Goal: Task Accomplishment & Management: Manage account settings

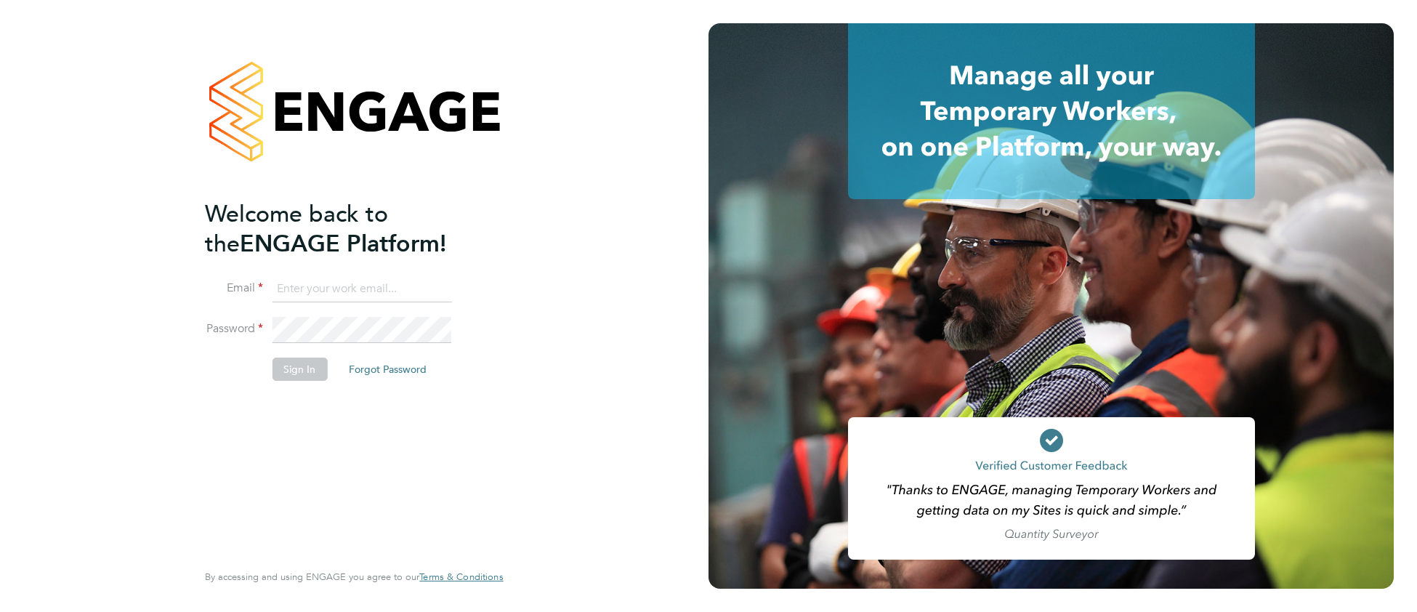
click at [315, 280] on input at bounding box center [361, 289] width 179 height 26
type input "cjs.templabour@uk.g4s.com"
click at [300, 363] on button "Sign In" at bounding box center [299, 368] width 55 height 23
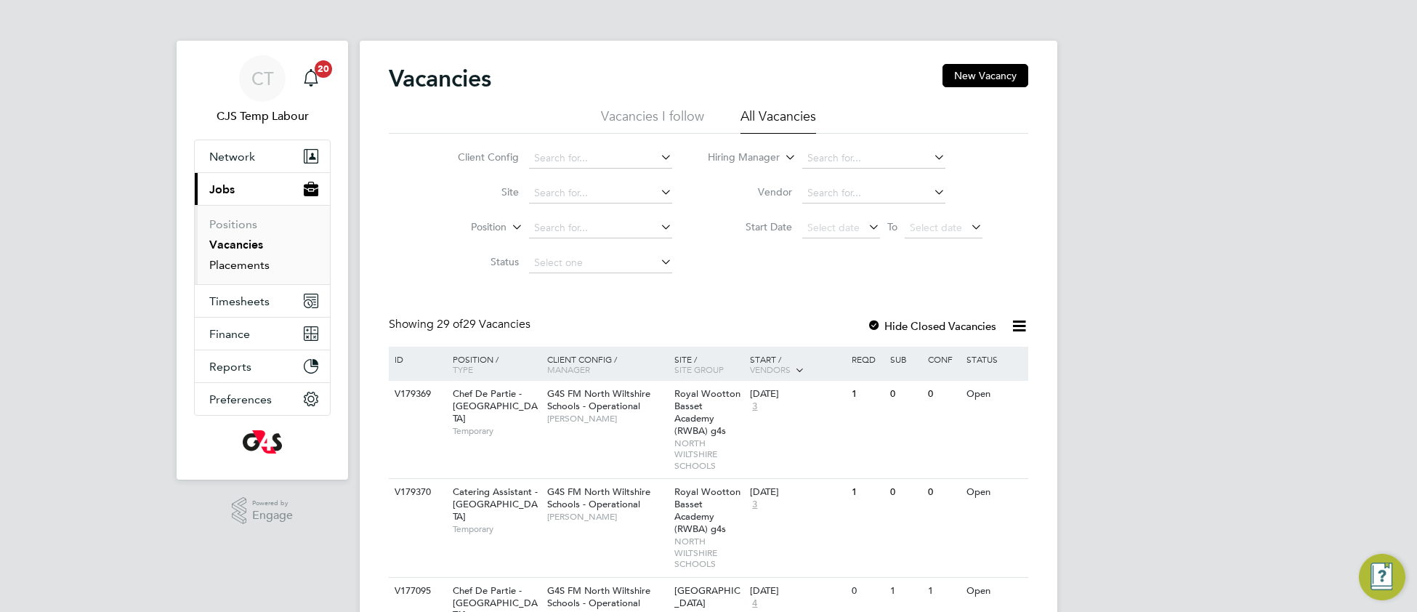
click at [253, 266] on link "Placements" at bounding box center [239, 265] width 60 height 14
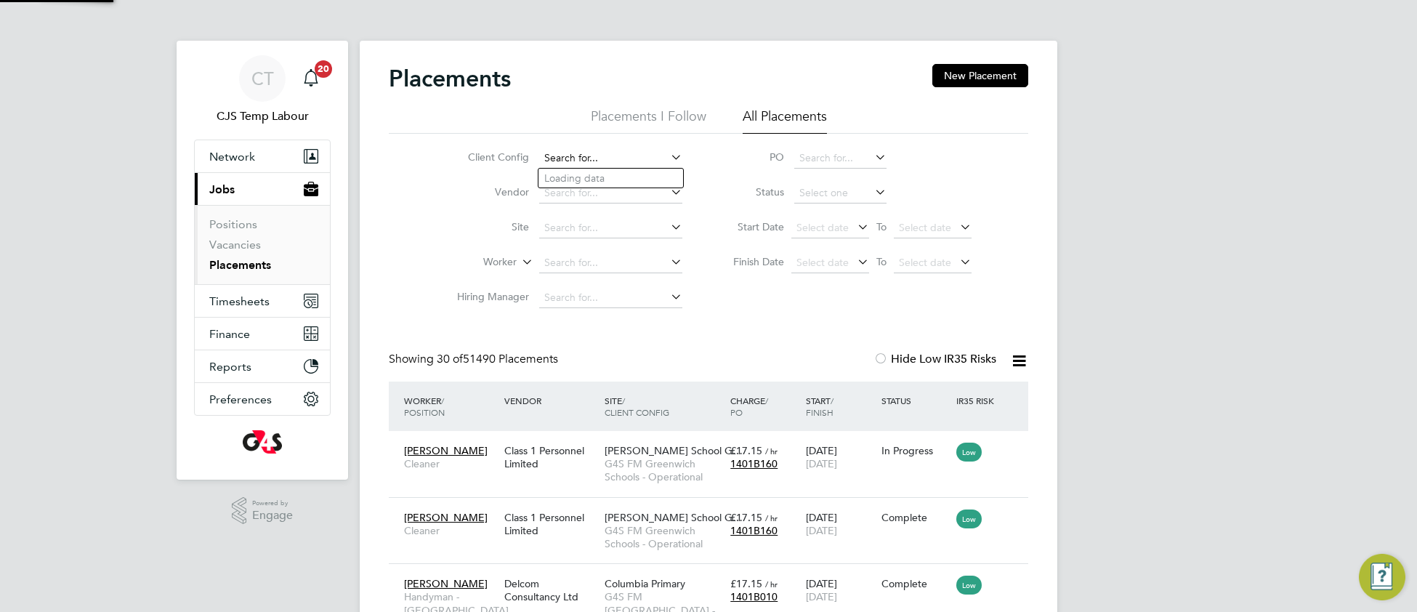
click at [593, 158] on input at bounding box center [610, 158] width 143 height 20
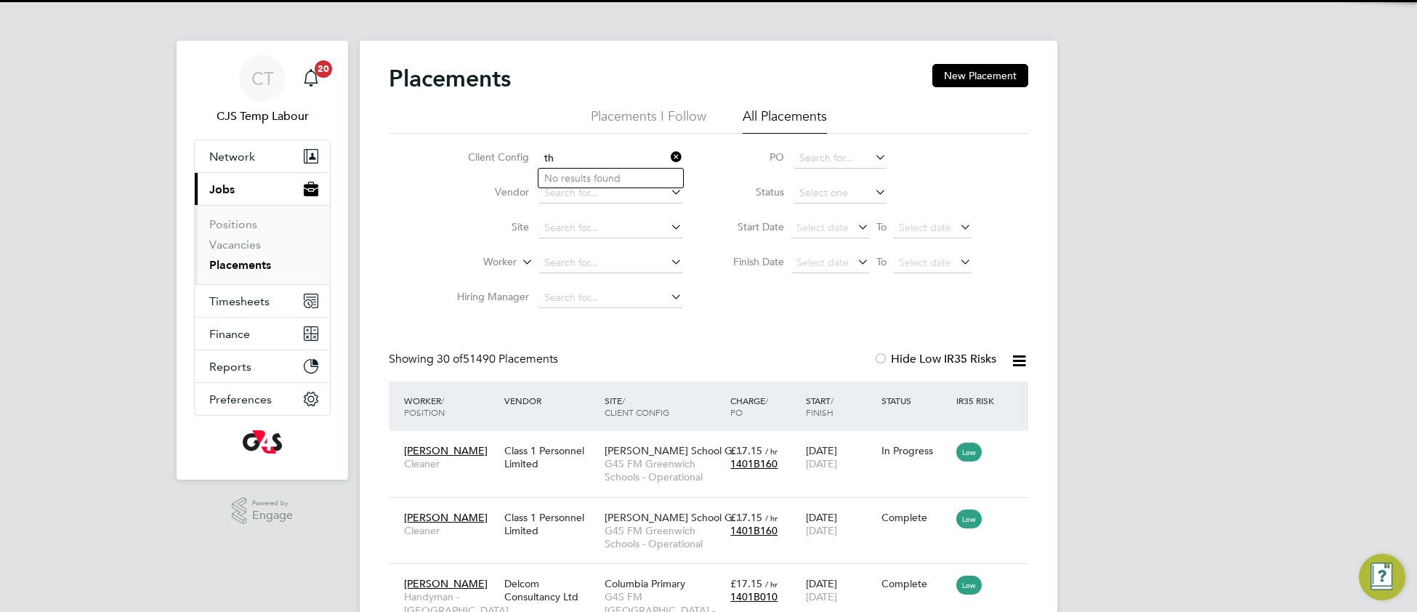
type input "t"
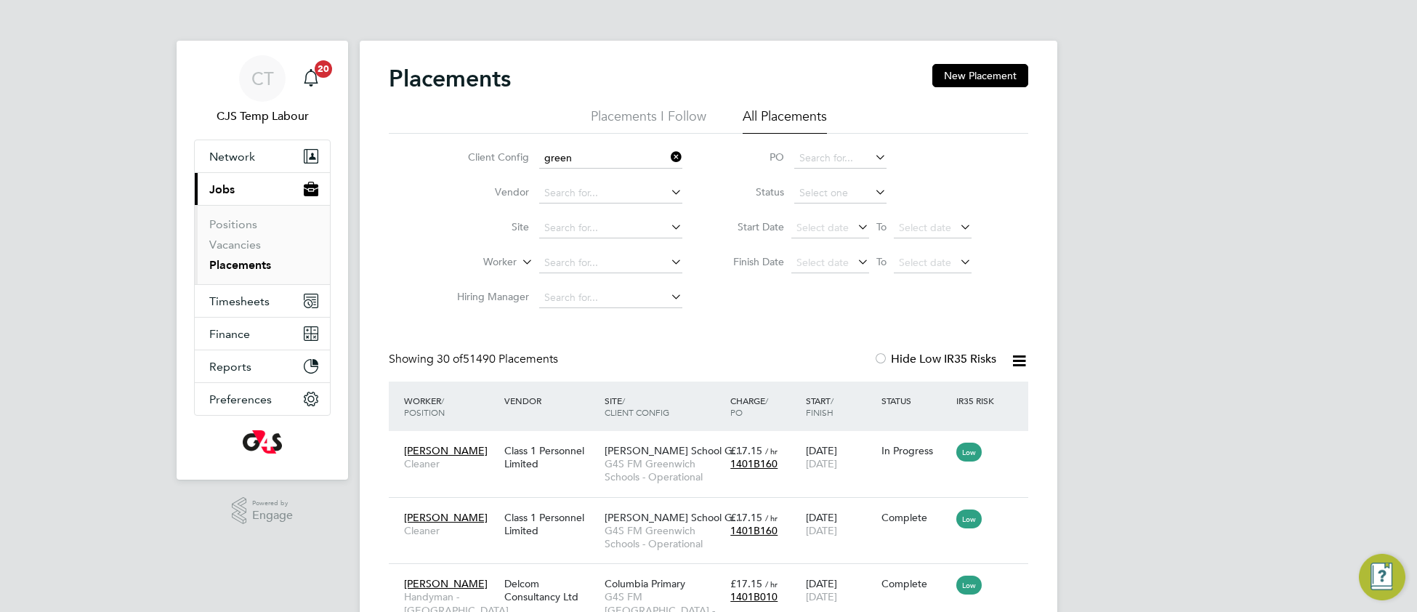
click at [618, 196] on li "G4S FM Green wich Schools - Operational" at bounding box center [649, 198] width 223 height 20
type input "G4S FM Greenwich Schools - Operational"
drag, startPoint x: 878, startPoint y: 360, endPoint x: 775, endPoint y: 429, distance: 123.7
click at [876, 363] on div at bounding box center [880, 359] width 15 height 15
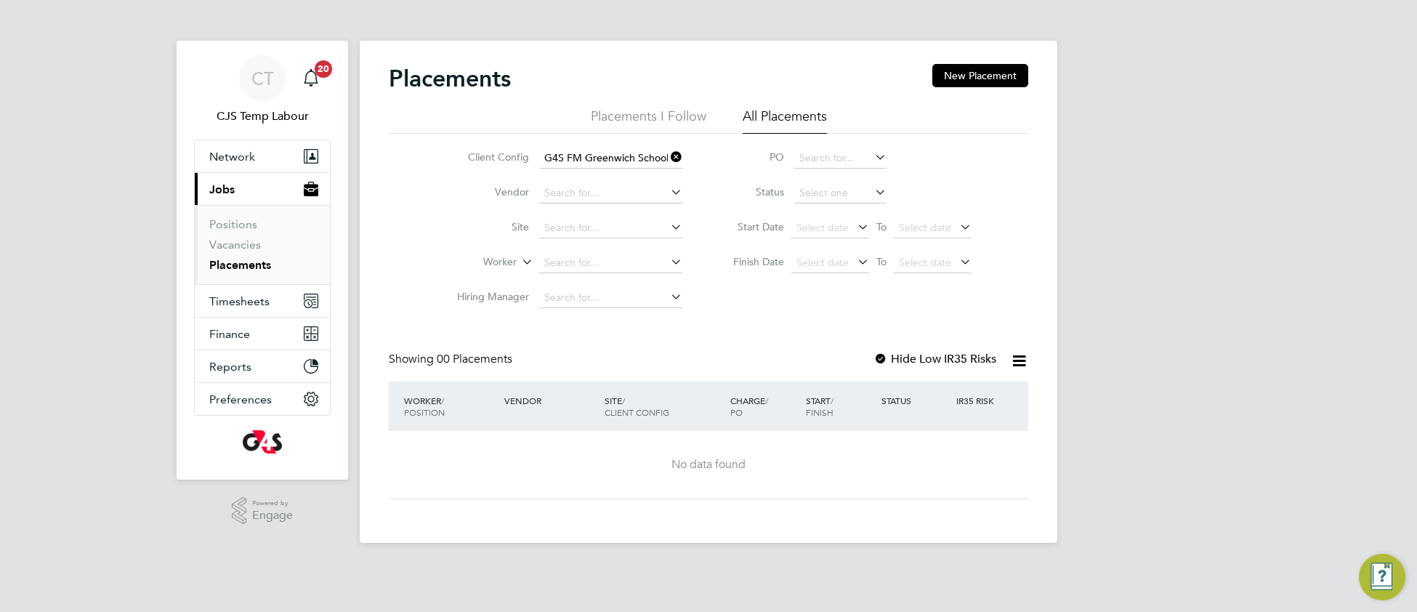
click at [883, 358] on div at bounding box center [880, 359] width 15 height 15
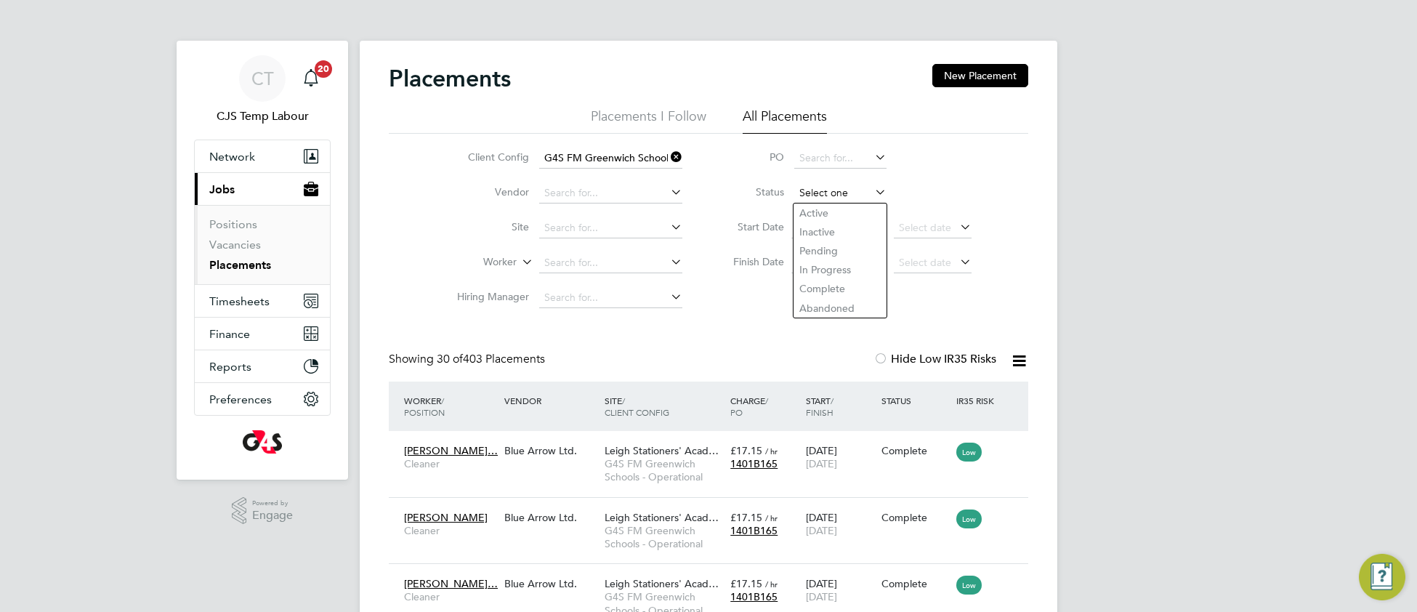
click at [810, 193] on input at bounding box center [840, 193] width 92 height 20
click at [815, 207] on li "Active" at bounding box center [840, 212] width 94 height 19
type input "Active"
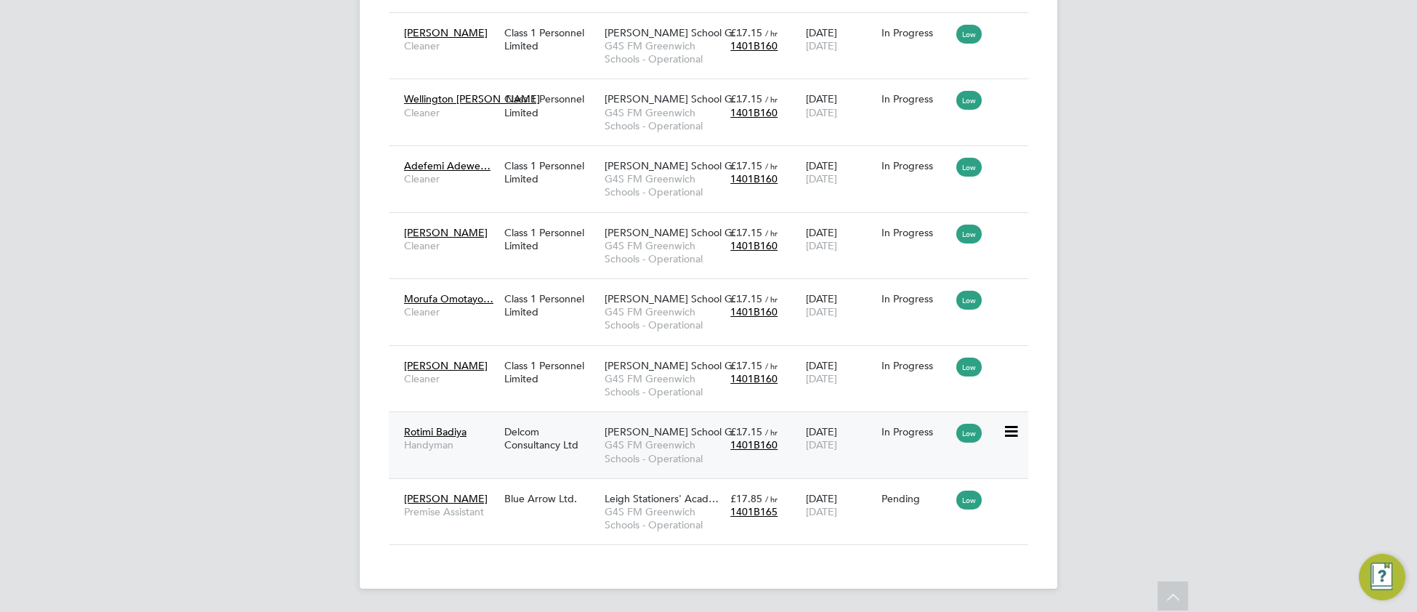
click at [674, 455] on span "G4S FM Greenwich Schools - Operational" at bounding box center [663, 451] width 118 height 26
click at [816, 435] on div "11 Aug 2025 07 Sep 2025" at bounding box center [840, 438] width 76 height 41
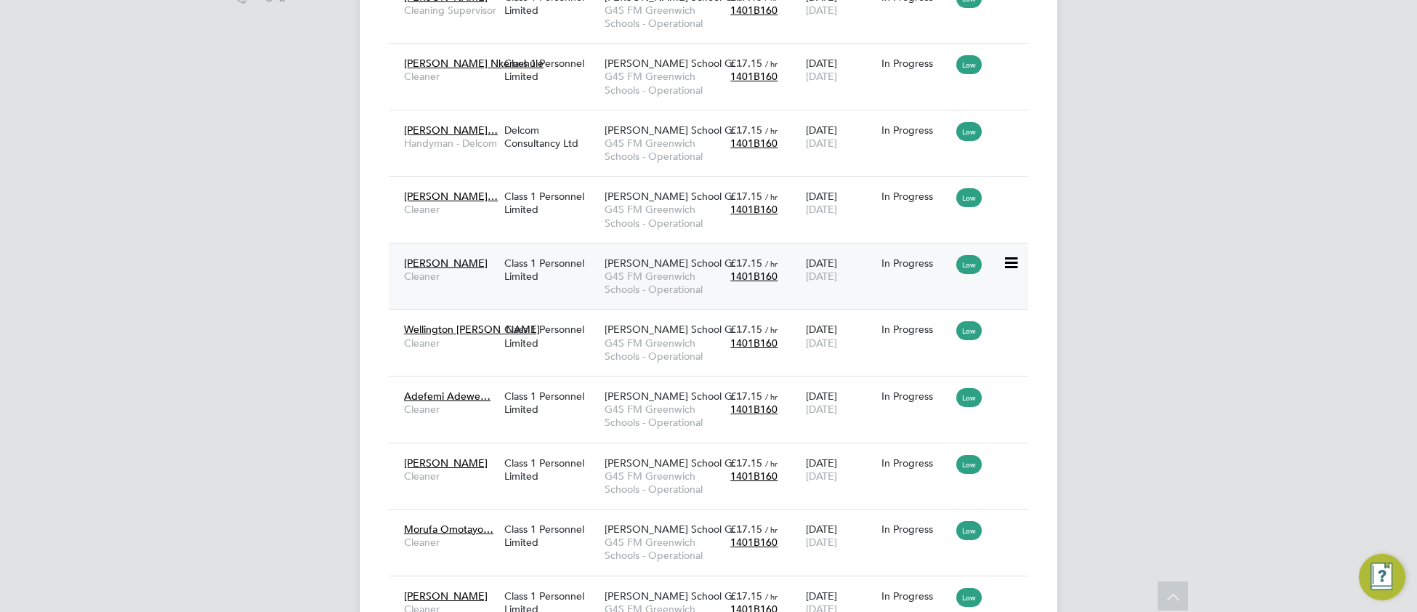
scroll to position [372, 0]
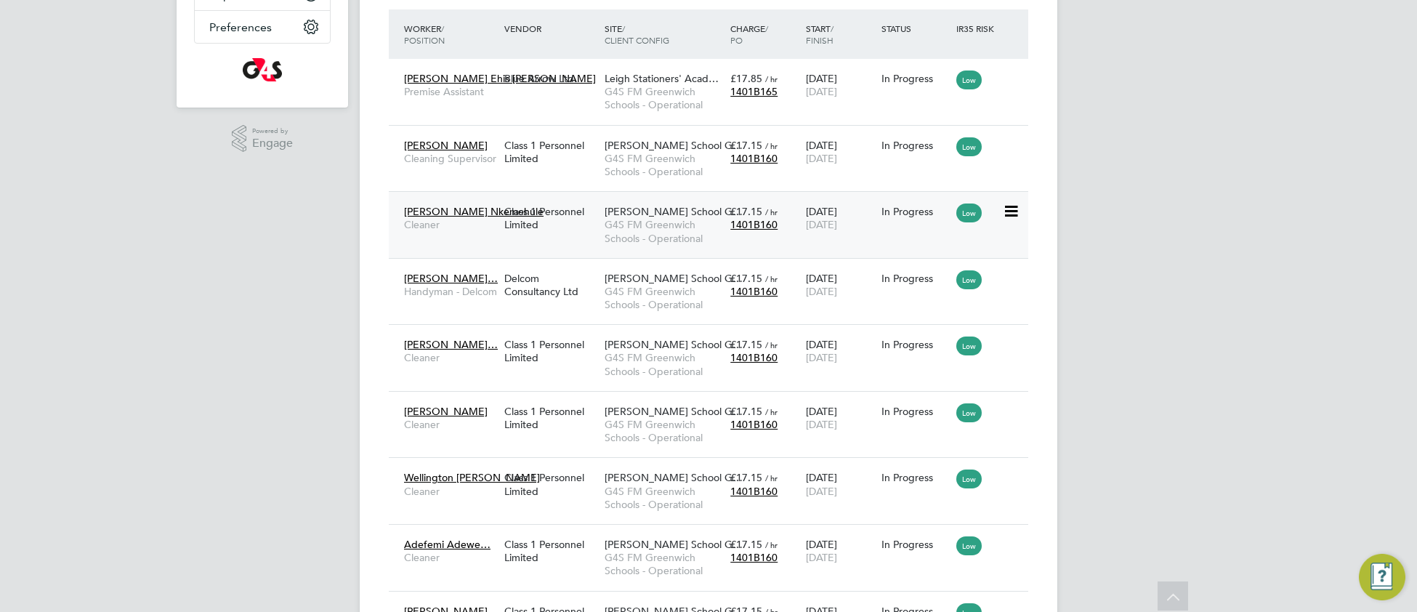
click at [642, 229] on span "G4S FM Greenwich Schools - Operational" at bounding box center [663, 231] width 118 height 26
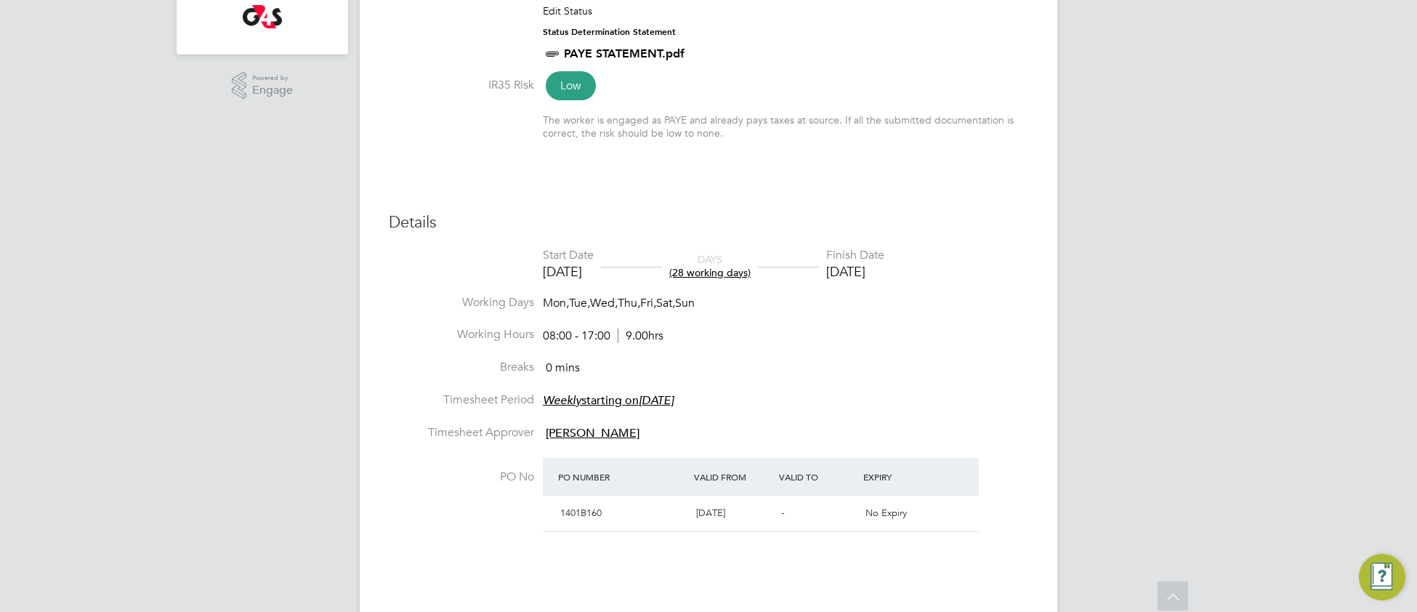
scroll to position [449, 0]
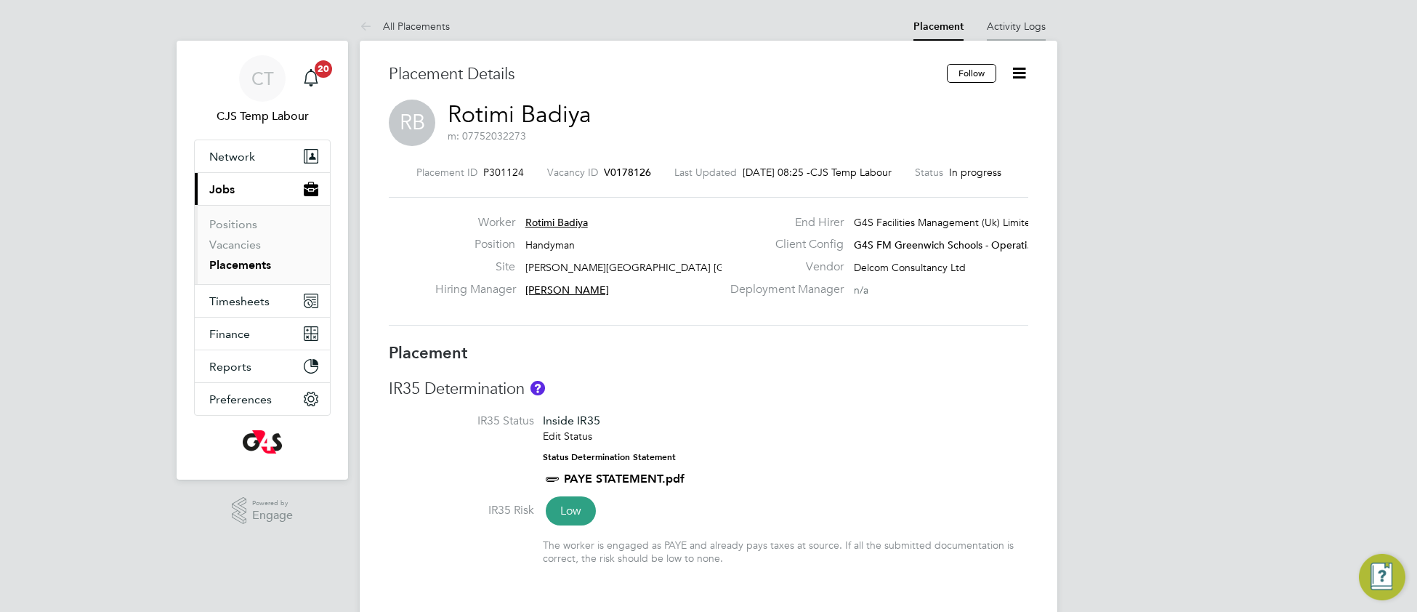
click at [1005, 24] on link "Activity Logs" at bounding box center [1016, 26] width 59 height 13
drag, startPoint x: 478, startPoint y: 171, endPoint x: 514, endPoint y: 172, distance: 35.6
click at [514, 172] on div "Placement ID P301124 Vacancy ID V0178126 Last Updated 29 Aug 2025, 08:25 - CJS …" at bounding box center [708, 172] width 639 height 13
copy span "301124"
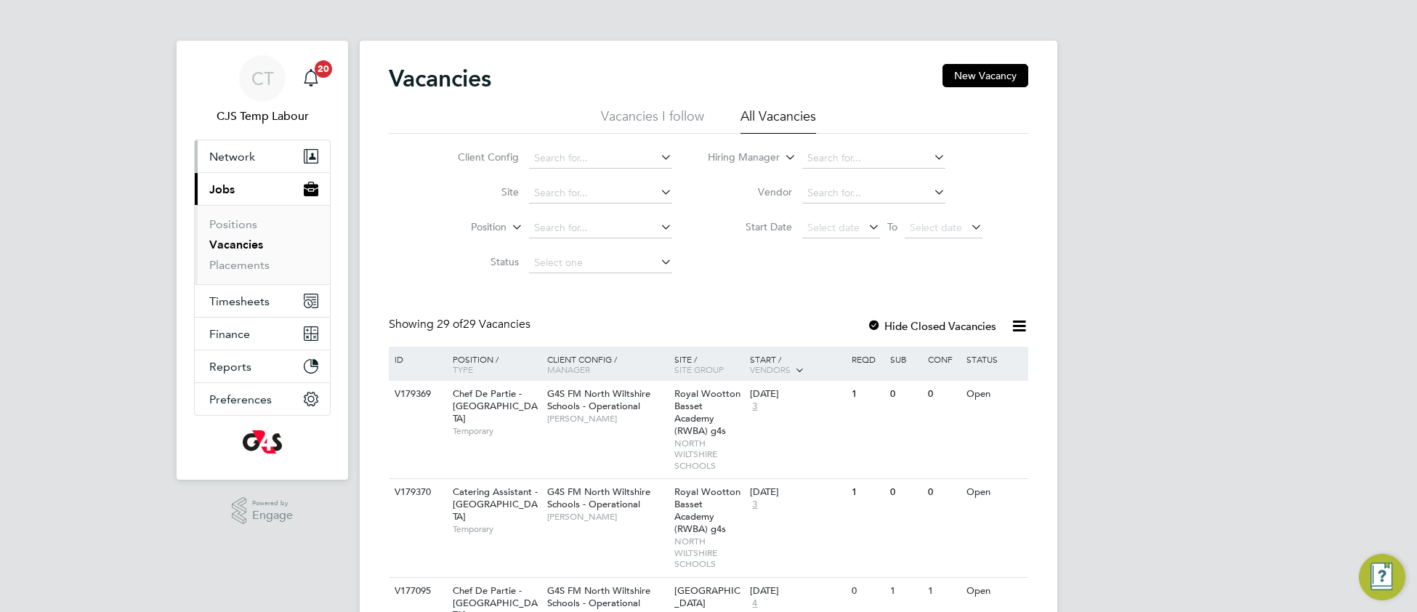
click at [232, 155] on span "Network" at bounding box center [232, 157] width 46 height 14
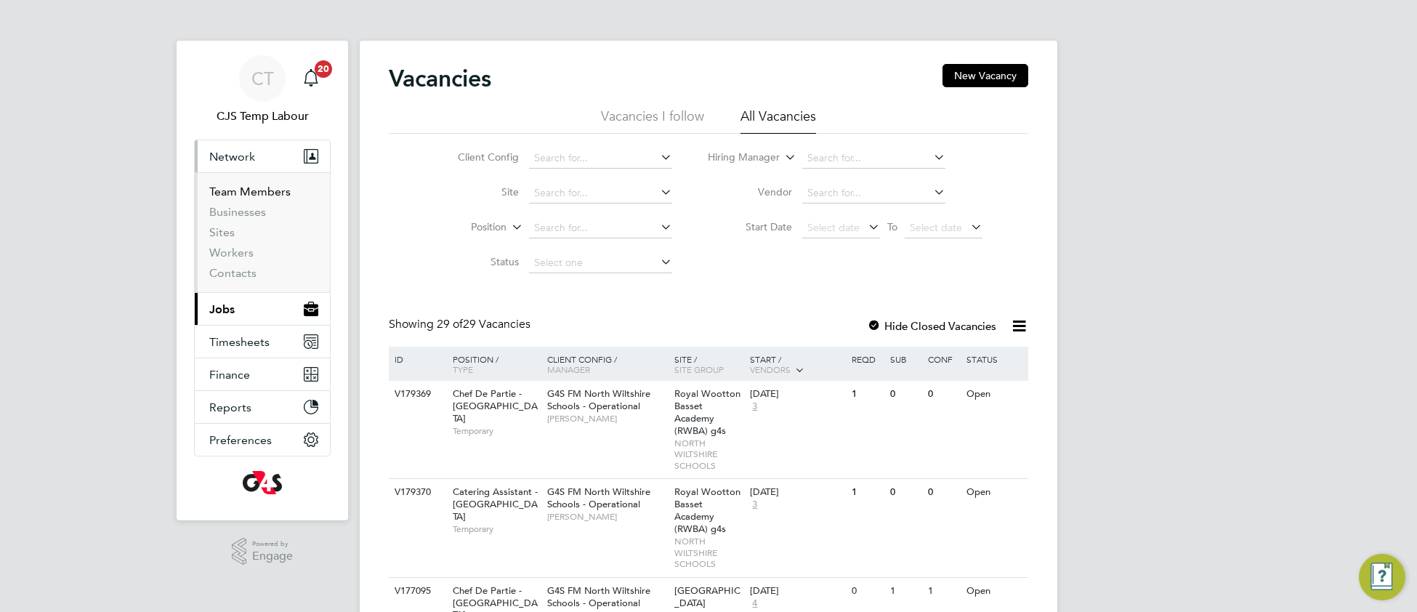
click at [261, 195] on link "Team Members" at bounding box center [249, 192] width 81 height 14
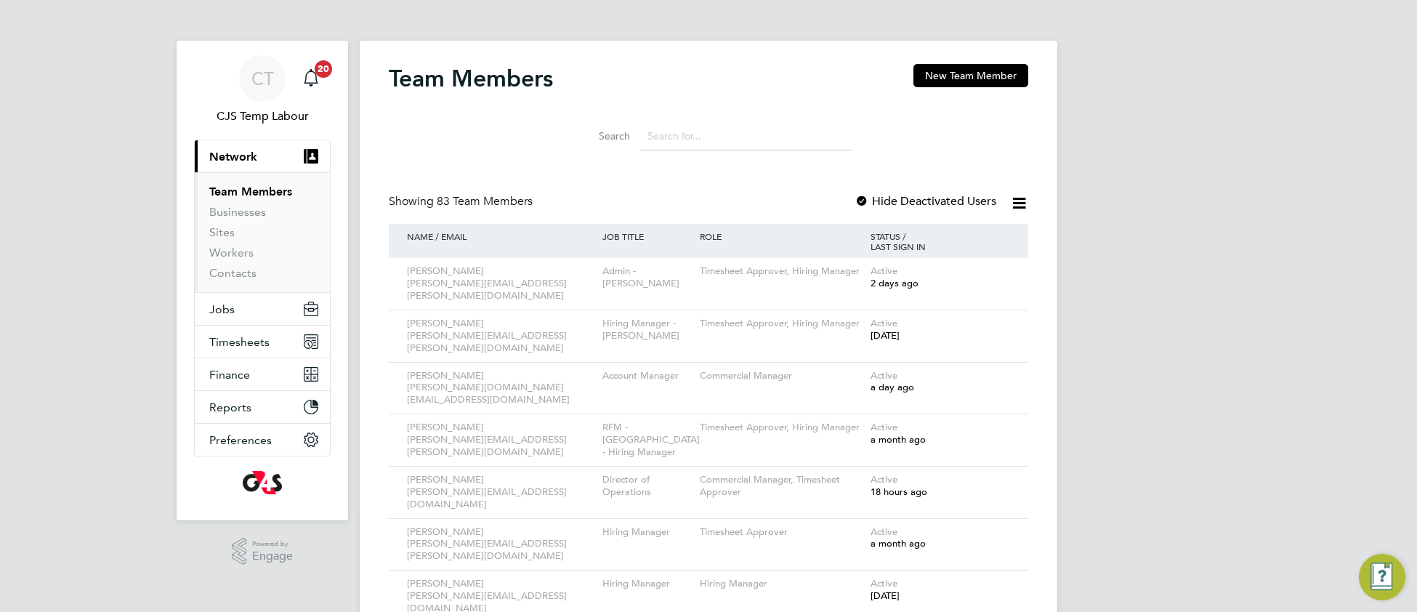
click at [684, 137] on input at bounding box center [746, 136] width 212 height 28
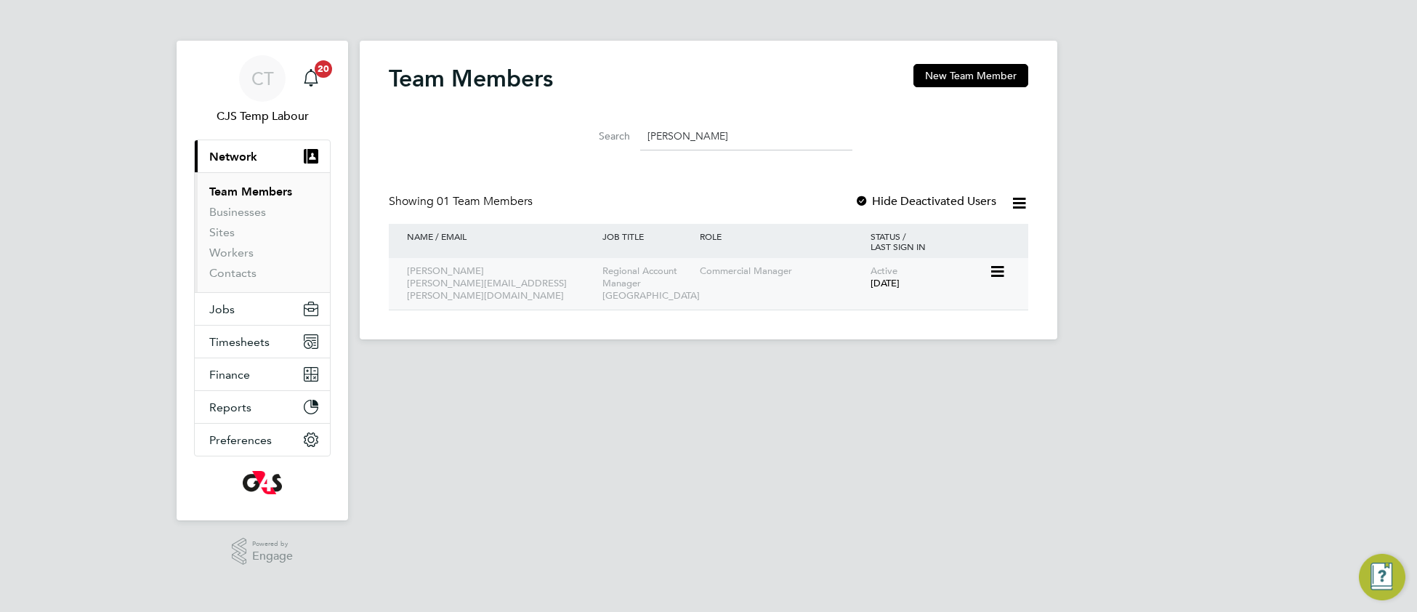
type input "tony"
click at [1001, 272] on icon at bounding box center [996, 271] width 15 height 17
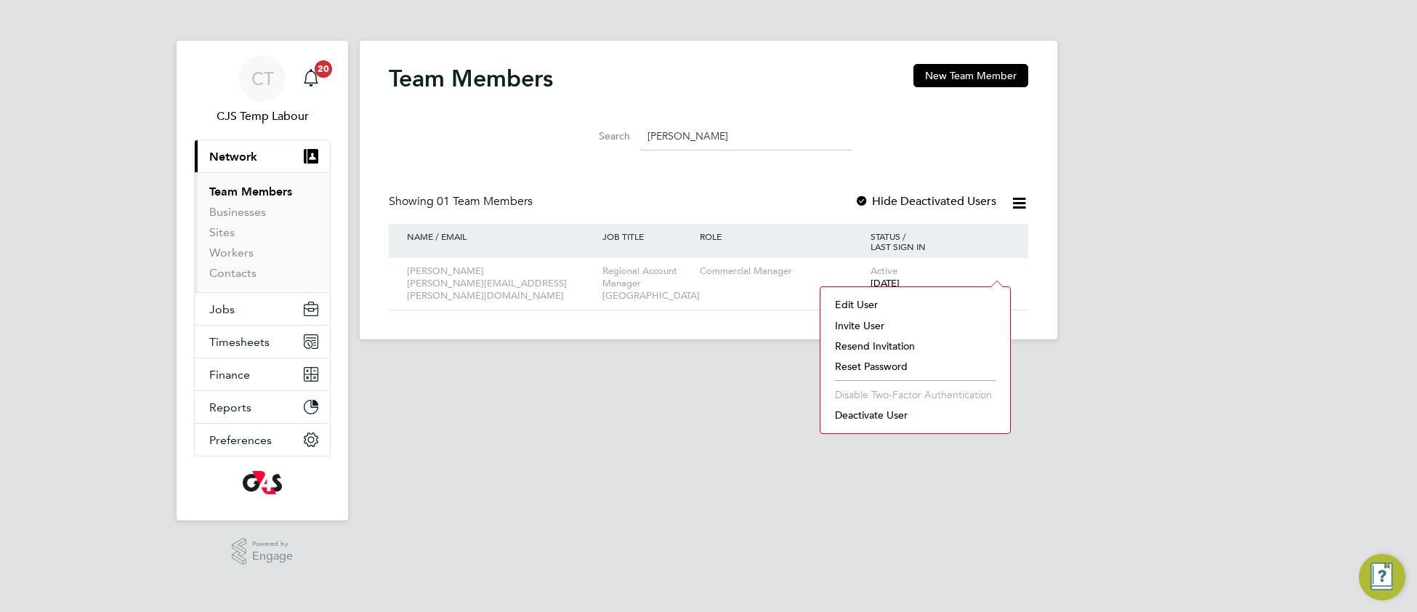
click at [868, 421] on li "Deactivate User" at bounding box center [915, 415] width 175 height 20
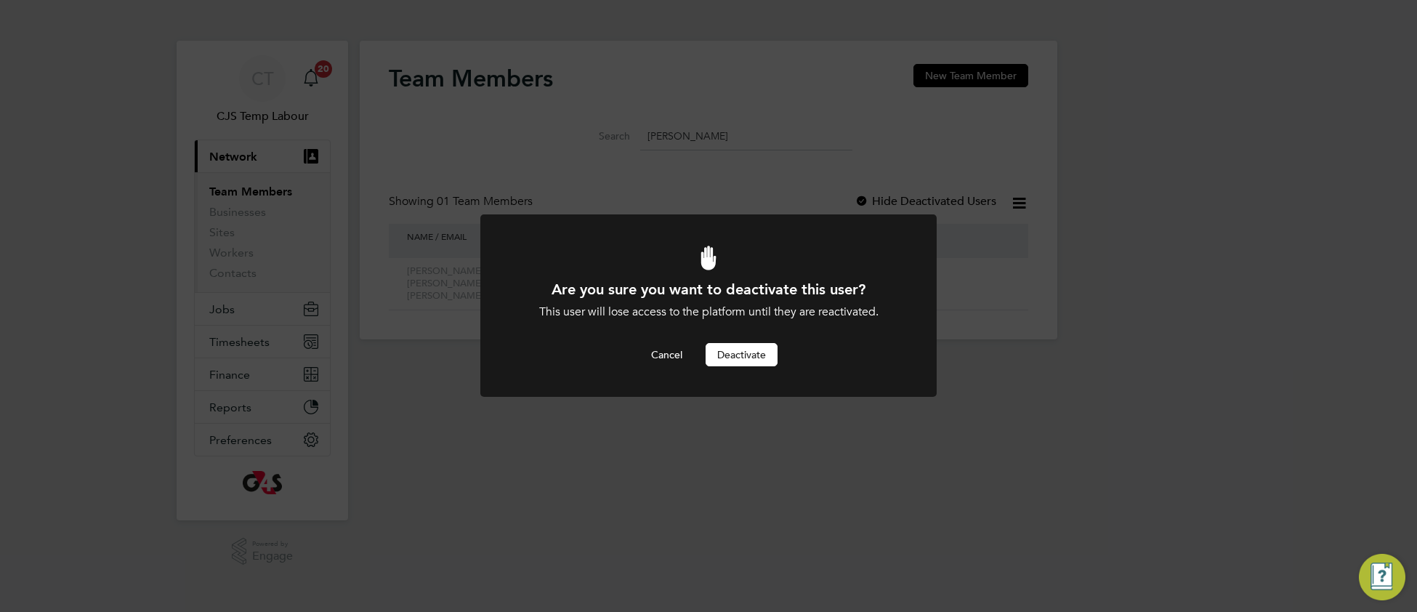
click at [733, 360] on button "Deactivate" at bounding box center [741, 354] width 72 height 23
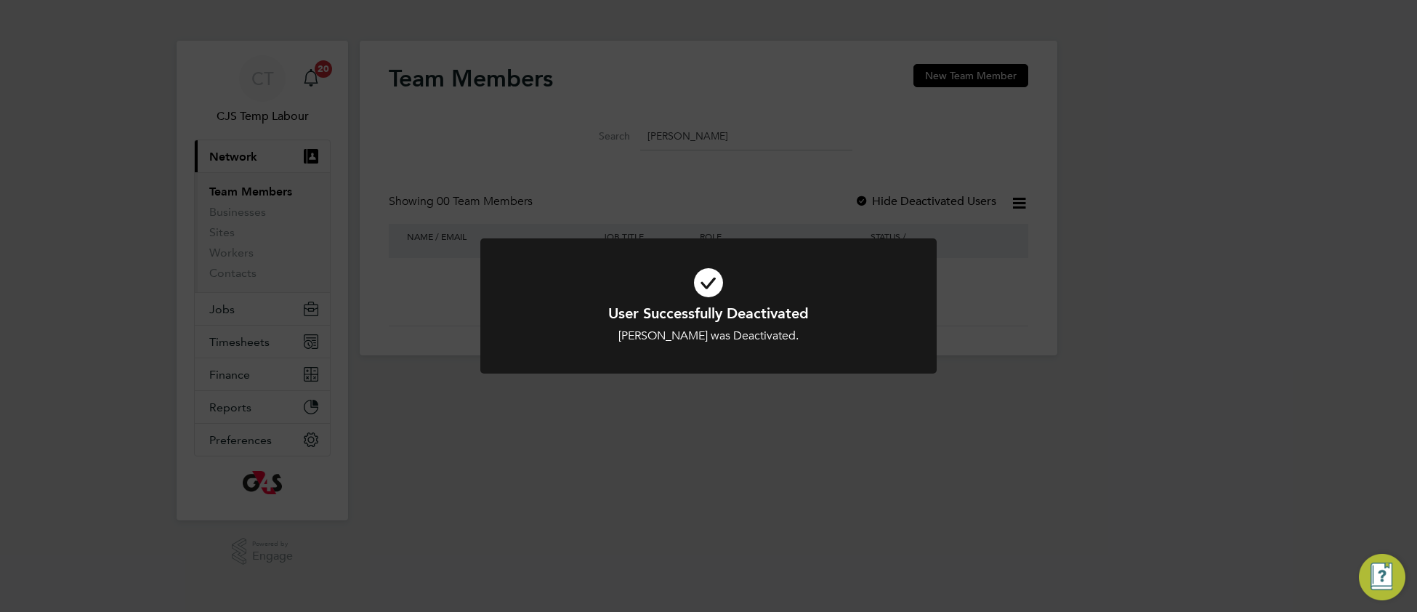
click at [884, 313] on h1 "User Successfully Deactivated" at bounding box center [708, 313] width 378 height 19
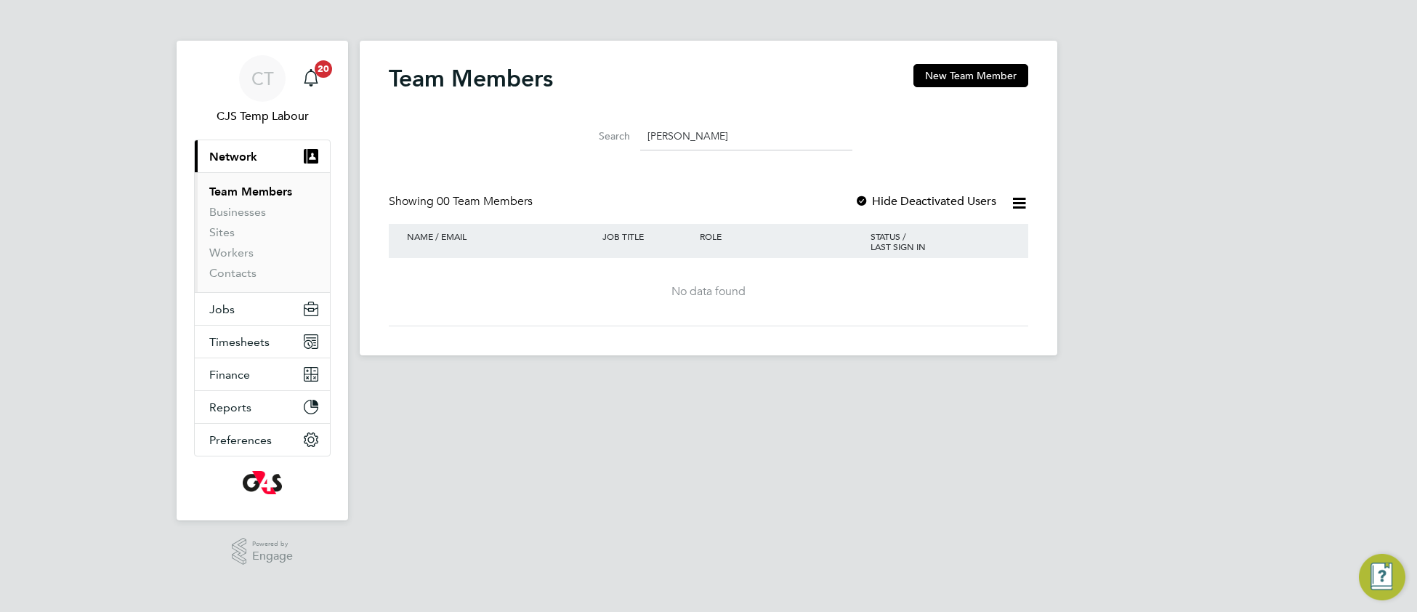
click at [660, 138] on input "tony" at bounding box center [746, 136] width 212 height 28
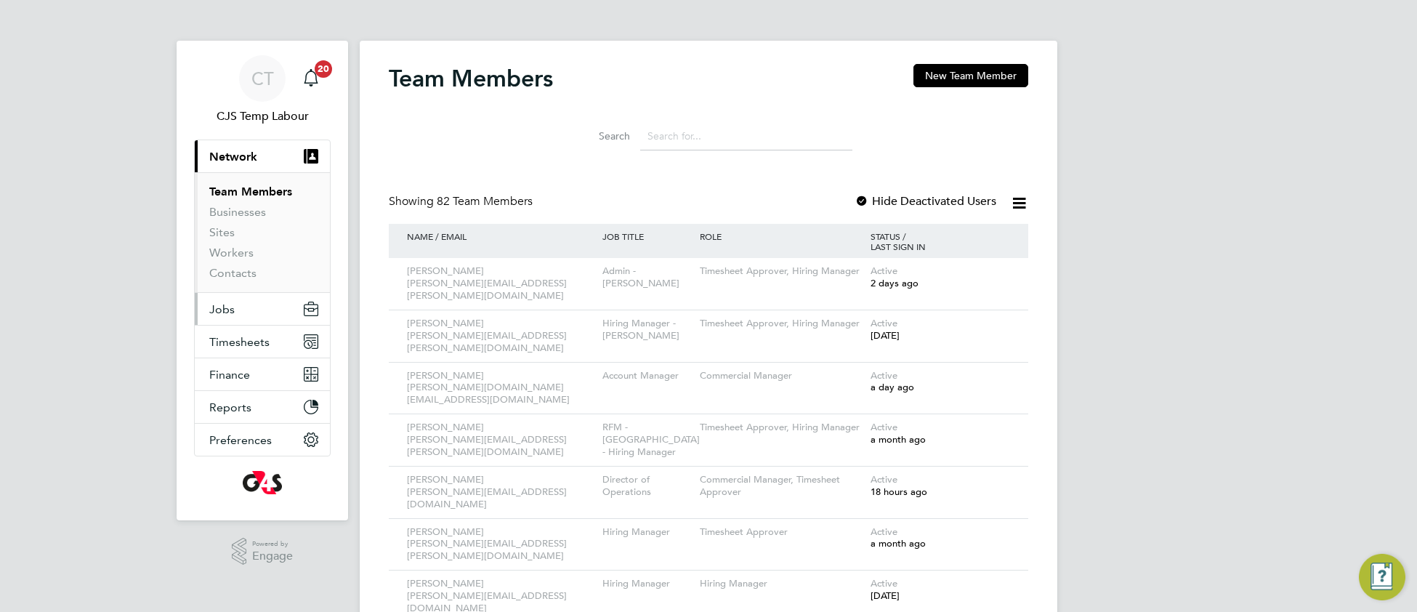
click at [225, 310] on span "Jobs" at bounding box center [221, 309] width 25 height 14
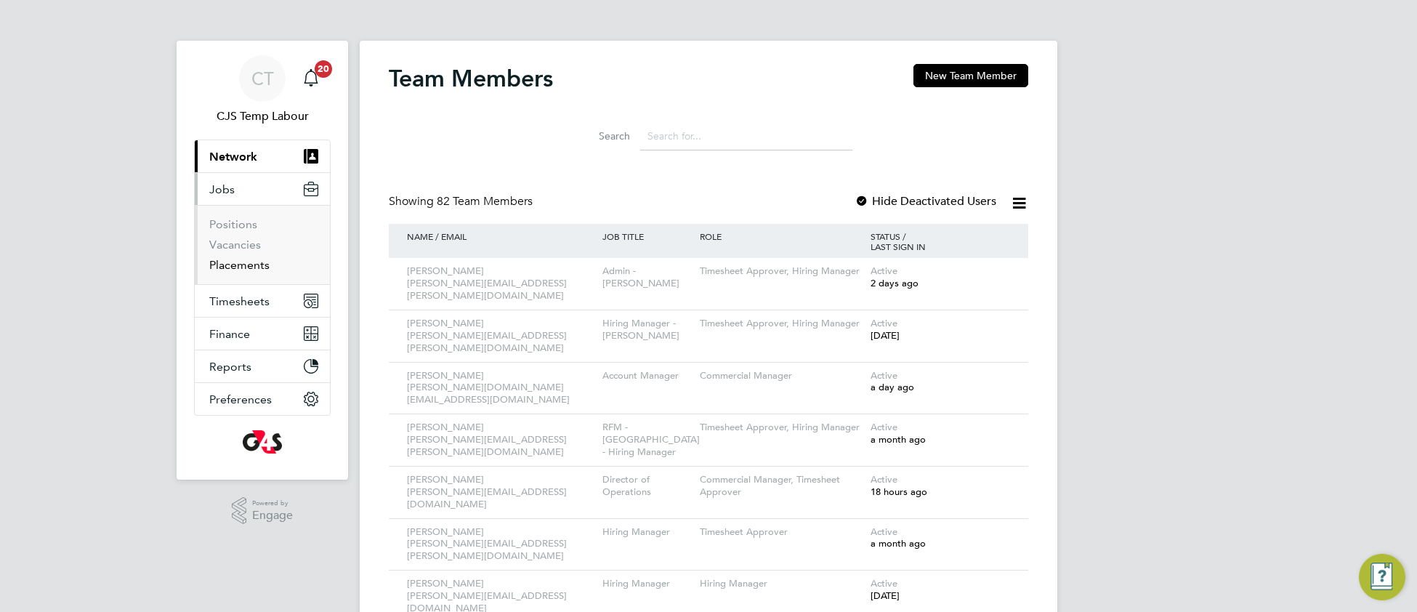
click at [262, 259] on link "Placements" at bounding box center [239, 265] width 60 height 14
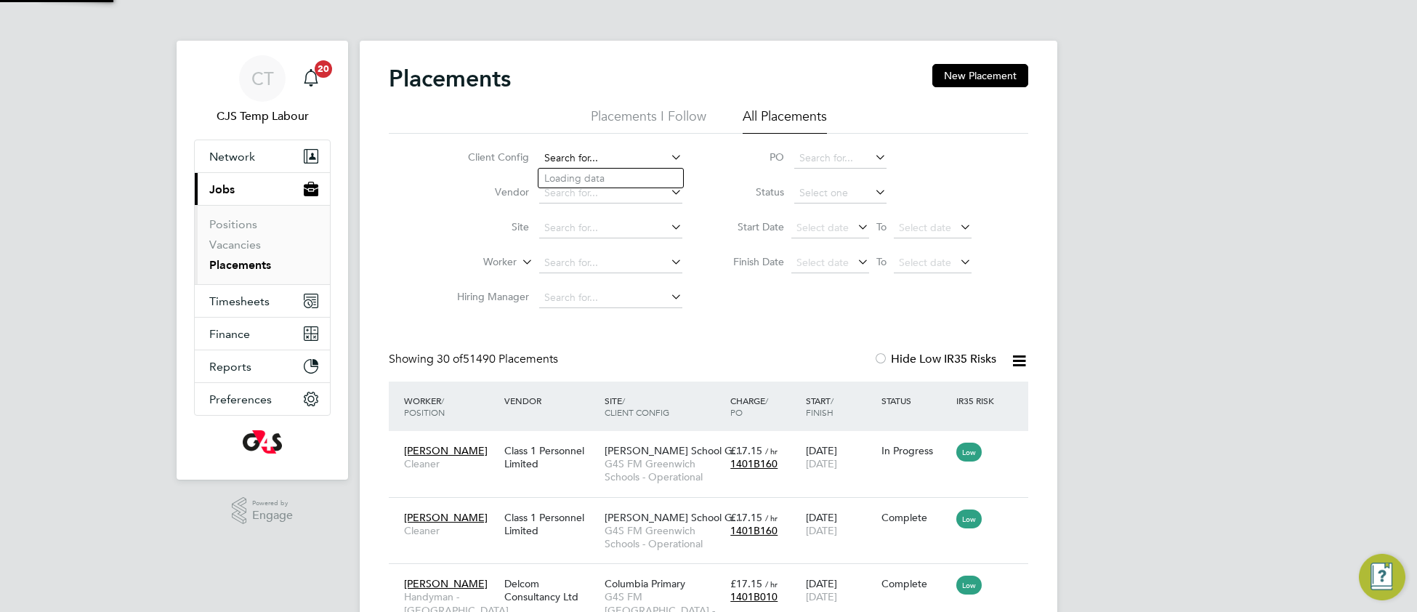
click at [619, 153] on input at bounding box center [610, 158] width 143 height 20
click at [635, 181] on li "G4S FM Tower Hamlets - Non Operational" at bounding box center [638, 179] width 201 height 20
type input "G4S FM Tower Hamlets - Non Operational"
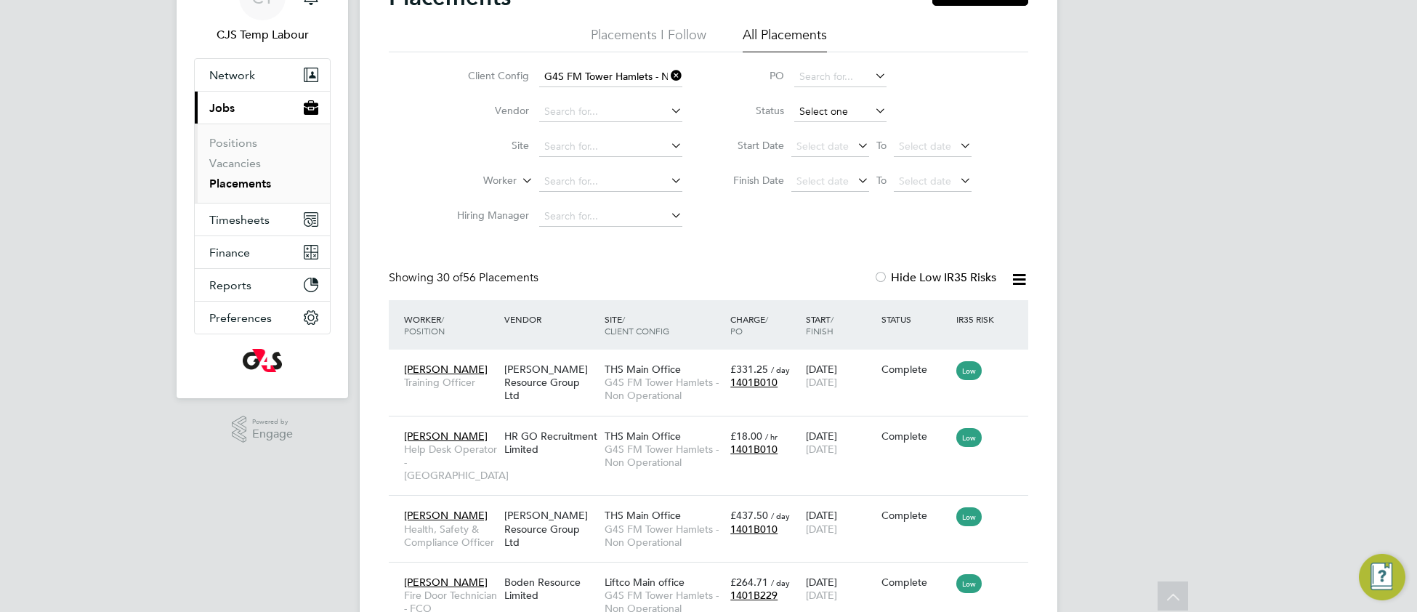
click at [828, 134] on li "Active" at bounding box center [840, 131] width 94 height 19
type input "Active"
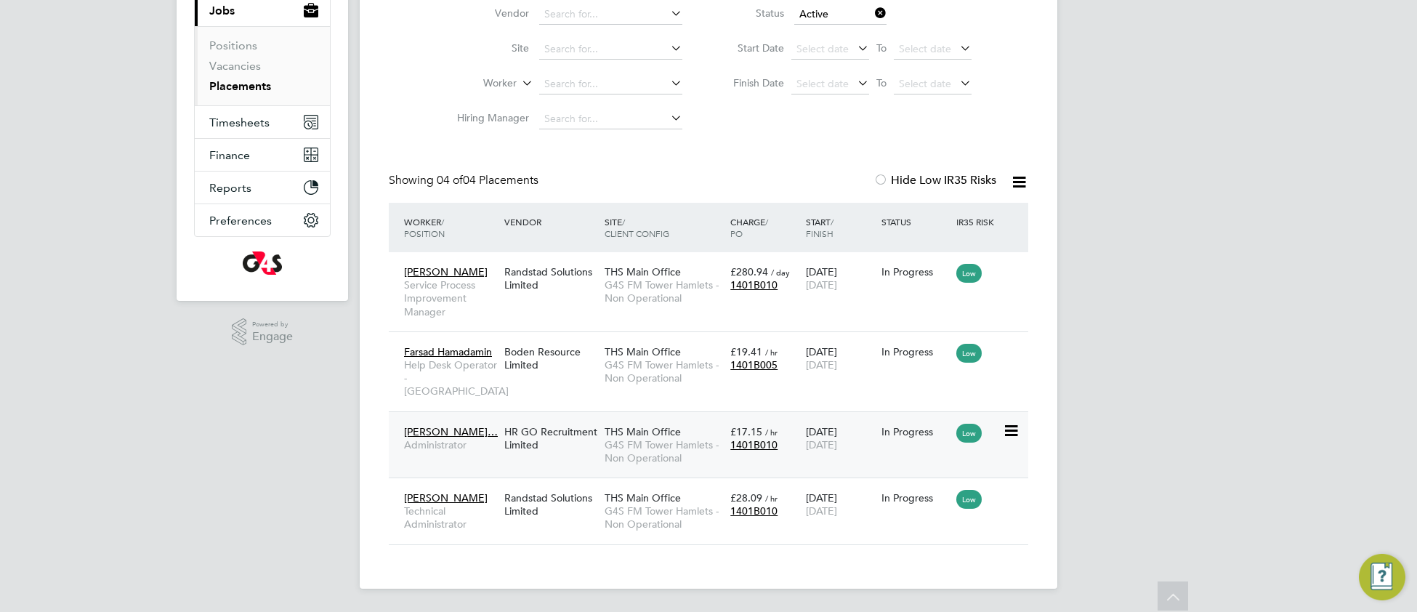
click at [661, 438] on span "G4S FM Tower Hamlets - Non Operational" at bounding box center [663, 451] width 118 height 26
click at [641, 302] on span "G4S FM Tower Hamlets - Non Operational" at bounding box center [663, 291] width 118 height 26
click at [657, 378] on span "G4S FM Tower Hamlets - Non Operational" at bounding box center [663, 371] width 118 height 26
click at [678, 505] on span "G4S FM Tower Hamlets - Non Operational" at bounding box center [663, 517] width 118 height 26
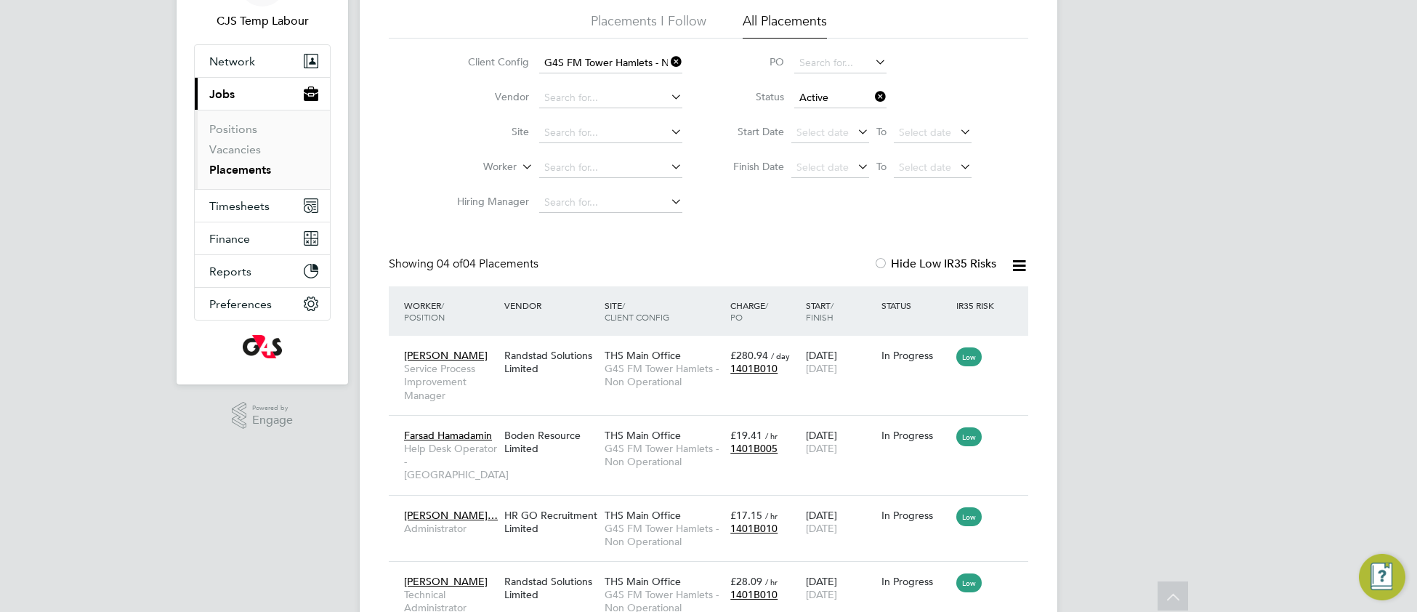
scroll to position [86, 0]
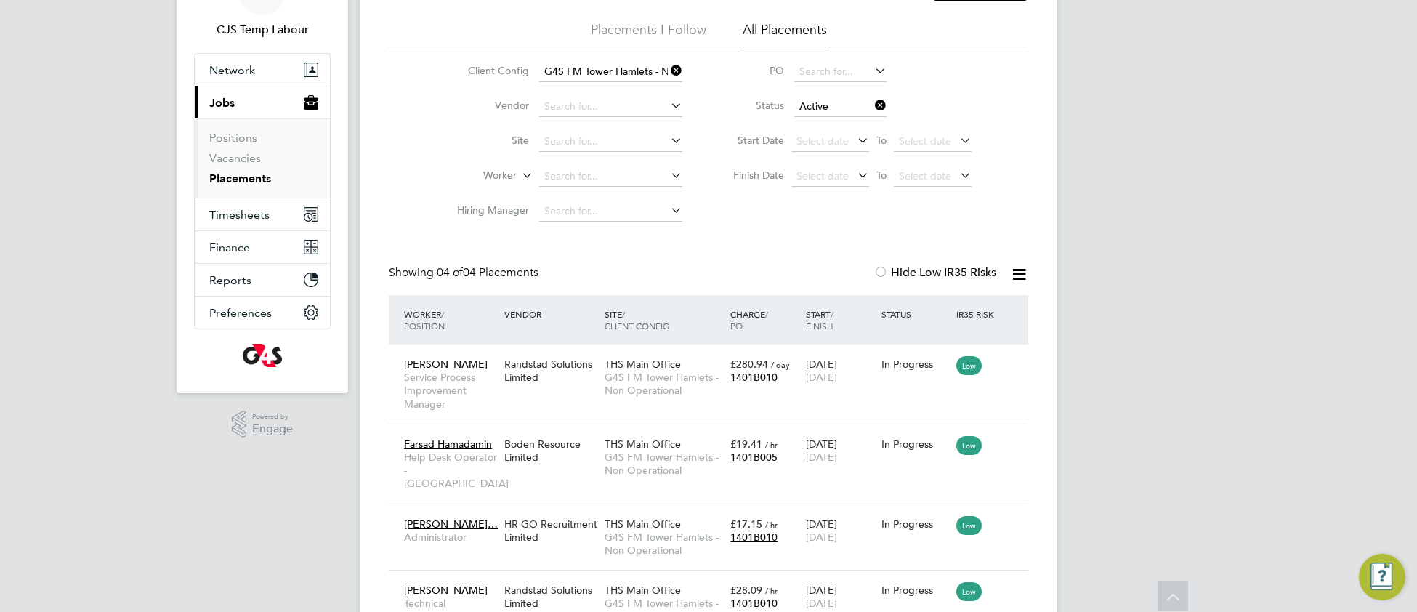
click at [668, 70] on icon at bounding box center [668, 70] width 0 height 20
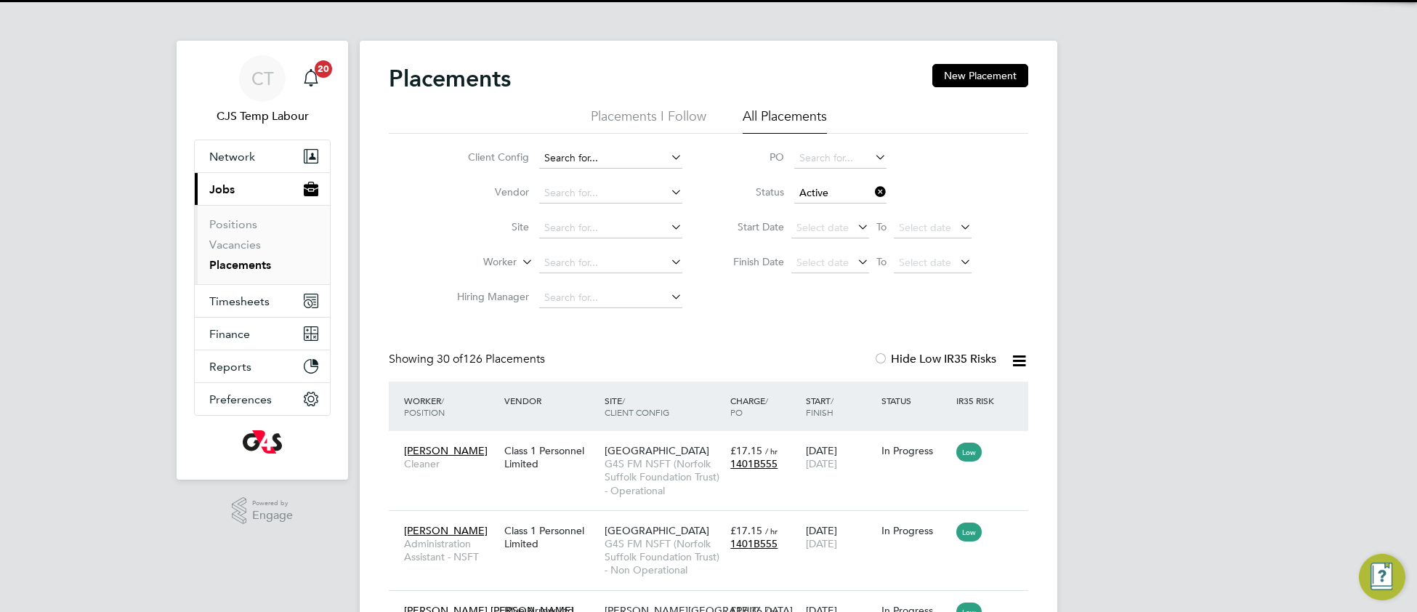
scroll to position [67, 125]
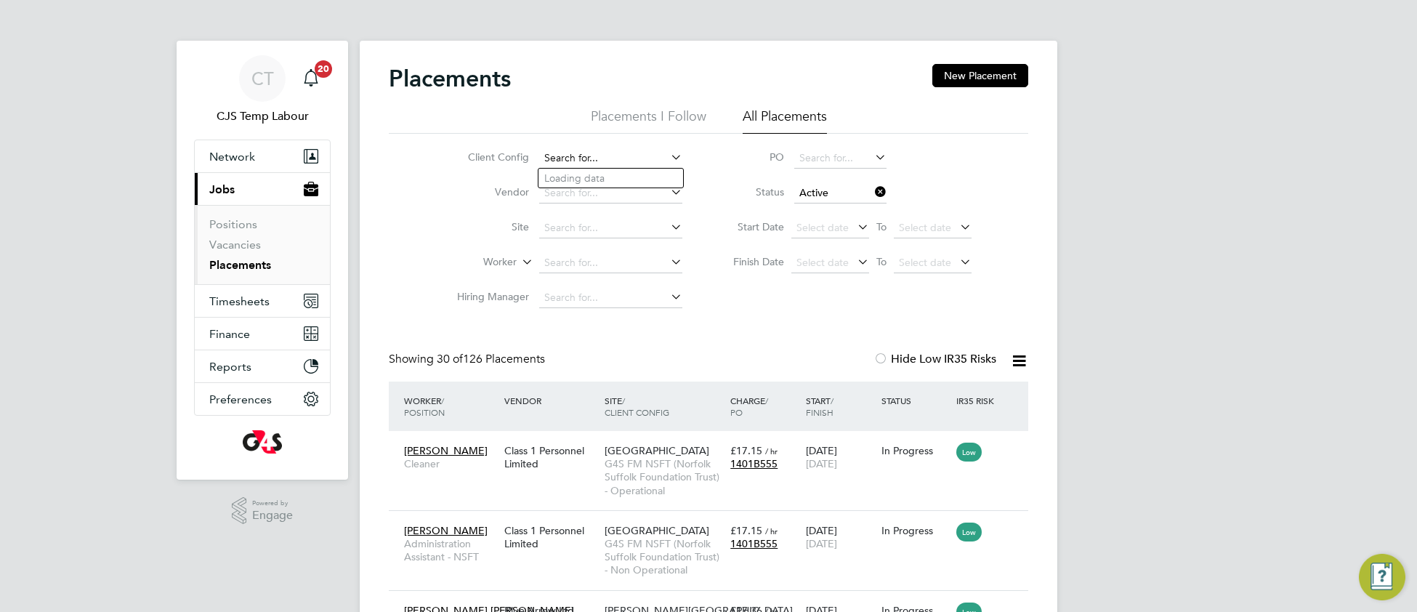
click at [591, 156] on input at bounding box center [610, 158] width 143 height 20
click at [601, 201] on b "Tower" at bounding box center [596, 198] width 28 height 12
type input "G4S FM Tower Hamlets - Operational"
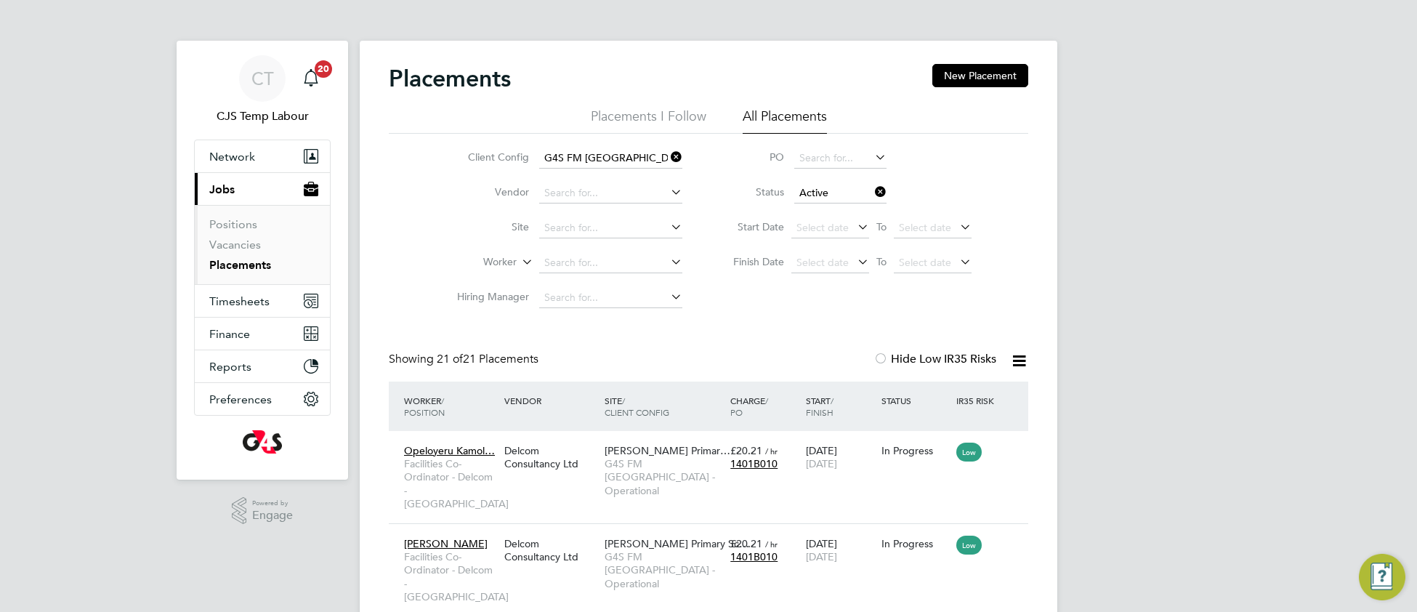
click at [1015, 364] on icon at bounding box center [1019, 361] width 18 height 18
click at [933, 399] on li "Download Placements Report" at bounding box center [947, 395] width 155 height 20
click at [272, 82] on span "CT" at bounding box center [262, 78] width 23 height 19
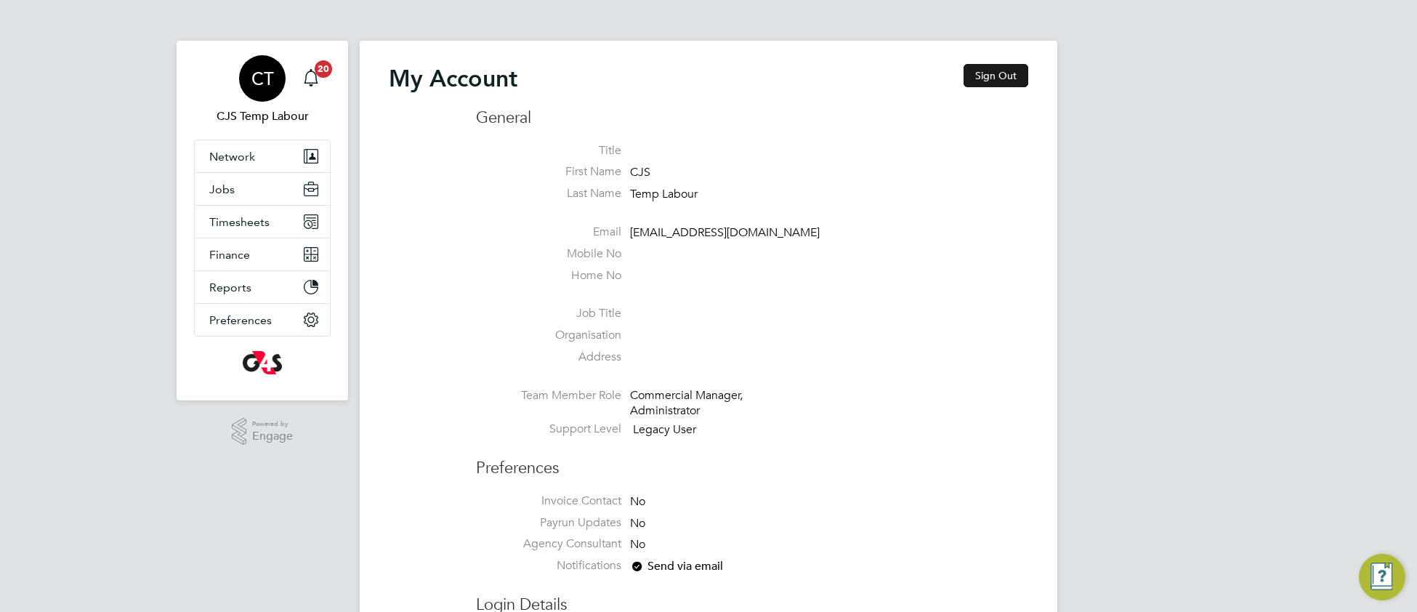
click at [990, 76] on button "Sign Out" at bounding box center [995, 75] width 65 height 23
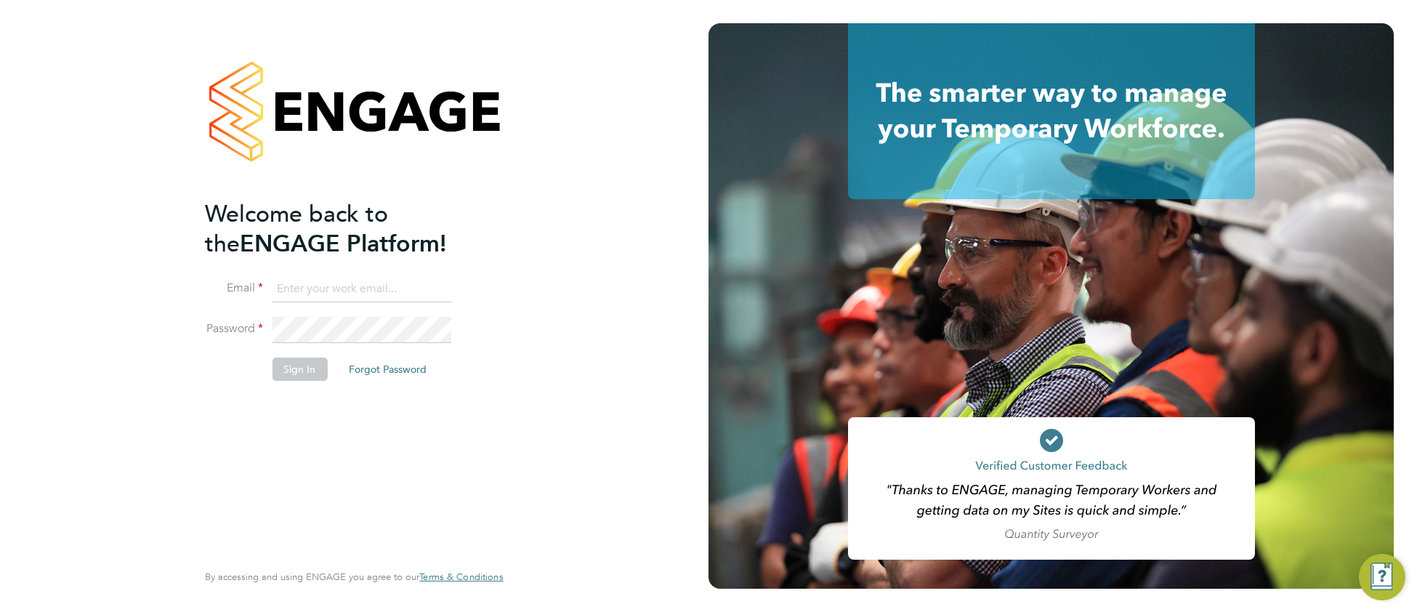
click at [390, 289] on input at bounding box center [361, 289] width 179 height 26
type input "cjs.ess@uk.g4s.com"
click at [307, 358] on button "Sign In" at bounding box center [299, 368] width 55 height 23
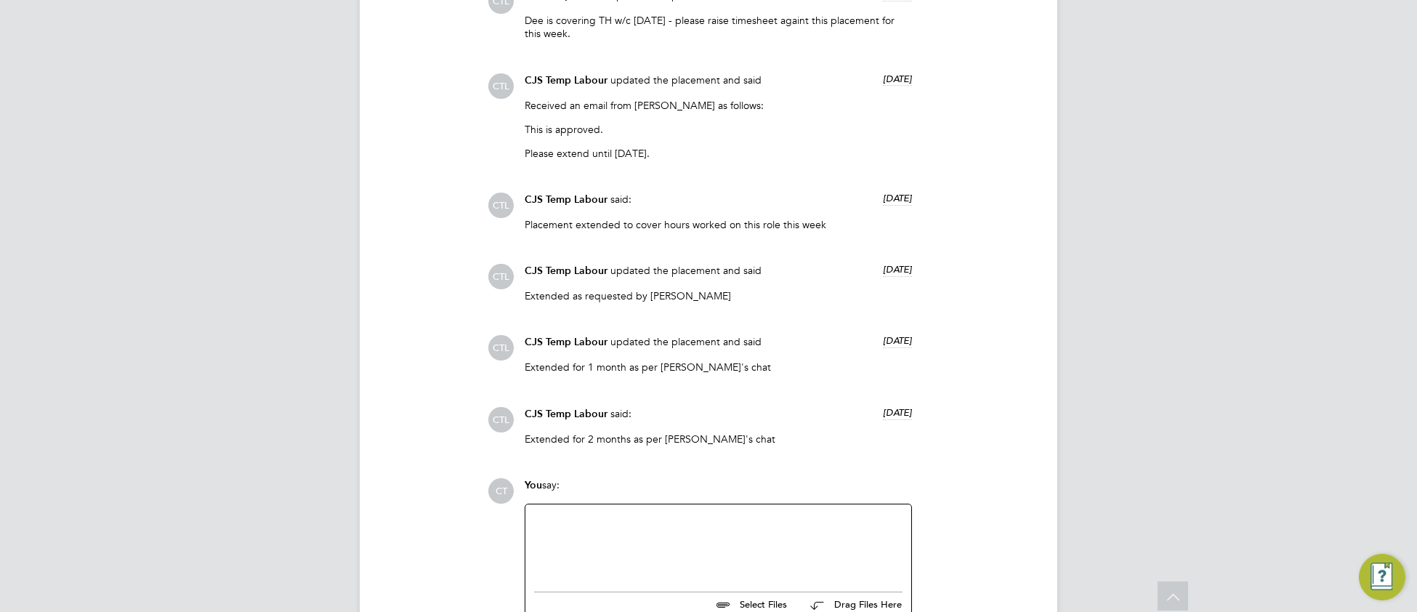
scroll to position [1372, 0]
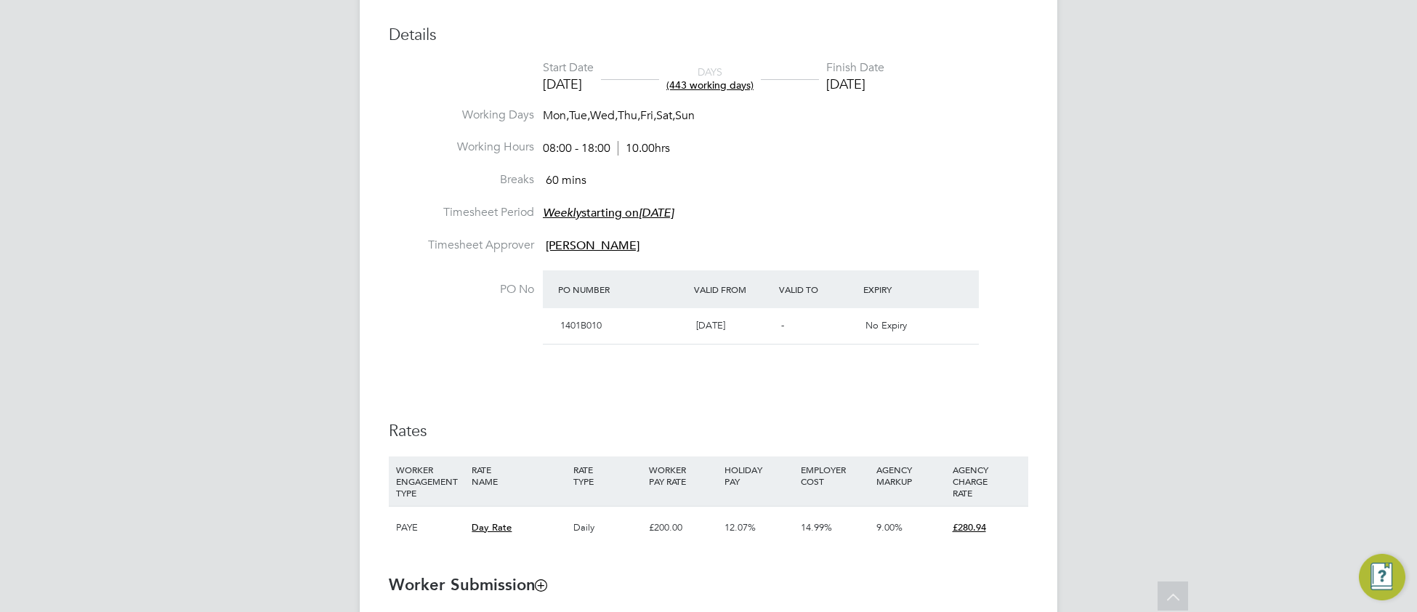
scroll to position [618, 0]
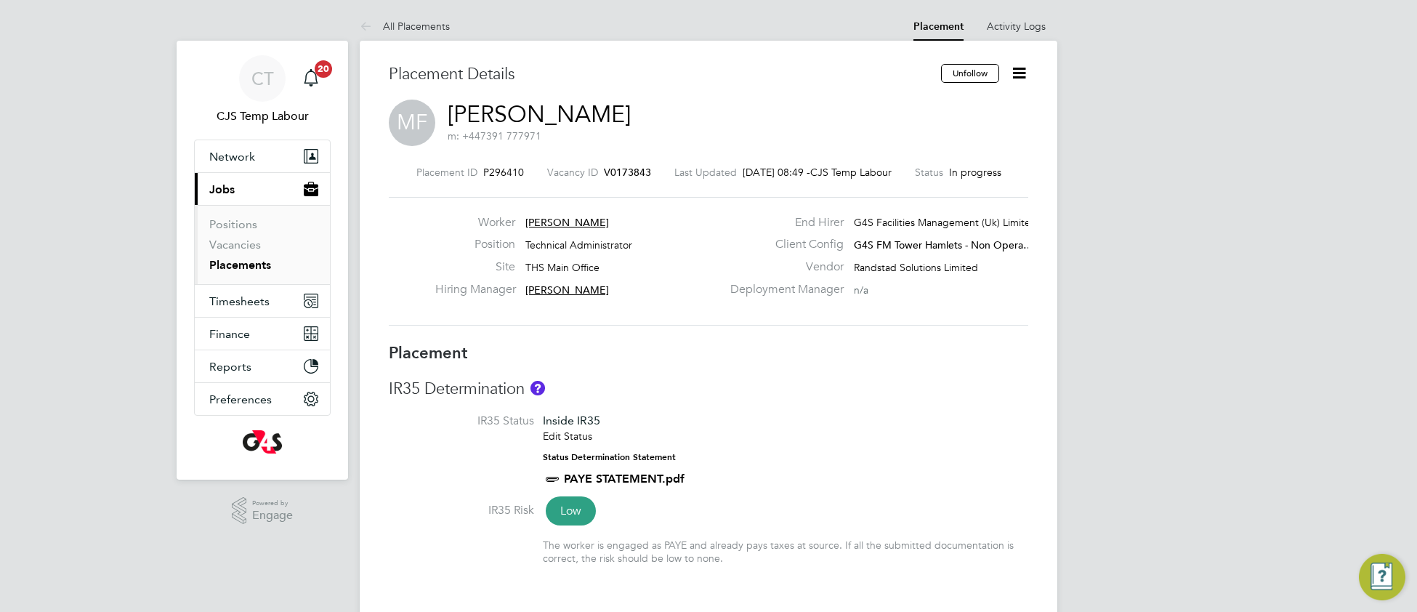
click at [821, 412] on div "IR35 Determination IR35 Status Inside IR35 Edit Status Status Determination Sta…" at bounding box center [708, 479] width 639 height 201
type input "Tony Fitzhenry"
type input "Lee Sykes"
type input "30 Jun 2025"
type input "05 Oct 2025"
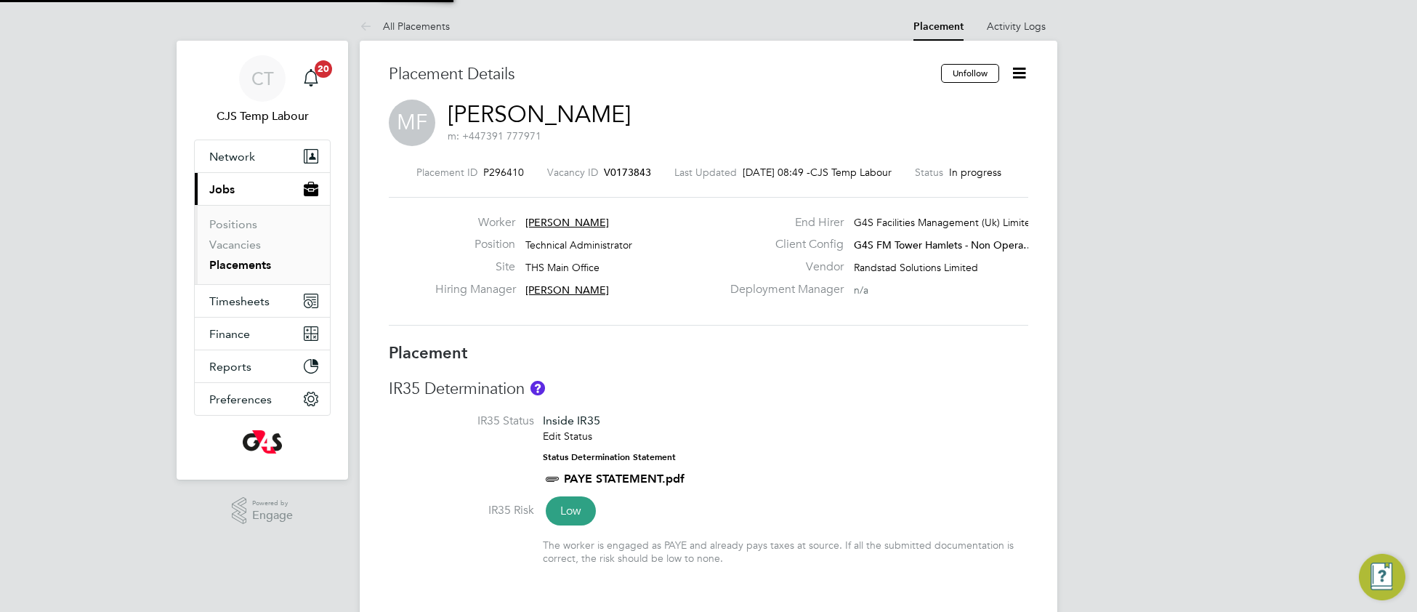
type input "08:30"
type input "17:30"
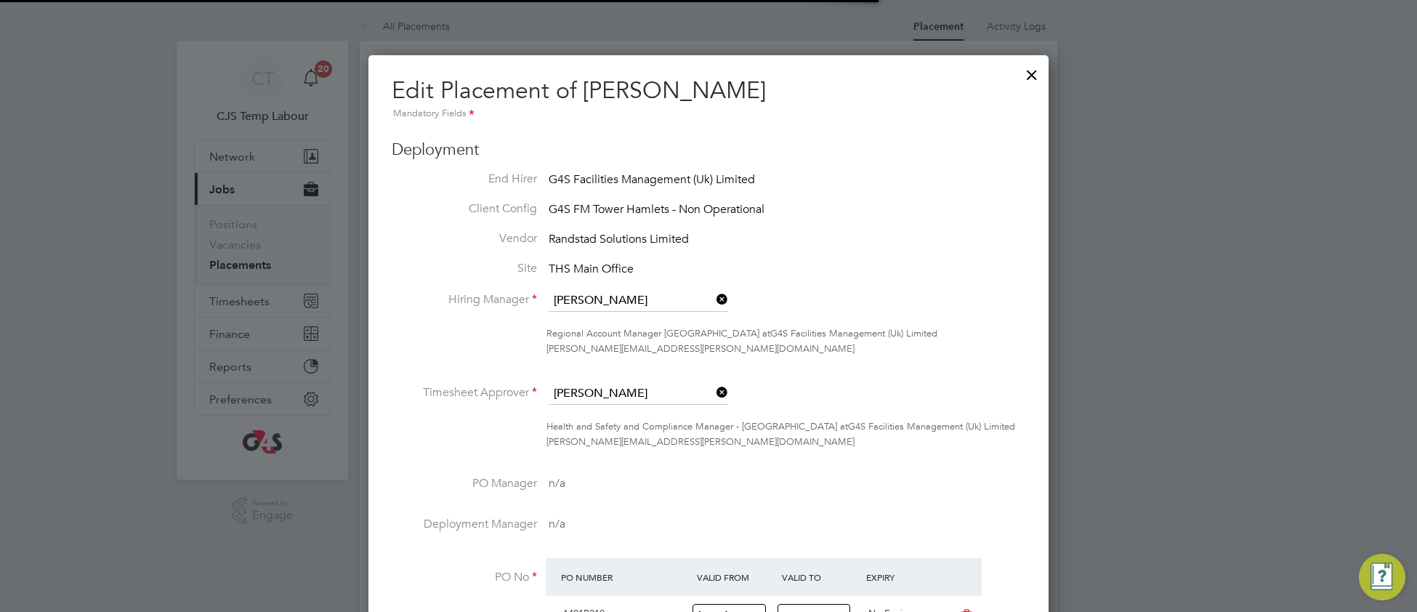
scroll to position [7, 7]
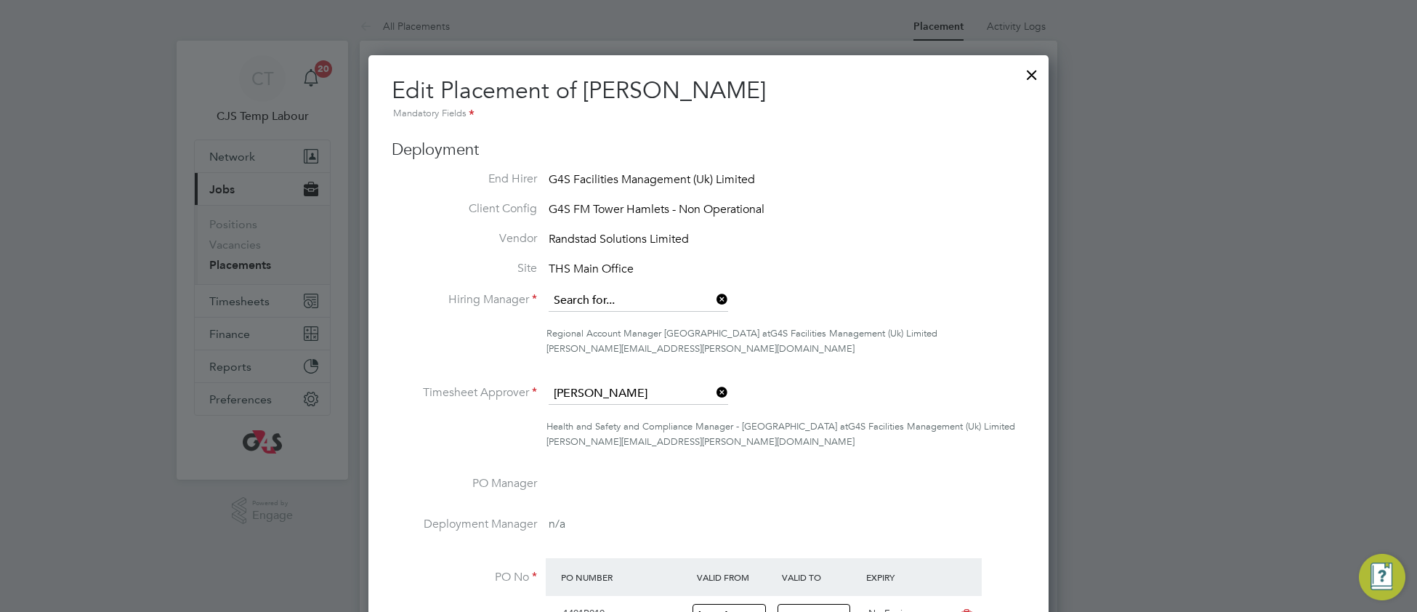
click at [639, 304] on input at bounding box center [638, 301] width 179 height 22
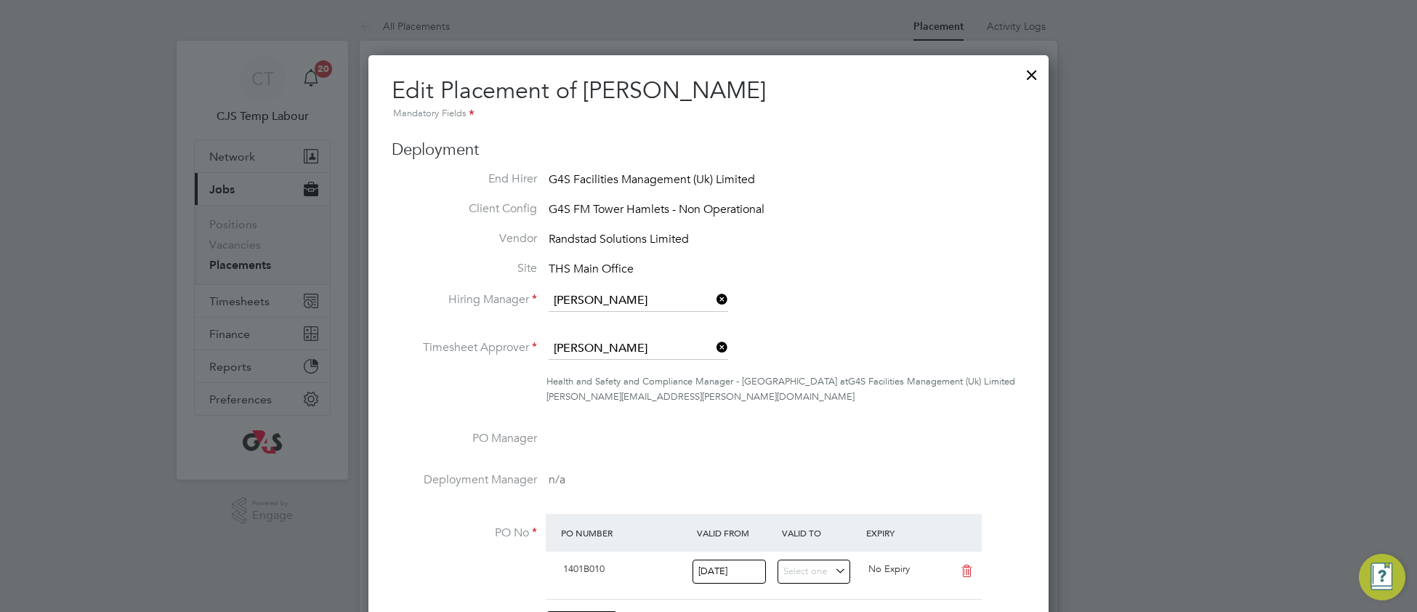
click at [656, 317] on li "Dan ny Glass" at bounding box center [638, 321] width 181 height 20
type input "Danny Glass"
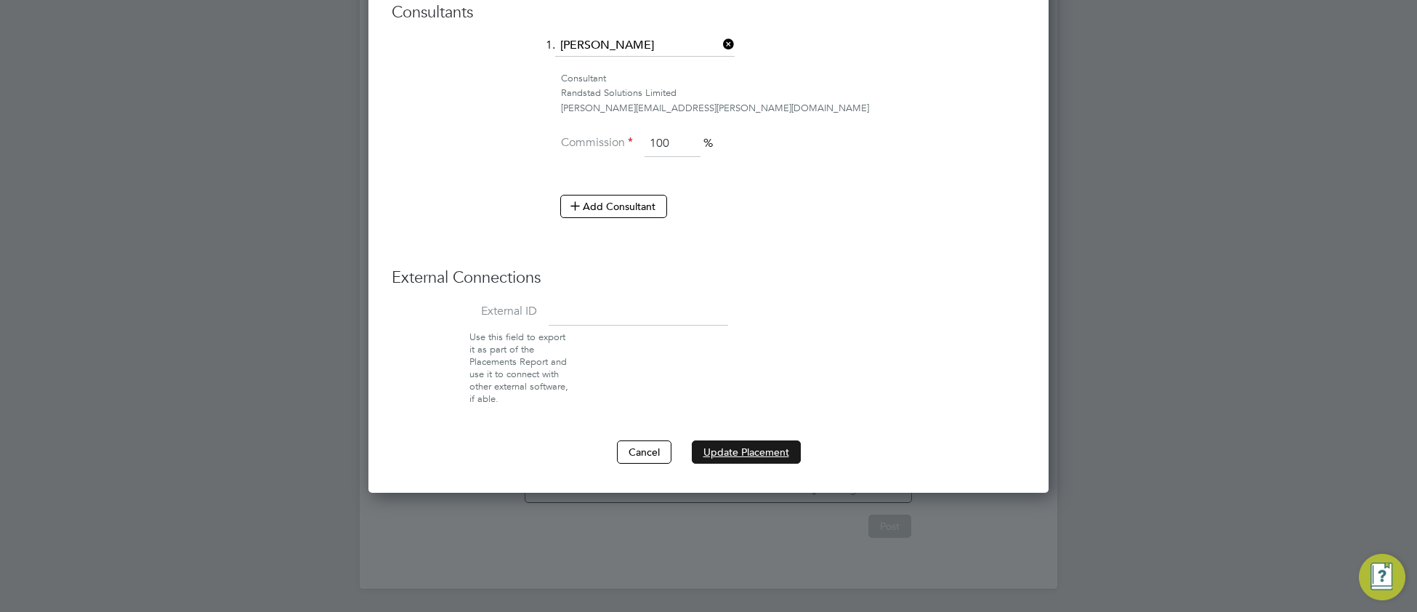
click at [716, 450] on button "Update Placement" at bounding box center [746, 451] width 109 height 23
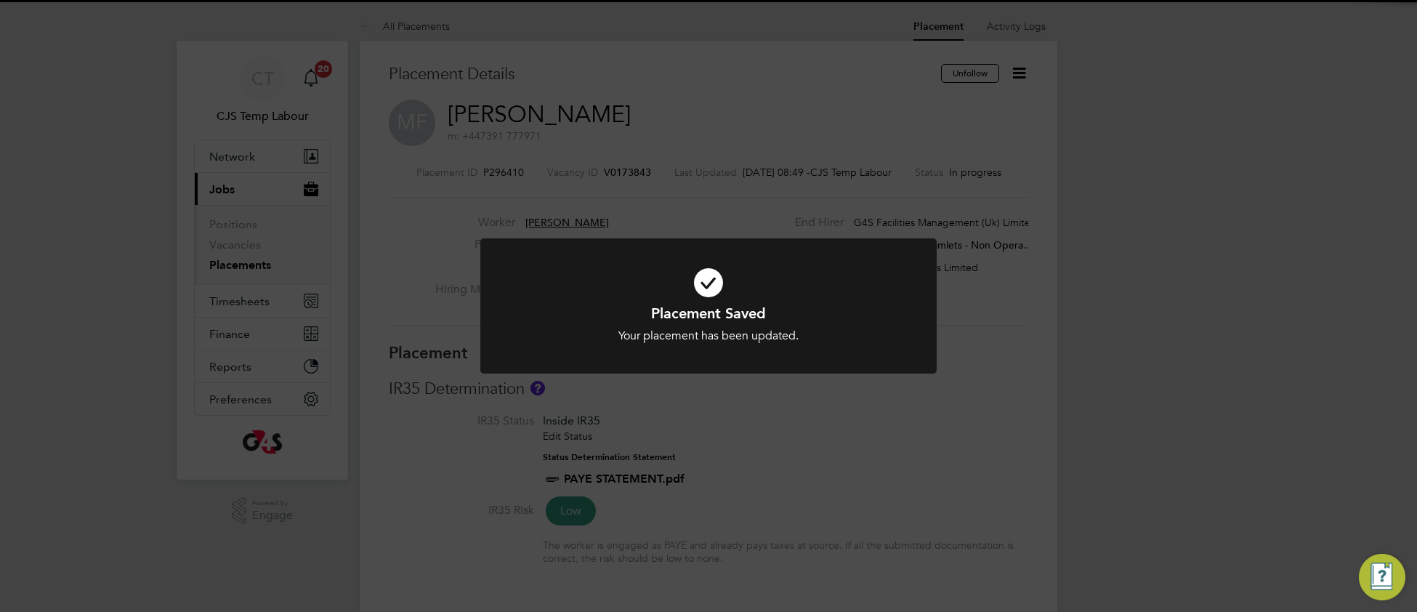
click at [867, 331] on div "Your placement has been updated." at bounding box center [708, 335] width 378 height 15
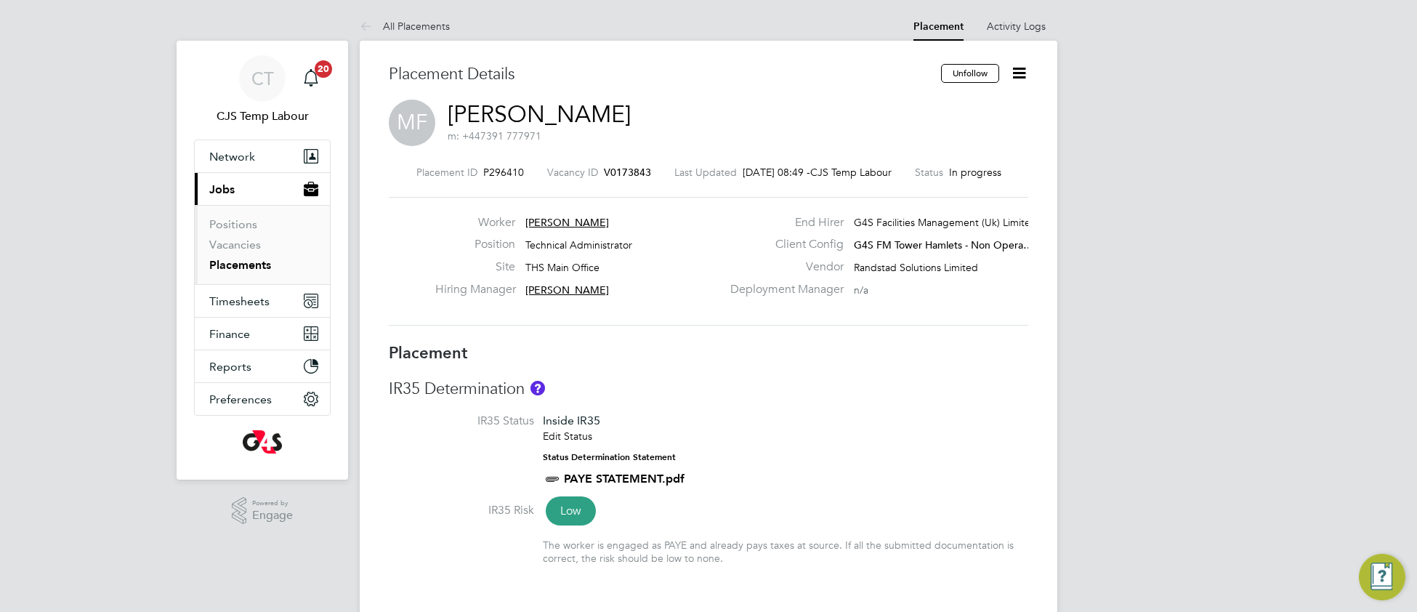
drag, startPoint x: 1016, startPoint y: 77, endPoint x: 1011, endPoint y: 84, distance: 8.9
click at [1014, 78] on icon at bounding box center [1019, 73] width 18 height 18
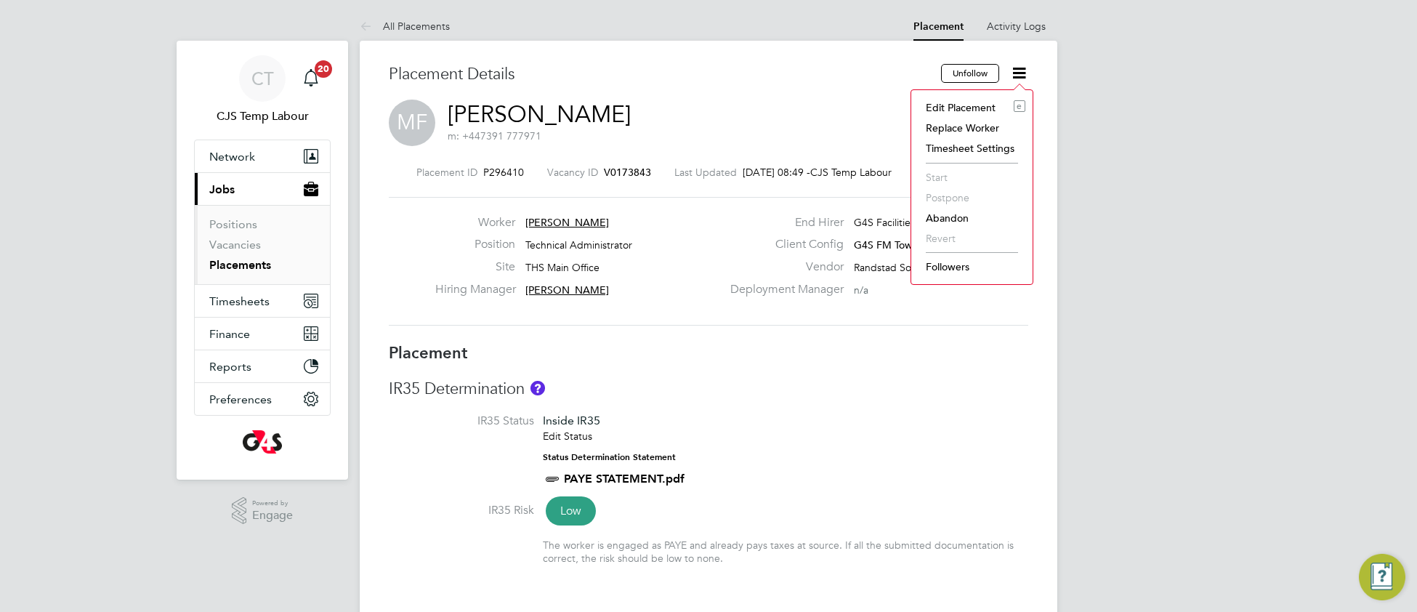
click at [952, 265] on li "Followers" at bounding box center [971, 266] width 107 height 20
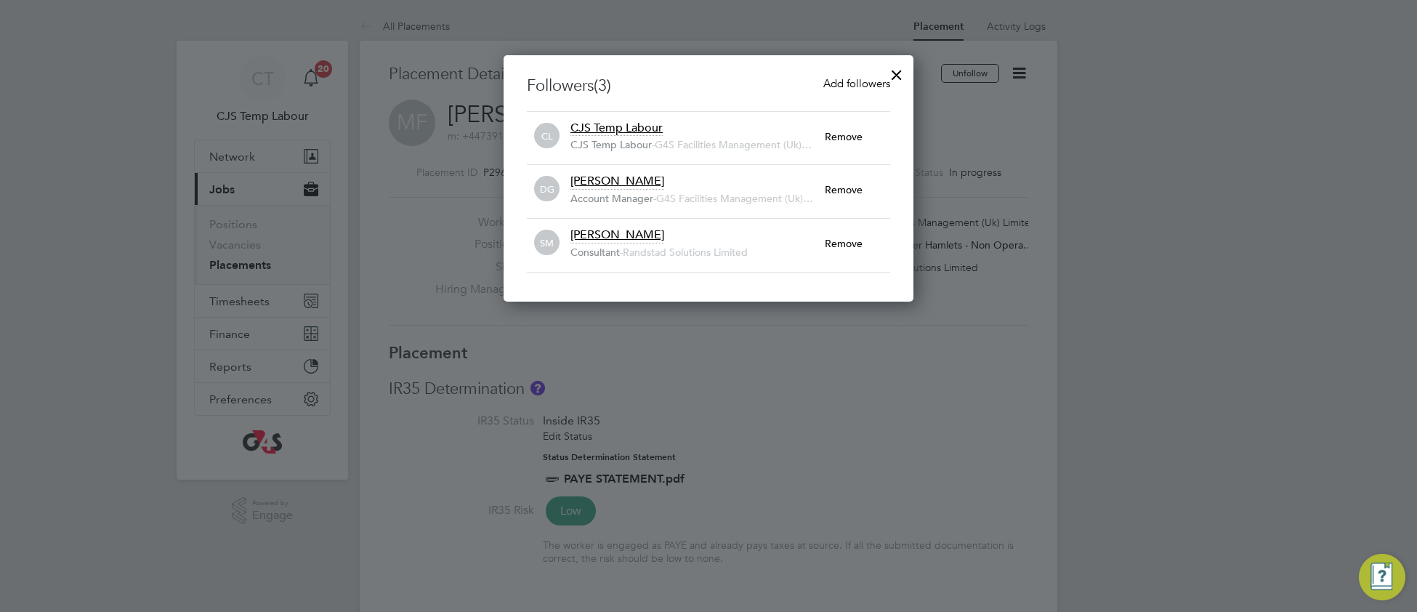
click at [854, 87] on span "Add followers" at bounding box center [856, 83] width 67 height 14
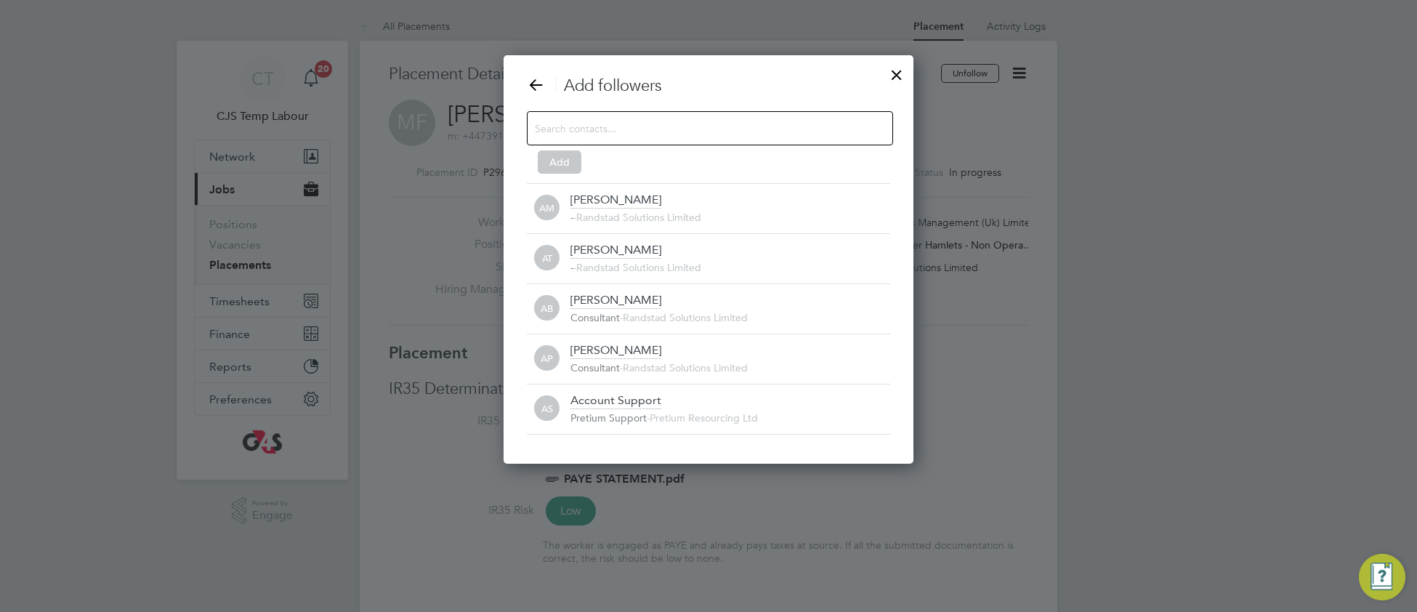
click at [707, 123] on input at bounding box center [698, 127] width 327 height 19
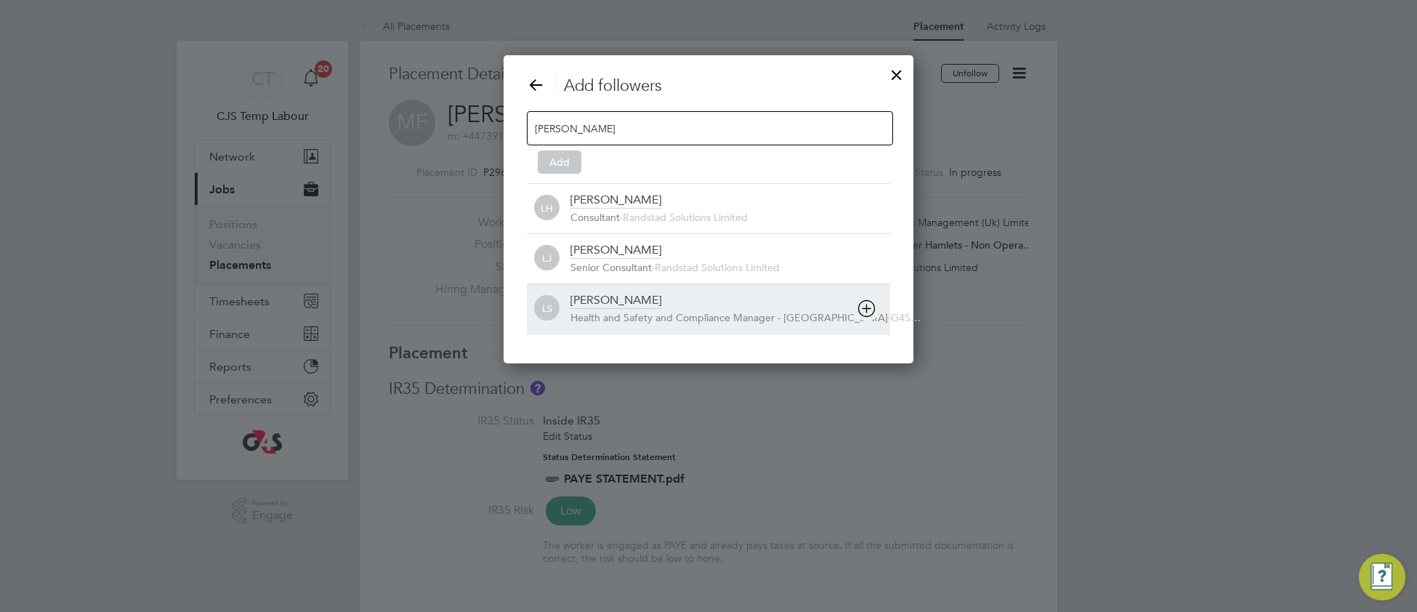
type input "lee s"
click at [648, 318] on span "Health and Safety and Compliance Manager - Tower Hamlet" at bounding box center [728, 317] width 317 height 13
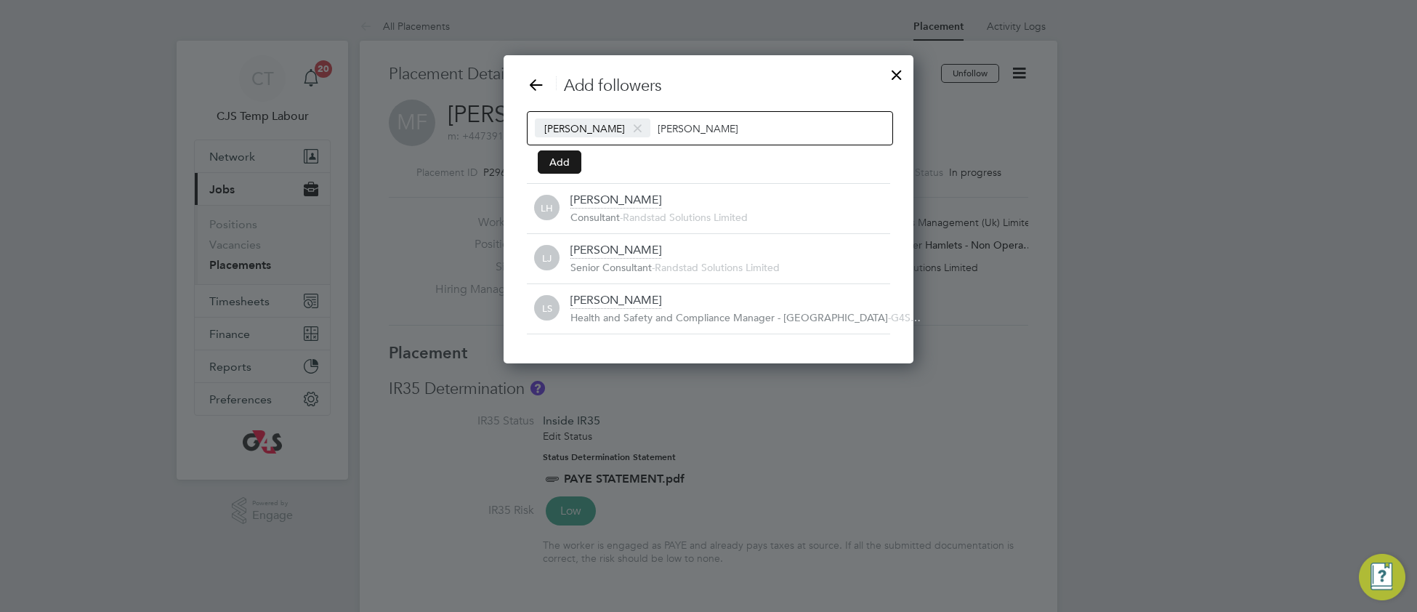
click at [566, 161] on button "Add" at bounding box center [560, 161] width 44 height 23
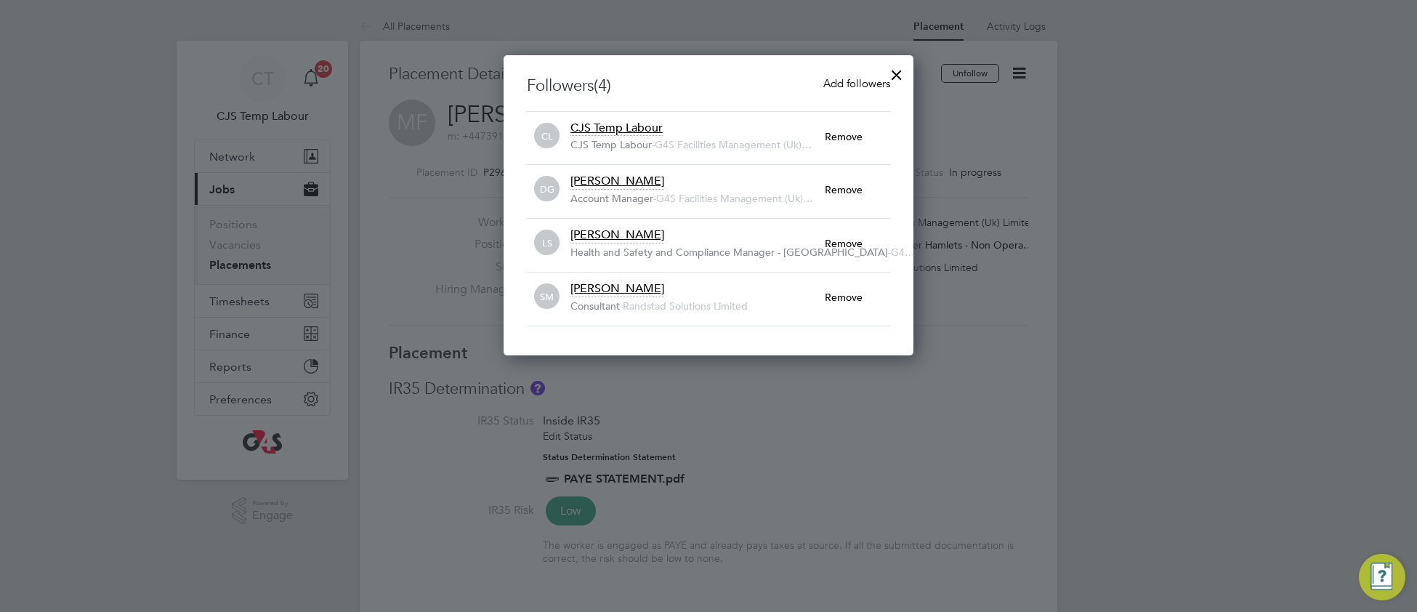
click at [904, 76] on div at bounding box center [896, 71] width 26 height 26
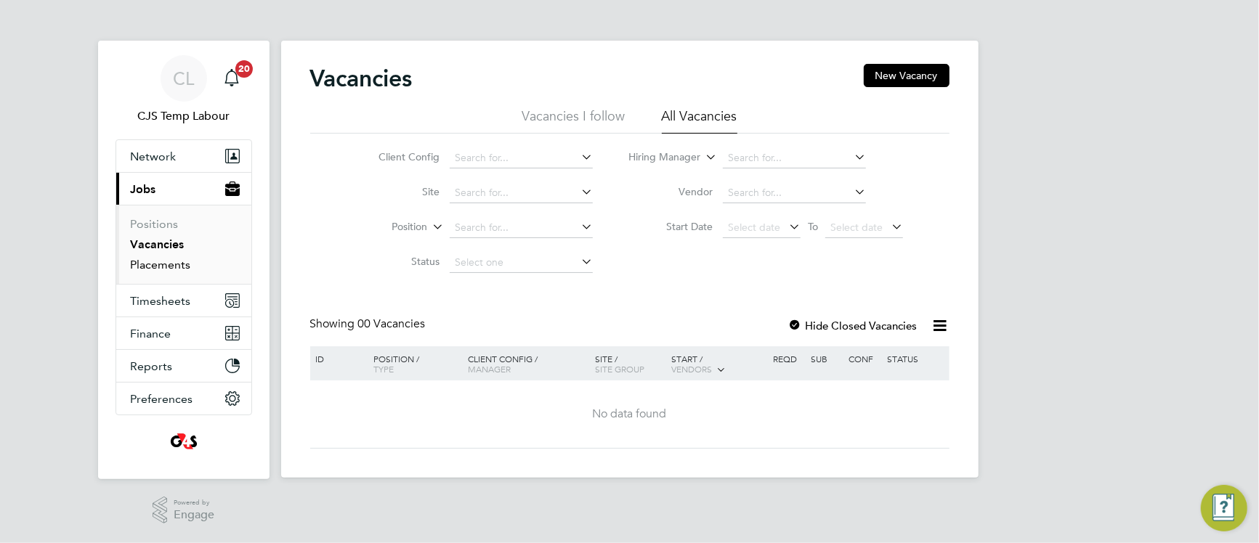
click at [182, 269] on link "Placements" at bounding box center [161, 265] width 60 height 14
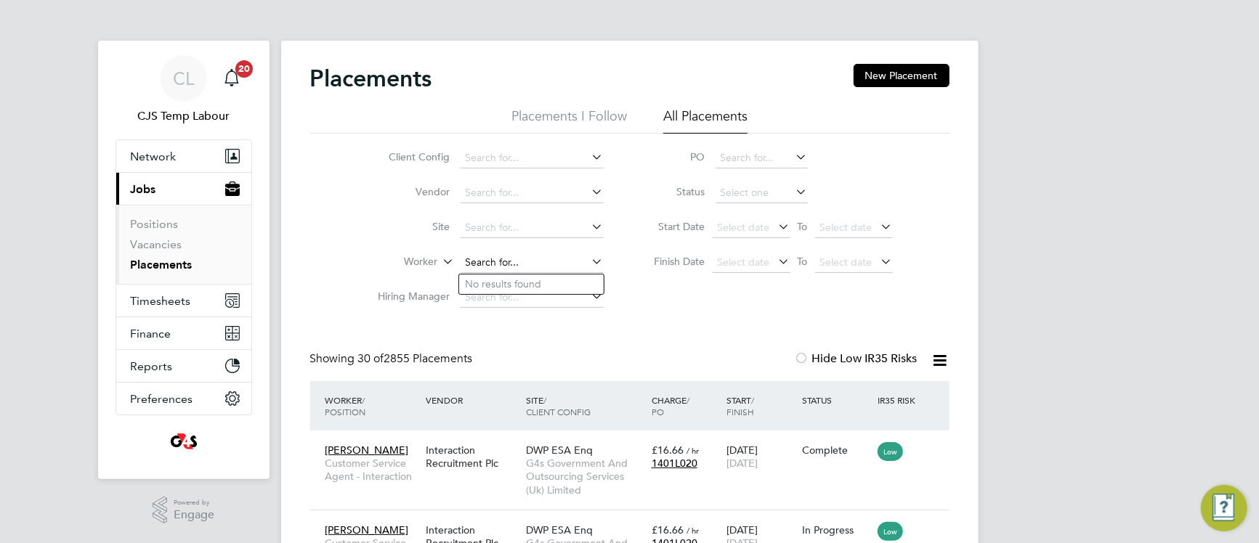
click at [518, 263] on input at bounding box center [532, 263] width 143 height 20
click at [526, 304] on li "[PERSON_NAME]" at bounding box center [548, 305] width 179 height 20
type input "[PERSON_NAME]"
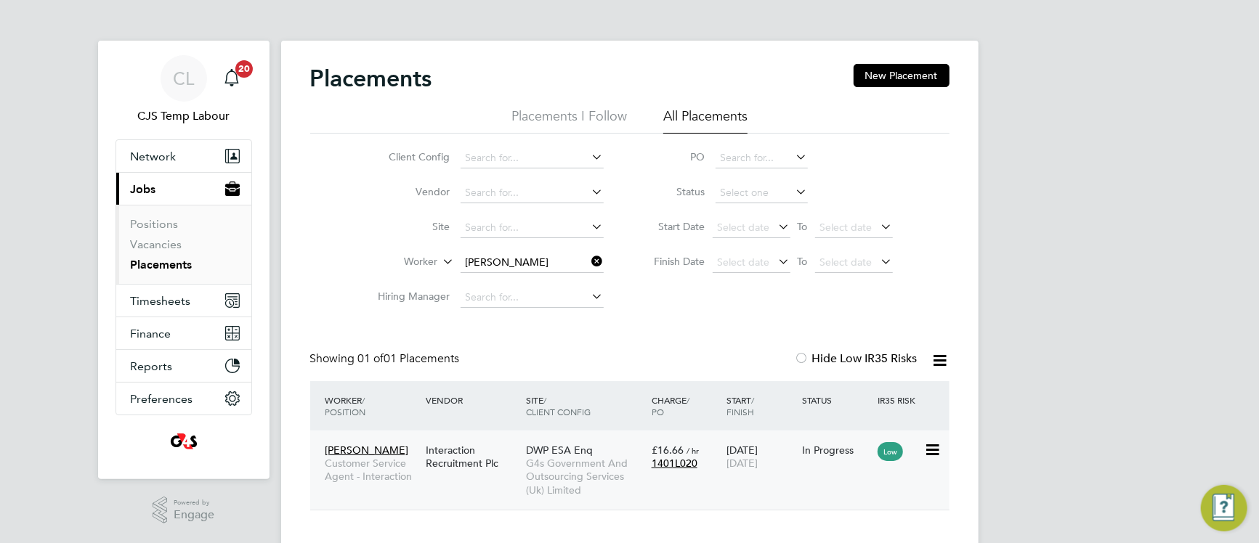
click at [543, 453] on span "DWP ESA Enq" at bounding box center [559, 450] width 67 height 13
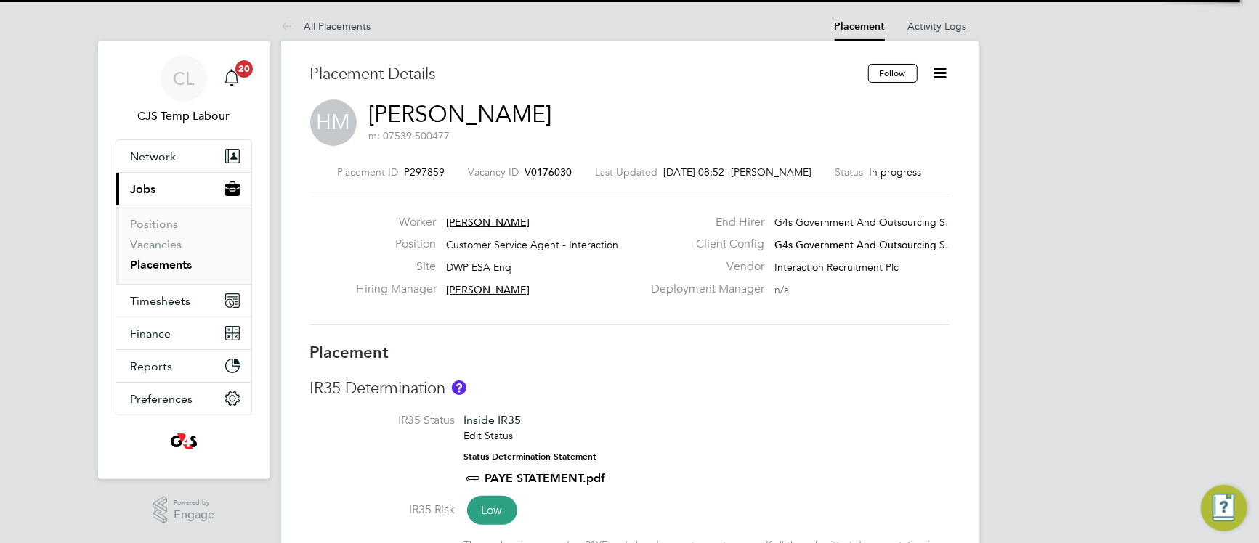
click at [682, 406] on div "IR35 Determination IR35 Status Inside IR35 Edit Status Status Determination Sta…" at bounding box center [629, 479] width 639 height 201
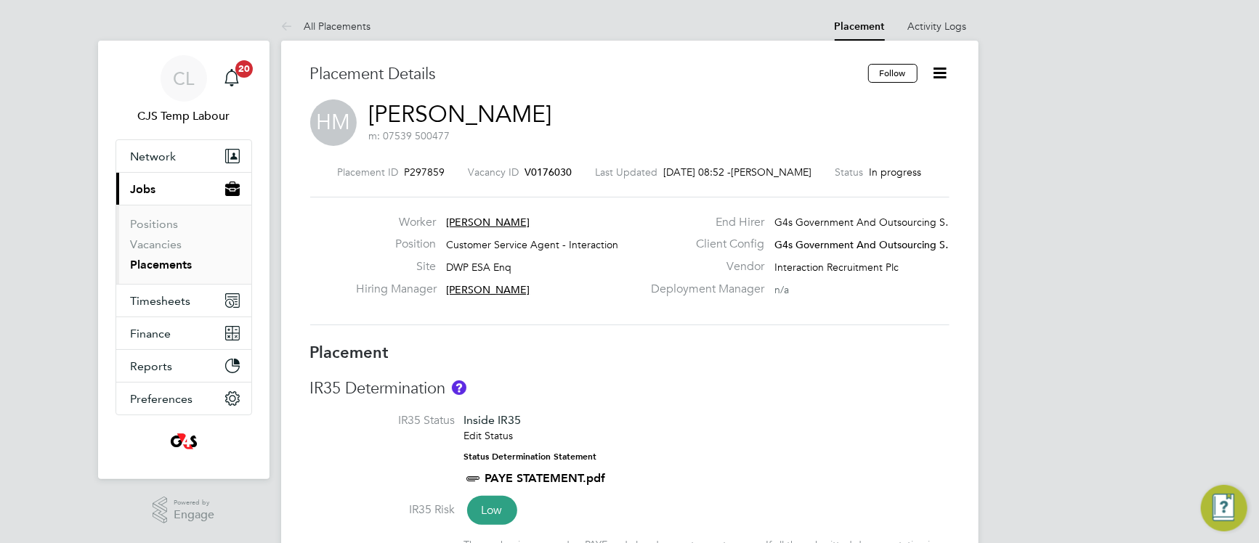
type input "Jenny Taylor"
type input "Samantha Orchard"
type input "[DATE]"
type input "31 Dec 2025"
type input "08:00"
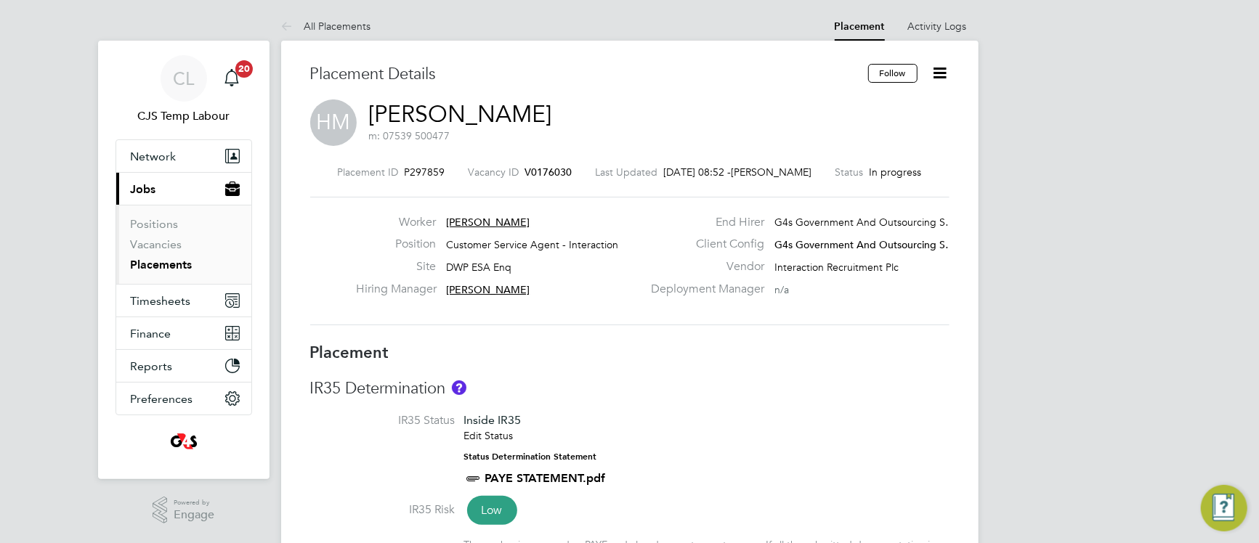
type input "19:30"
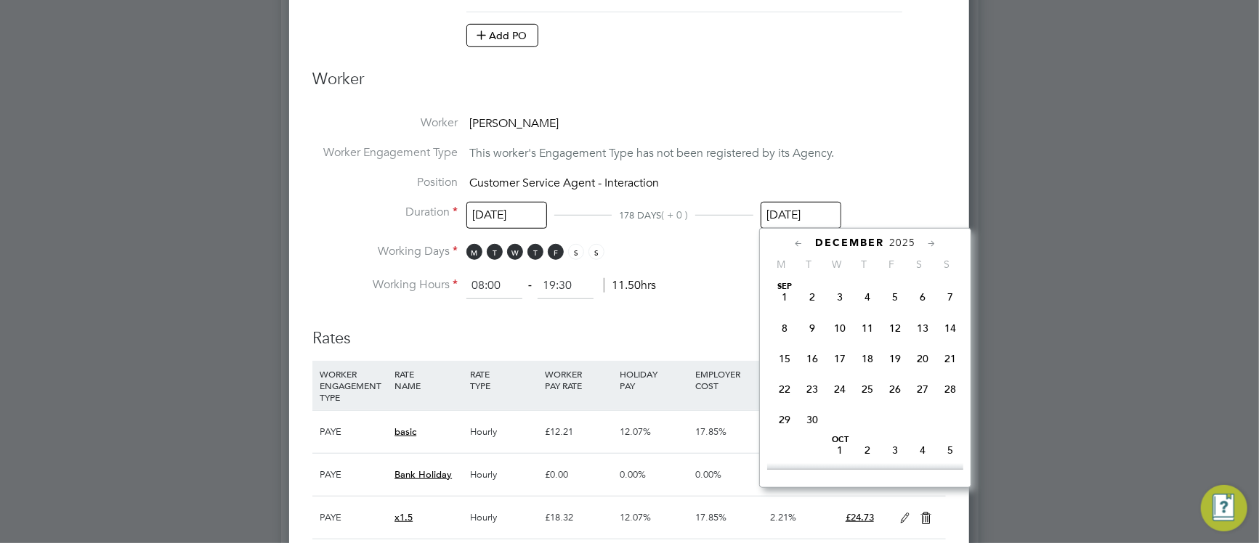
click at [800, 224] on input "31 Dec 2025" at bounding box center [801, 215] width 81 height 27
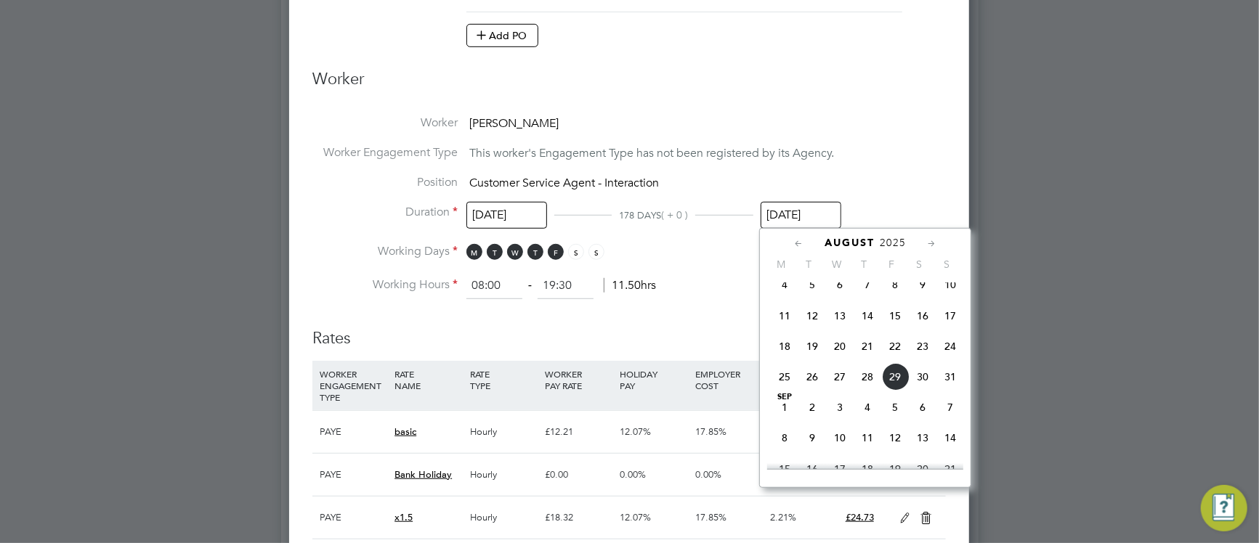
click at [897, 360] on span "22" at bounding box center [895, 347] width 28 height 28
type input "22 Aug 2025"
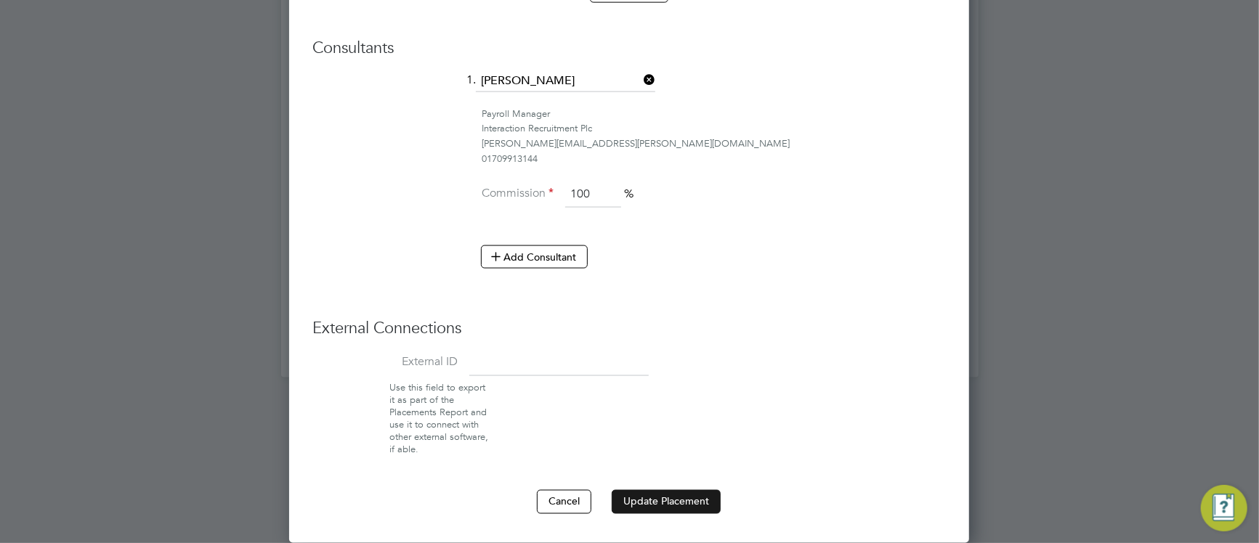
click at [687, 506] on button "Update Placement" at bounding box center [666, 501] width 109 height 23
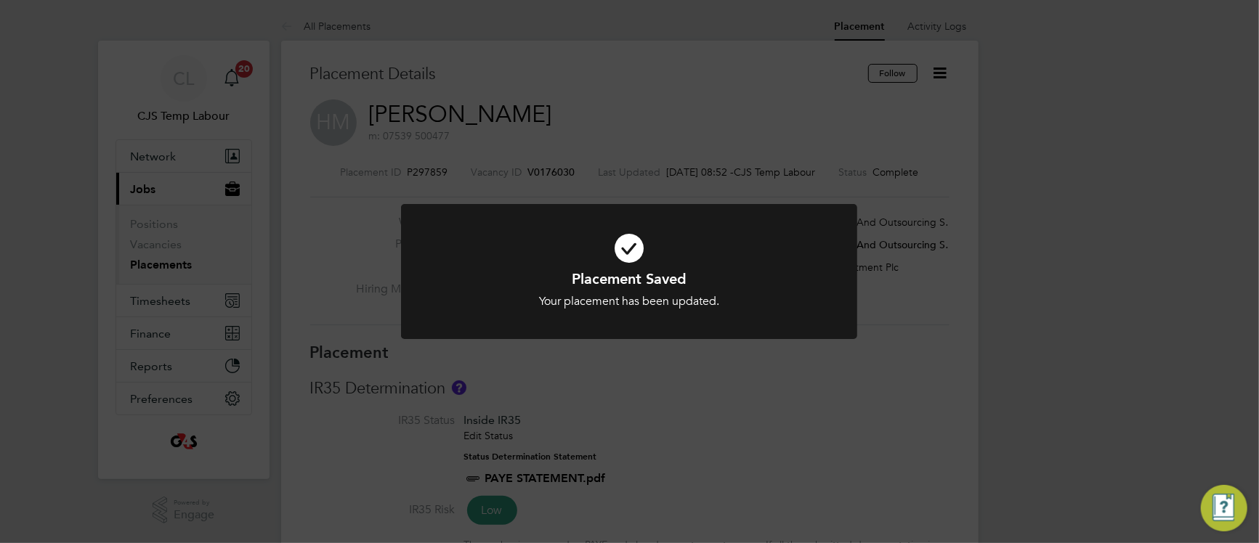
click at [480, 270] on h1 "Placement Saved" at bounding box center [629, 279] width 378 height 19
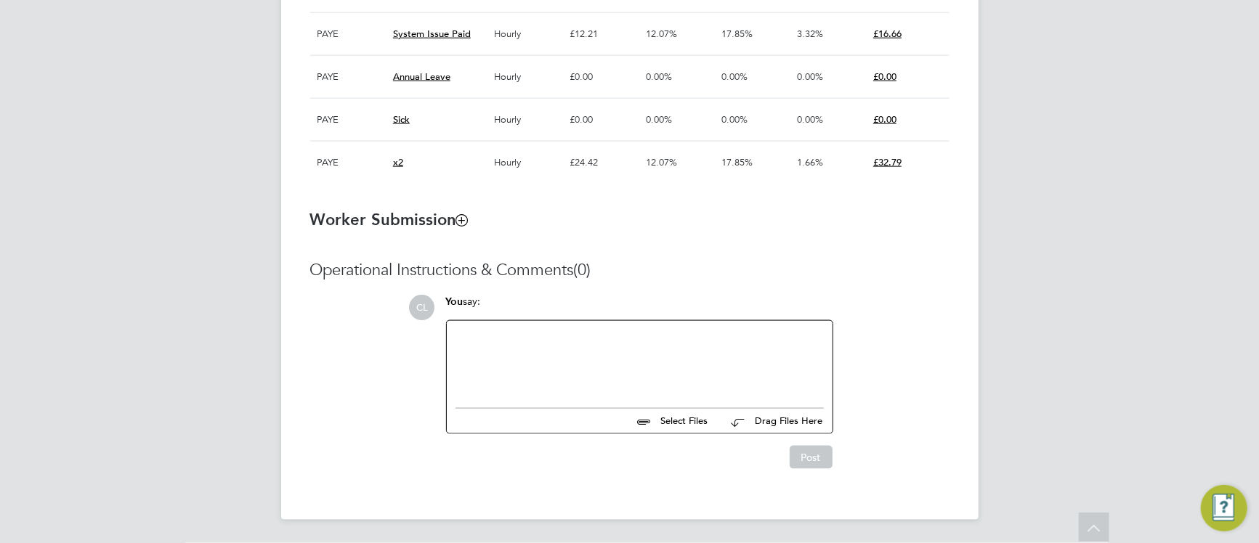
click at [547, 387] on div at bounding box center [640, 361] width 368 height 62
click at [811, 453] on button "Post" at bounding box center [811, 457] width 43 height 23
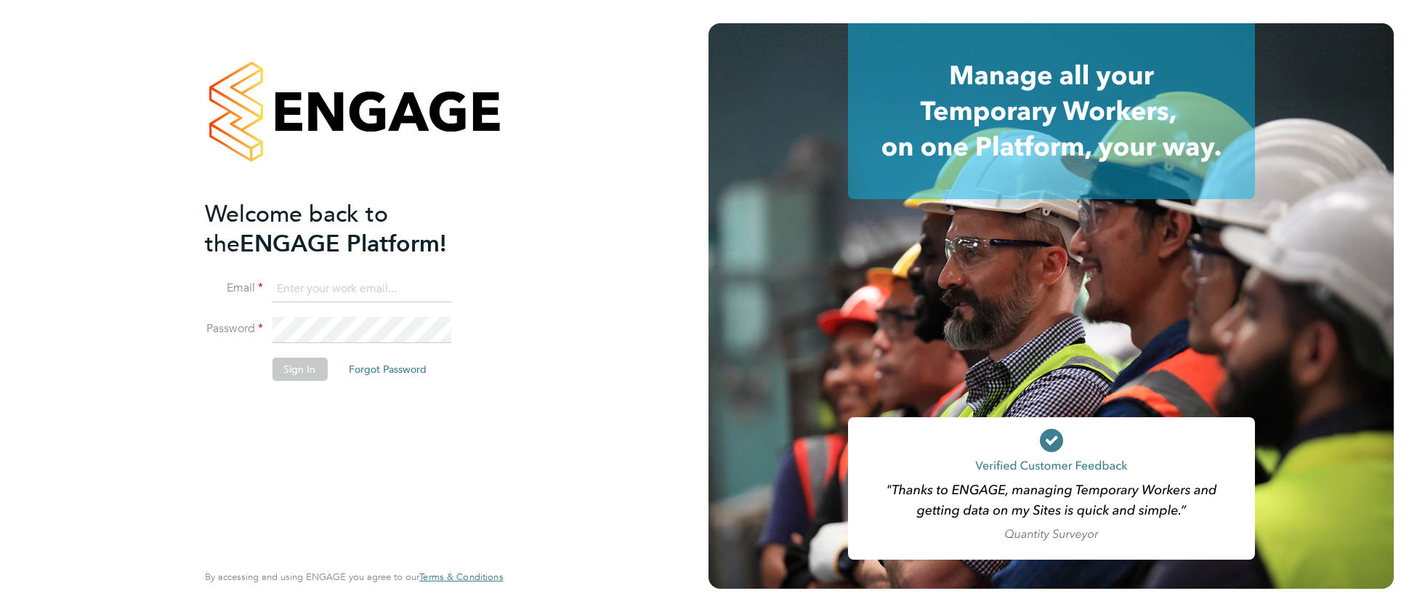
click at [362, 292] on input at bounding box center [361, 289] width 179 height 26
type input "[EMAIL_ADDRESS][DOMAIN_NAME]"
click at [295, 362] on button "Sign In" at bounding box center [299, 368] width 55 height 23
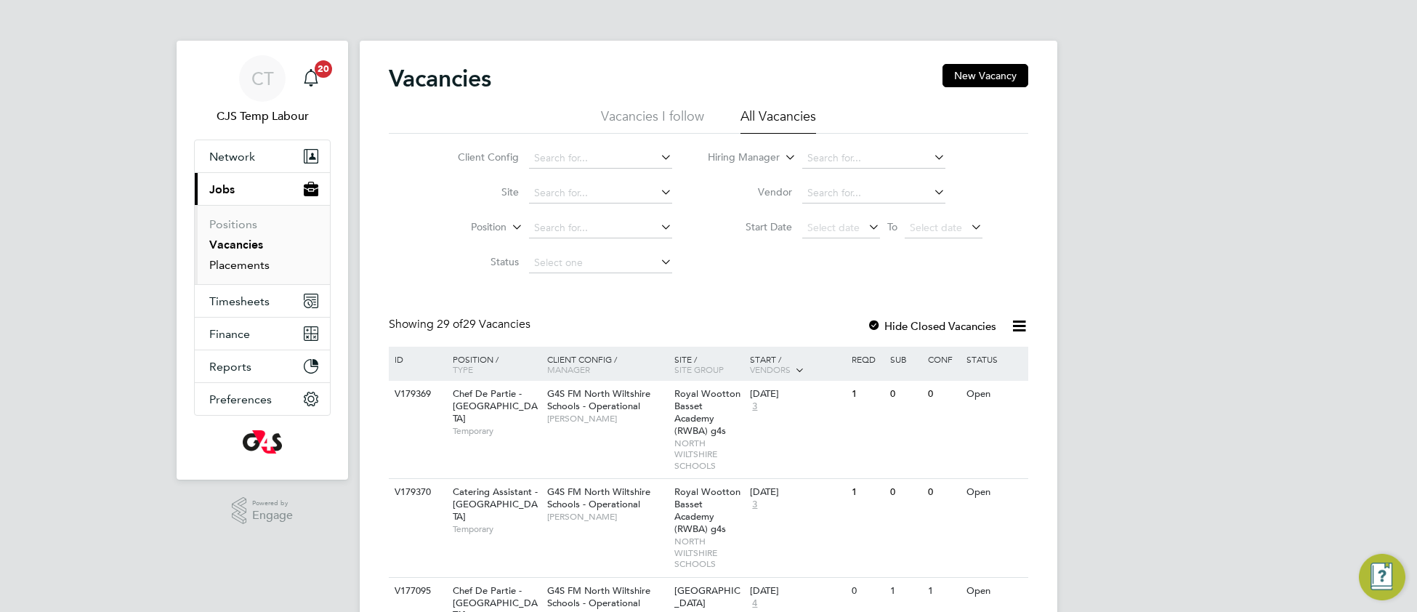
click at [248, 271] on link "Placements" at bounding box center [239, 265] width 60 height 14
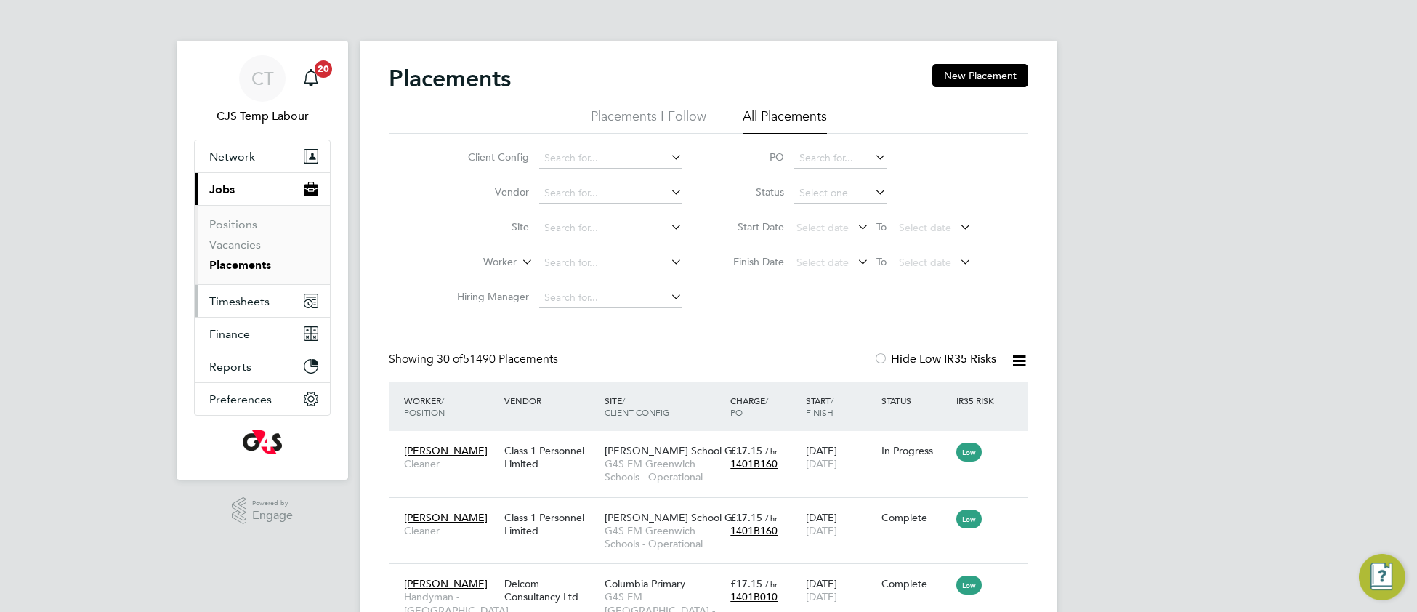
click at [240, 303] on span "Timesheets" at bounding box center [239, 301] width 60 height 14
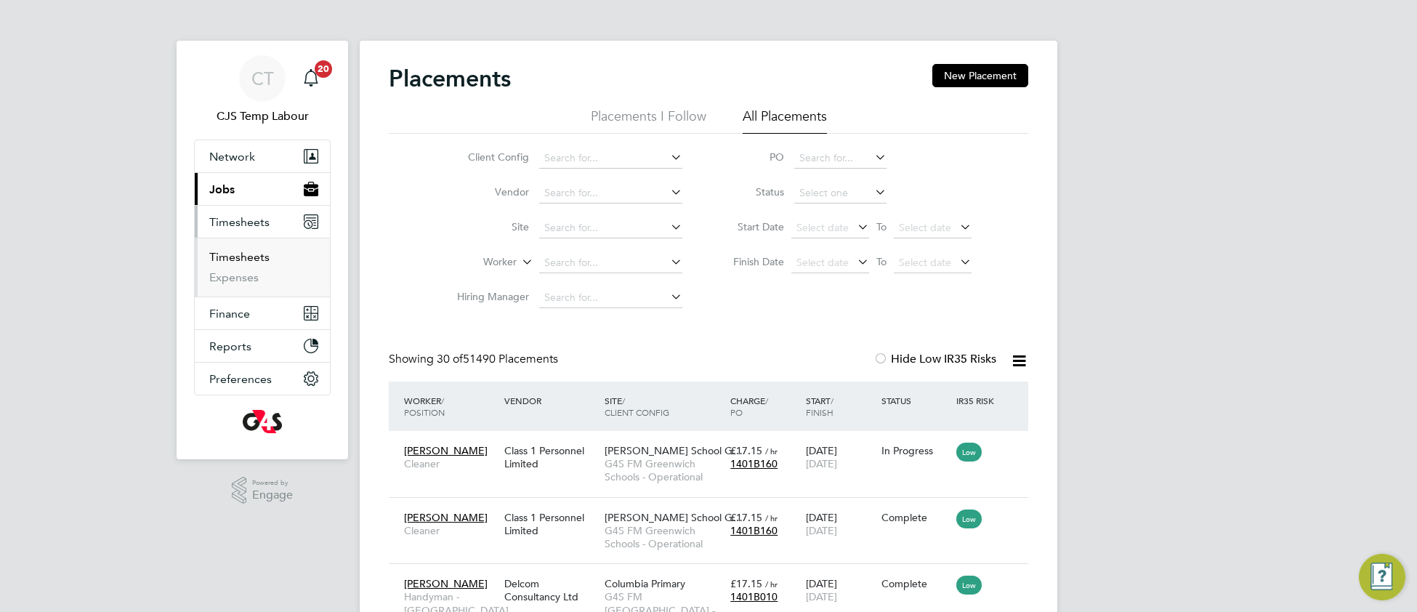
click at [243, 262] on link "Timesheets" at bounding box center [239, 257] width 60 height 14
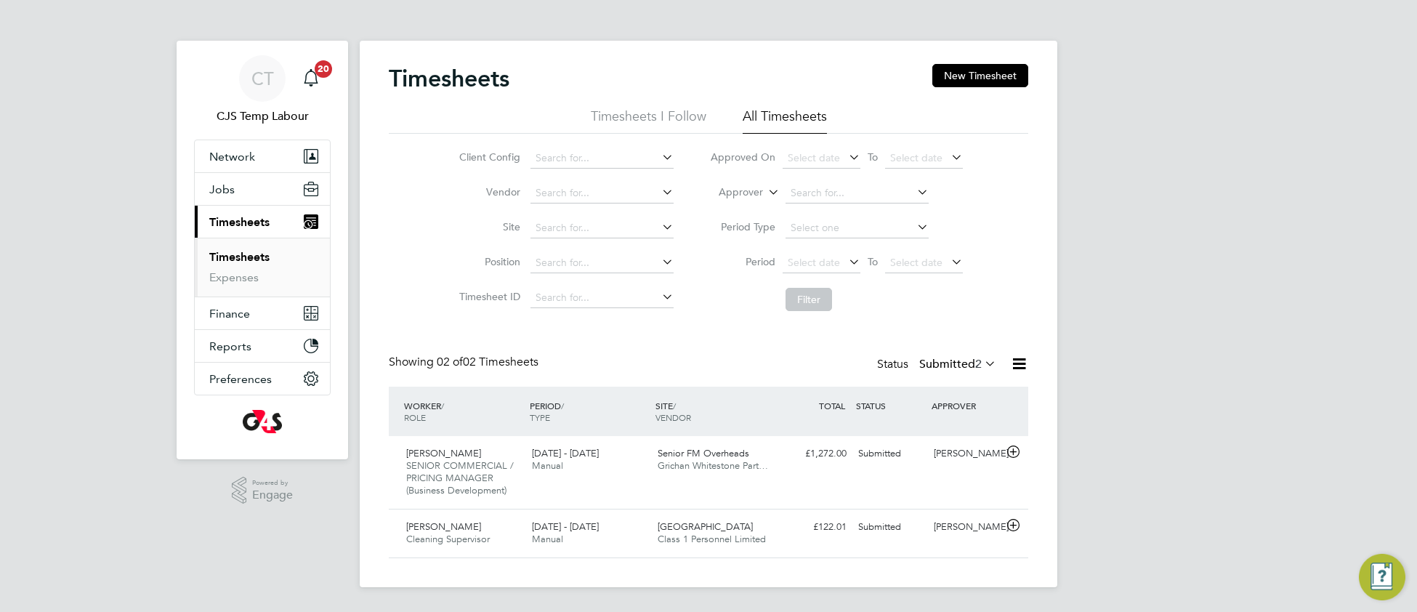
click at [982, 368] on icon at bounding box center [982, 363] width 0 height 20
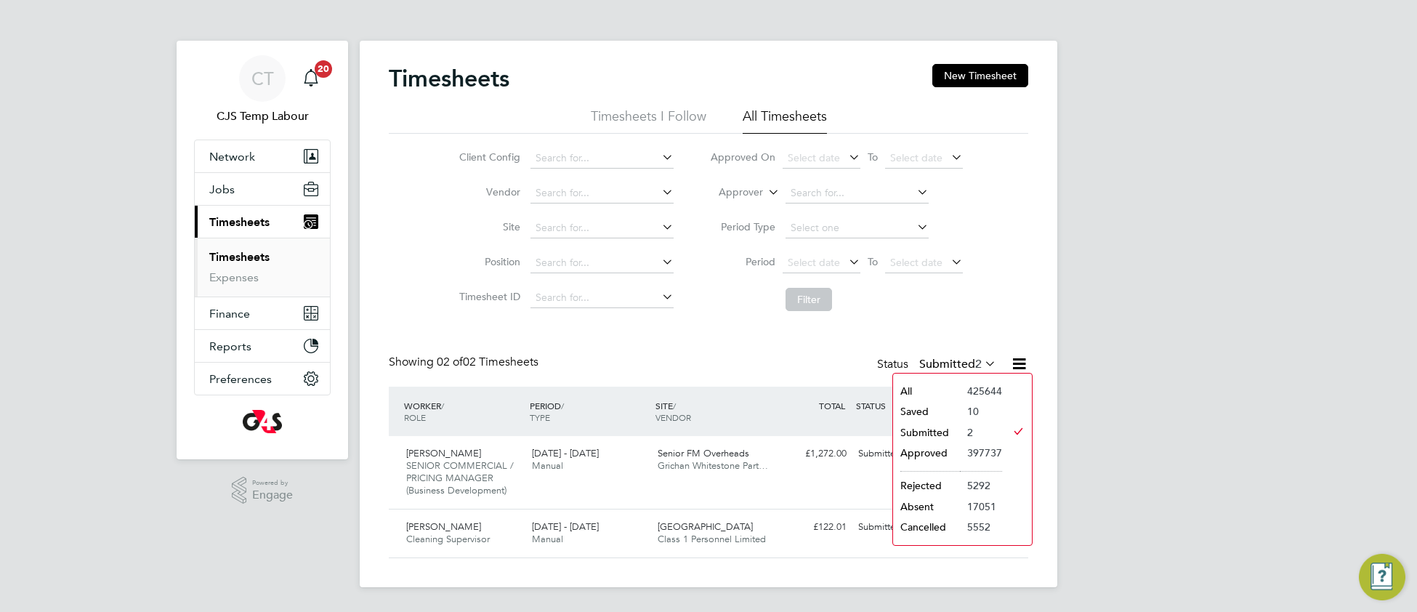
drag, startPoint x: 944, startPoint y: 389, endPoint x: 936, endPoint y: 390, distance: 8.7
click at [944, 389] on li "All" at bounding box center [926, 391] width 67 height 20
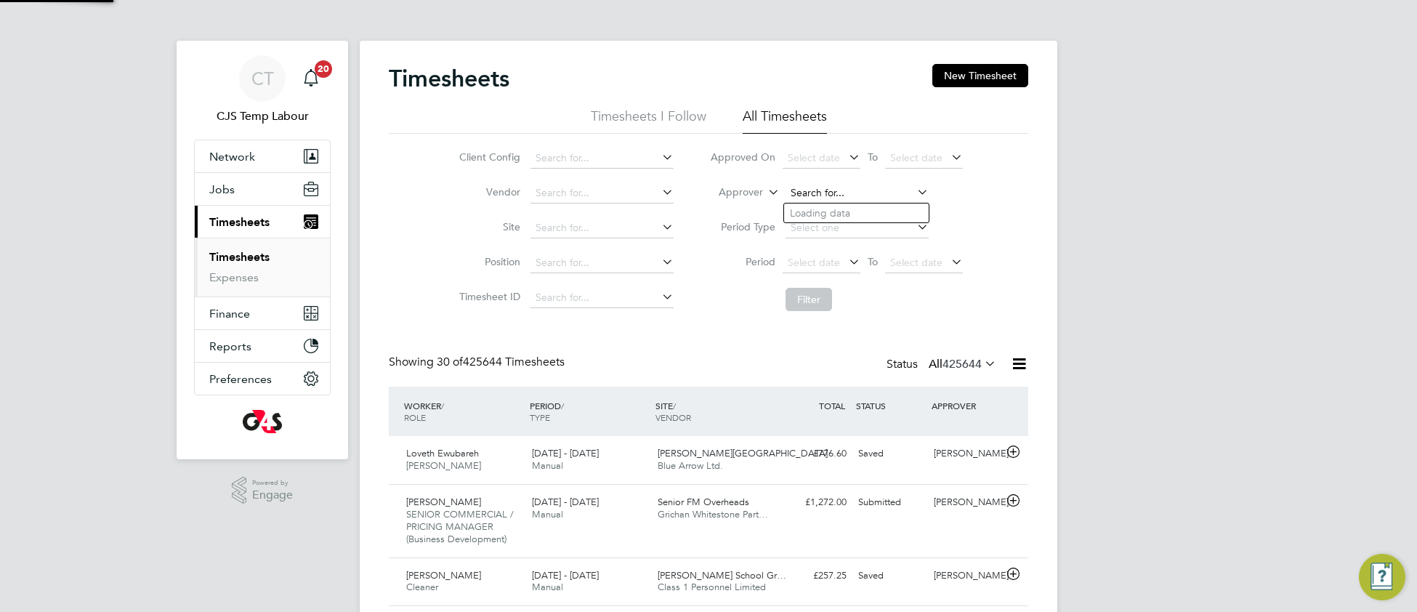
click at [806, 192] on input at bounding box center [856, 193] width 143 height 20
type input "erick"
click at [765, 193] on icon at bounding box center [765, 188] width 0 height 13
click at [736, 212] on li "Worker" at bounding box center [727, 209] width 72 height 19
click at [817, 192] on input at bounding box center [856, 193] width 143 height 20
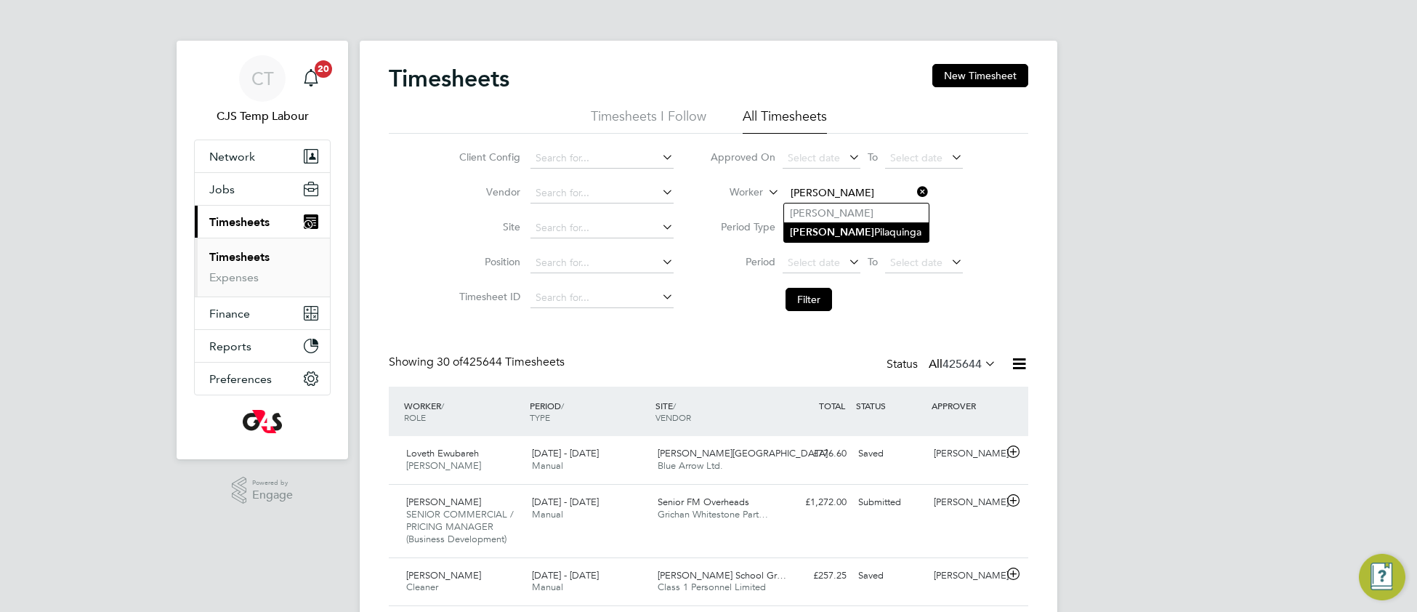
click at [816, 236] on li "Erick Pilaquinga" at bounding box center [856, 232] width 145 height 20
type input "[PERSON_NAME]"
drag, startPoint x: 812, startPoint y: 302, endPoint x: 782, endPoint y: 315, distance: 31.9
click at [811, 303] on button "Filter" at bounding box center [808, 299] width 46 height 23
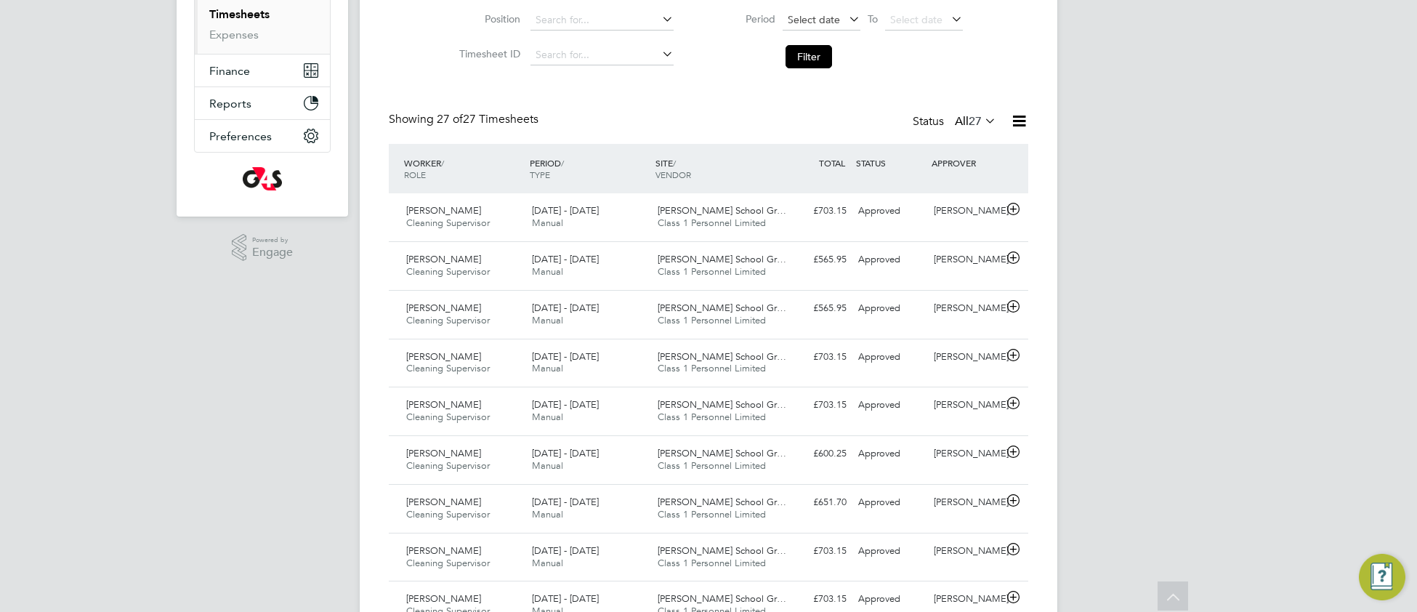
click at [804, 17] on span "Select date" at bounding box center [814, 19] width 52 height 13
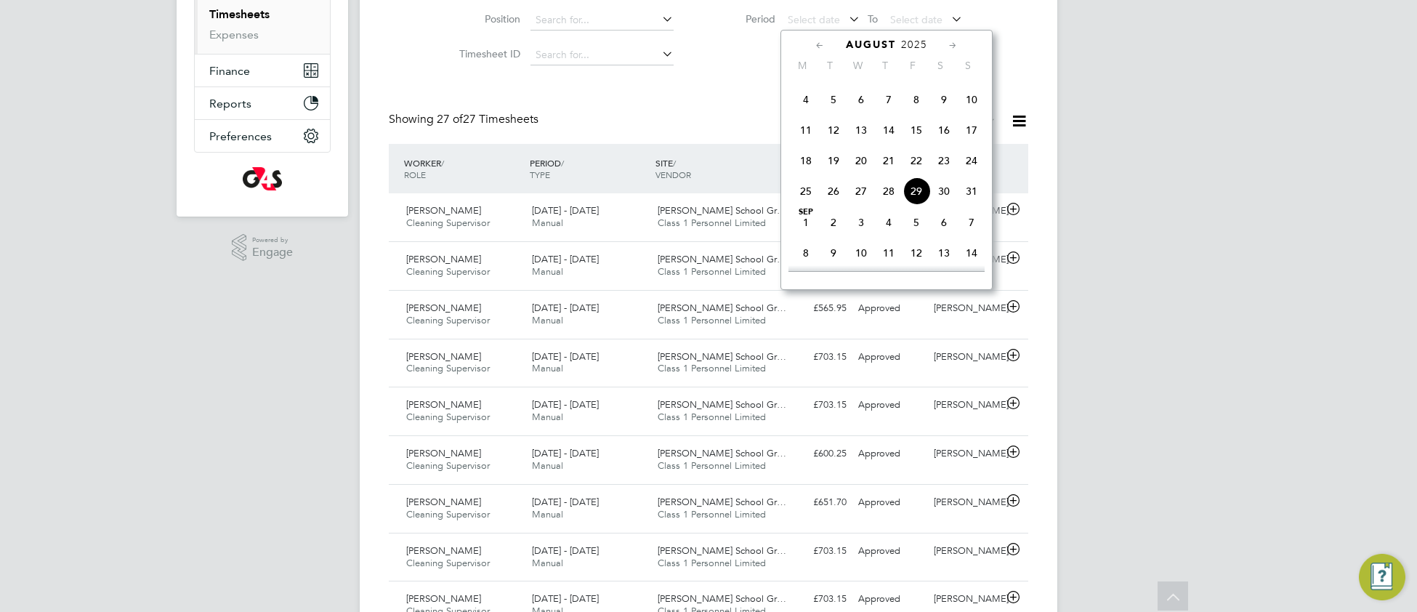
click at [801, 113] on span "4" at bounding box center [806, 100] width 28 height 28
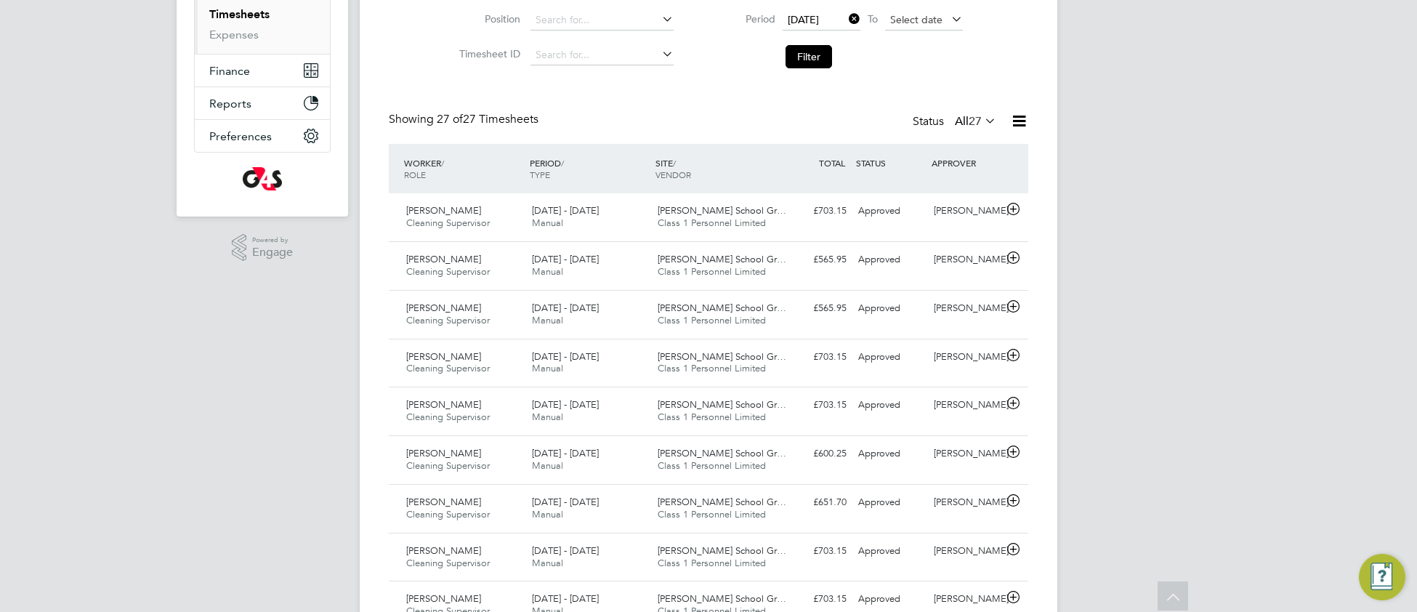
drag, startPoint x: 906, startPoint y: 15, endPoint x: 914, endPoint y: 20, distance: 9.5
click at [907, 14] on span "Select date" at bounding box center [916, 19] width 52 height 13
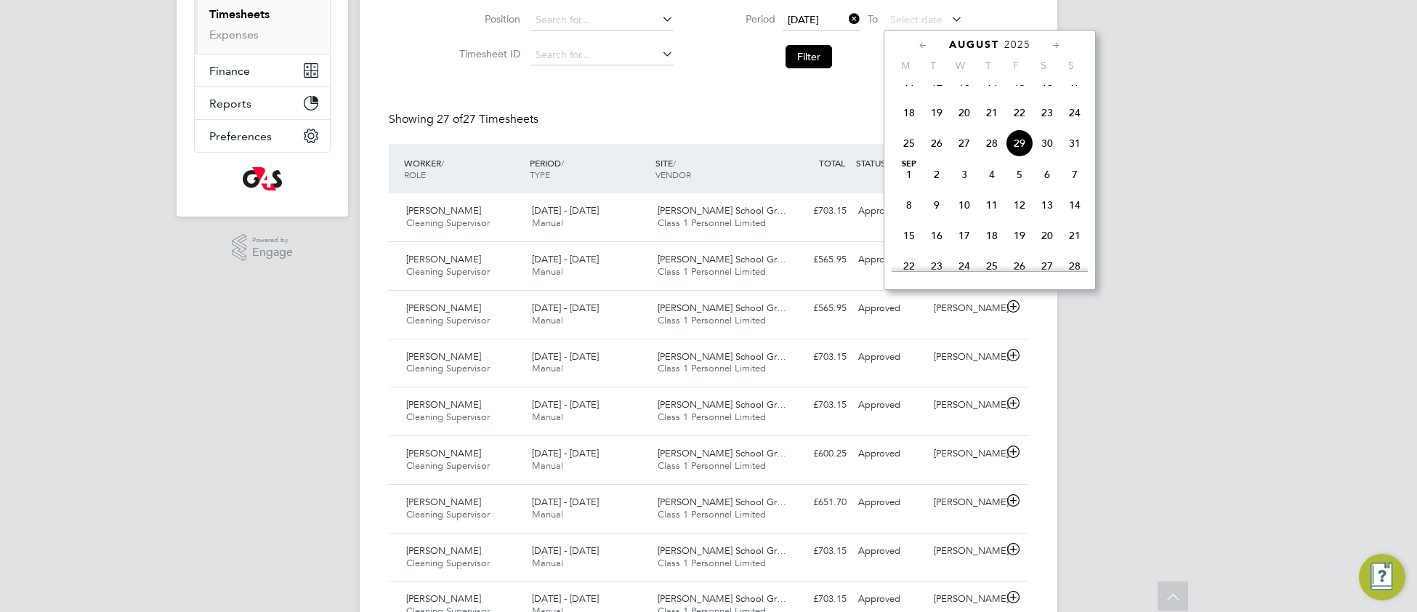
click at [1076, 126] on span "24" at bounding box center [1075, 113] width 28 height 28
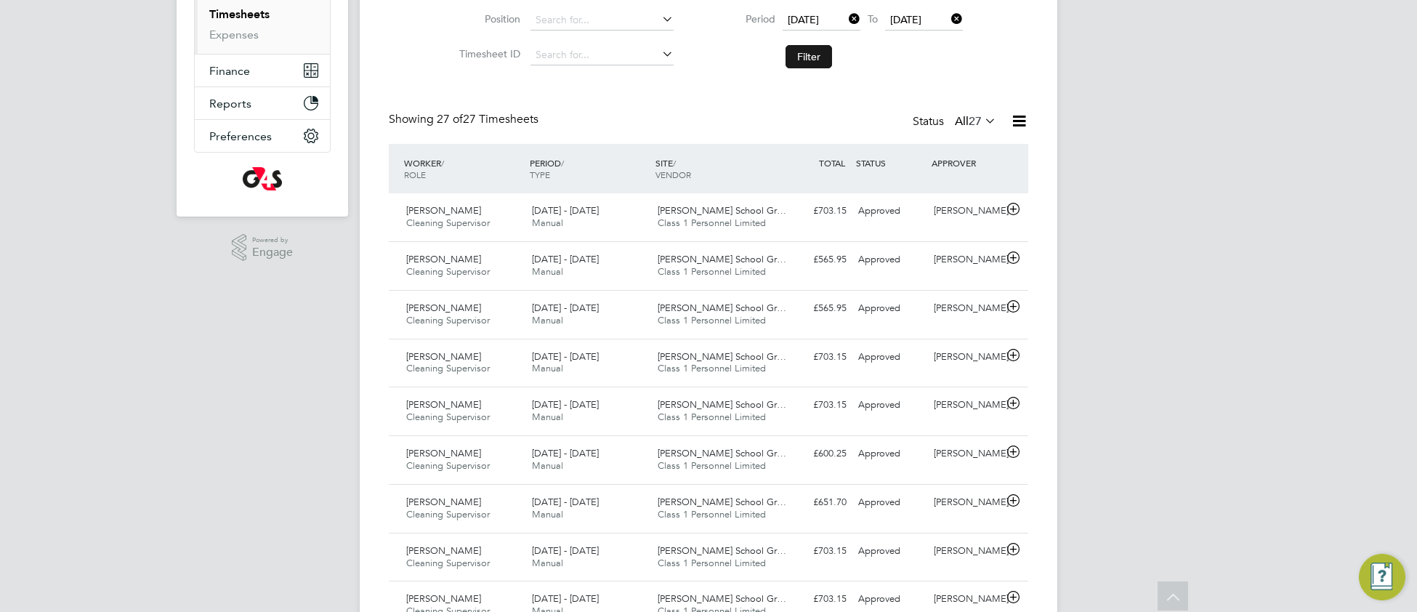
click at [814, 52] on button "Filter" at bounding box center [808, 56] width 46 height 23
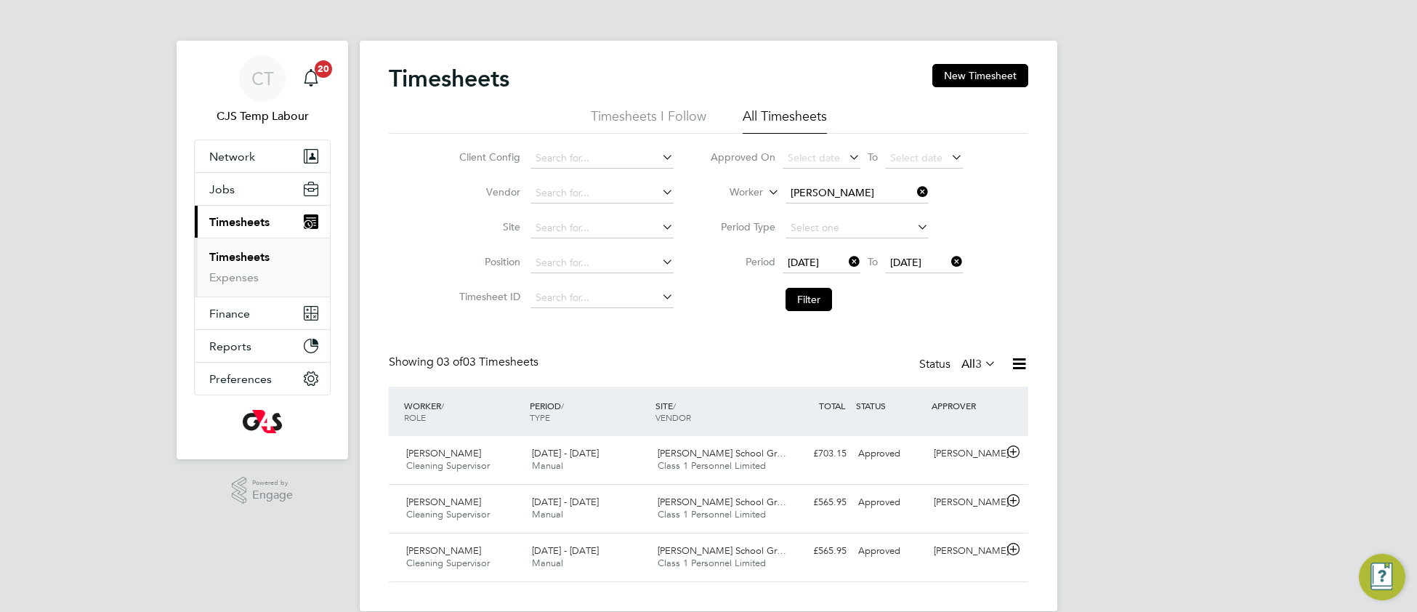
click at [1016, 366] on icon at bounding box center [1019, 364] width 18 height 18
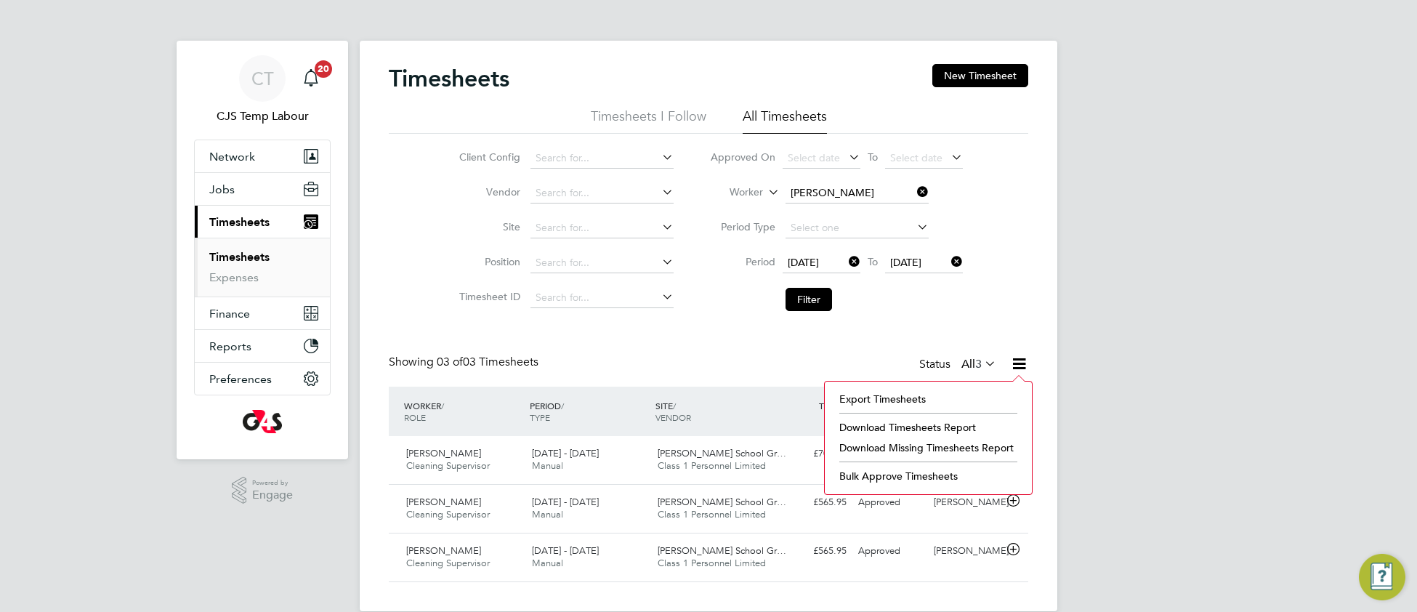
click at [897, 423] on li "Download Timesheets Report" at bounding box center [928, 427] width 193 height 20
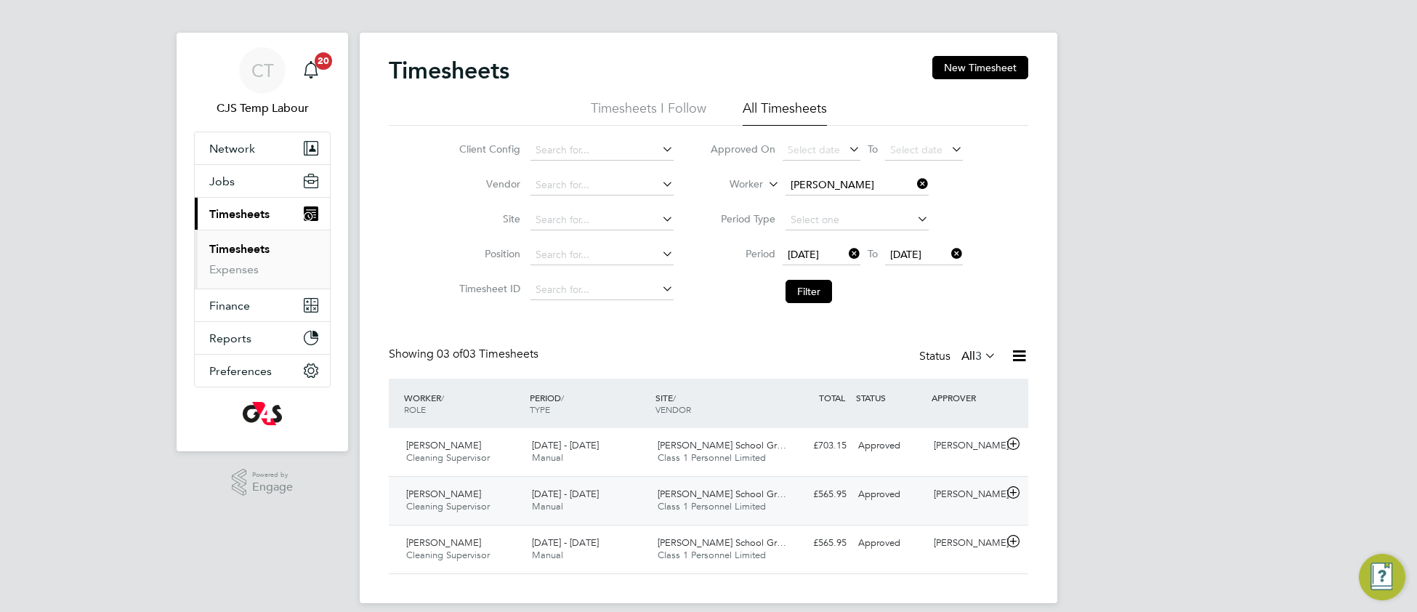
scroll to position [23, 0]
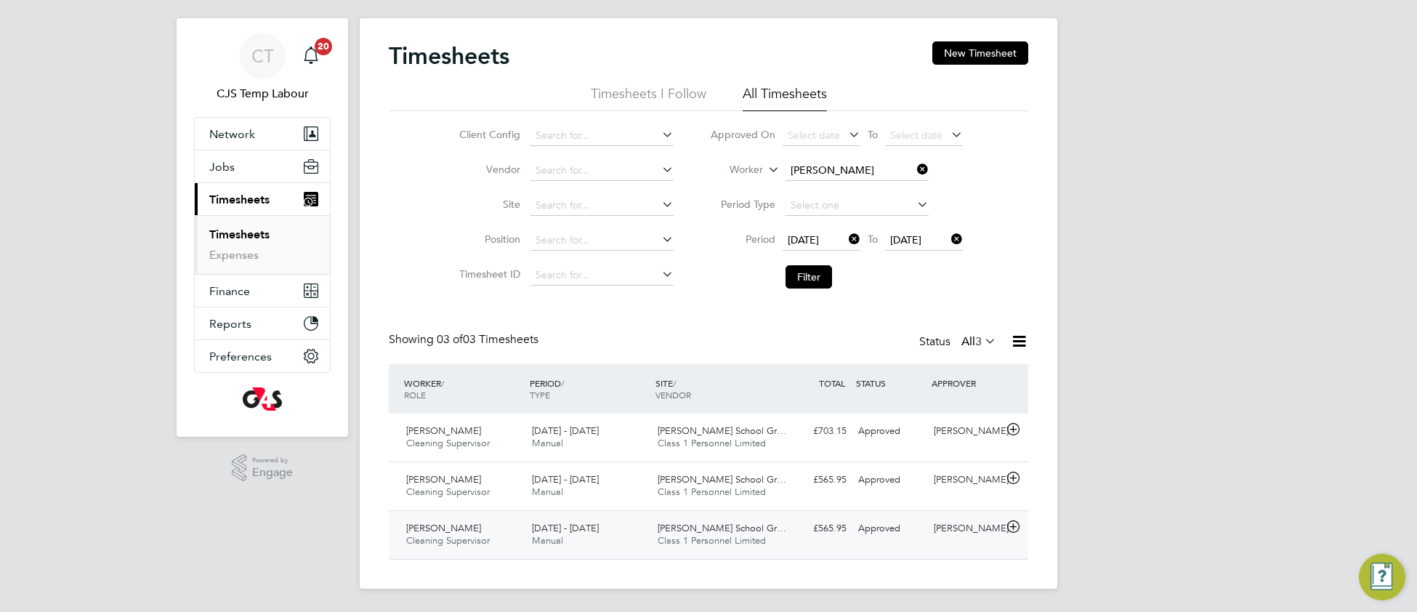
click at [756, 541] on span "Class 1 Personnel Limited" at bounding box center [712, 540] width 108 height 12
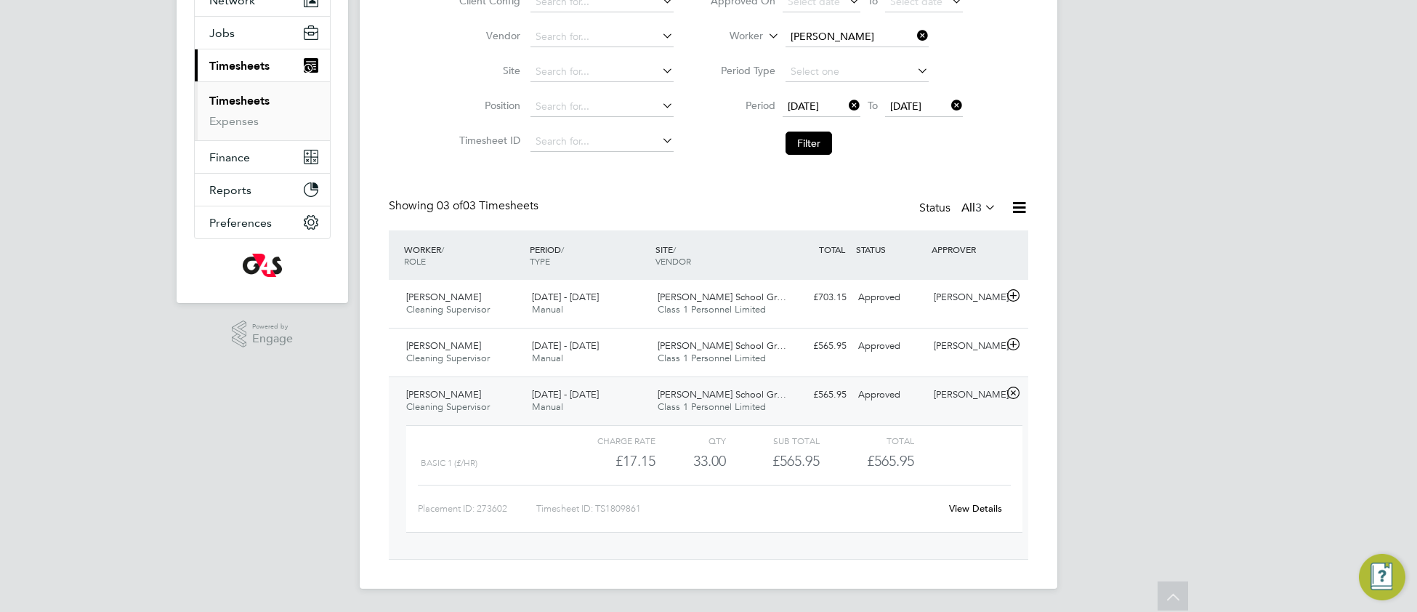
scroll to position [157, 0]
click at [963, 509] on link "View Details" at bounding box center [975, 508] width 53 height 12
click at [692, 359] on span "Class 1 Personnel Limited" at bounding box center [712, 358] width 108 height 12
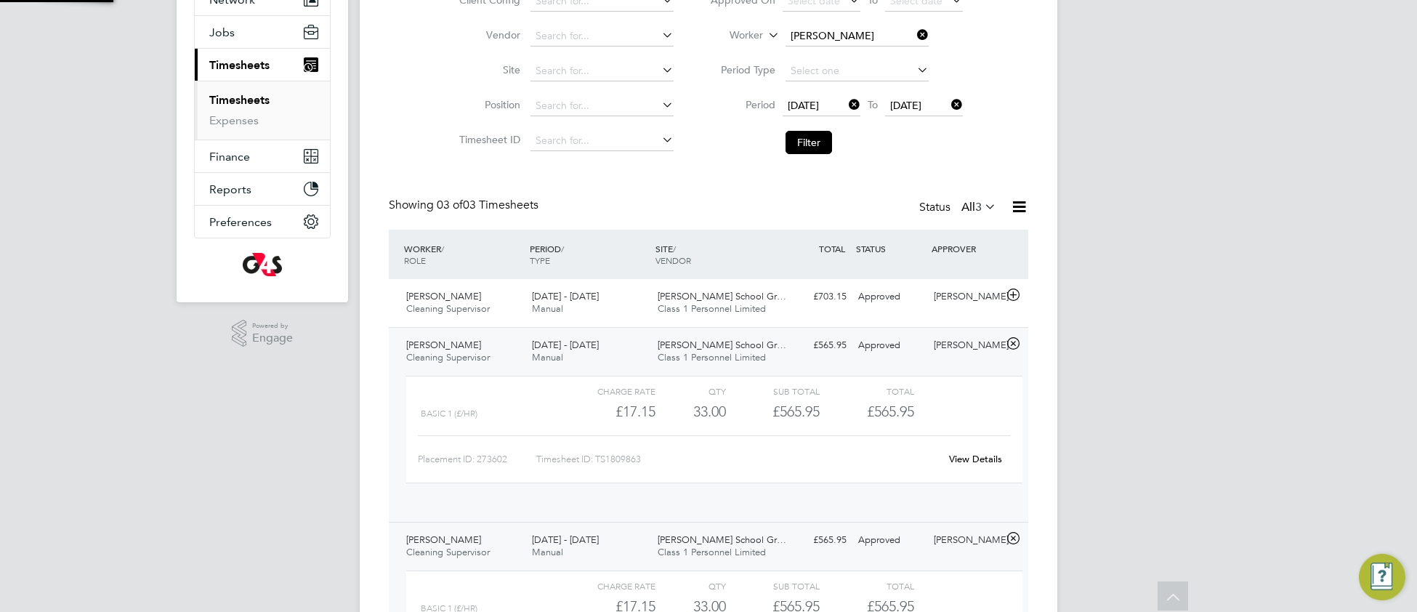
scroll to position [25, 141]
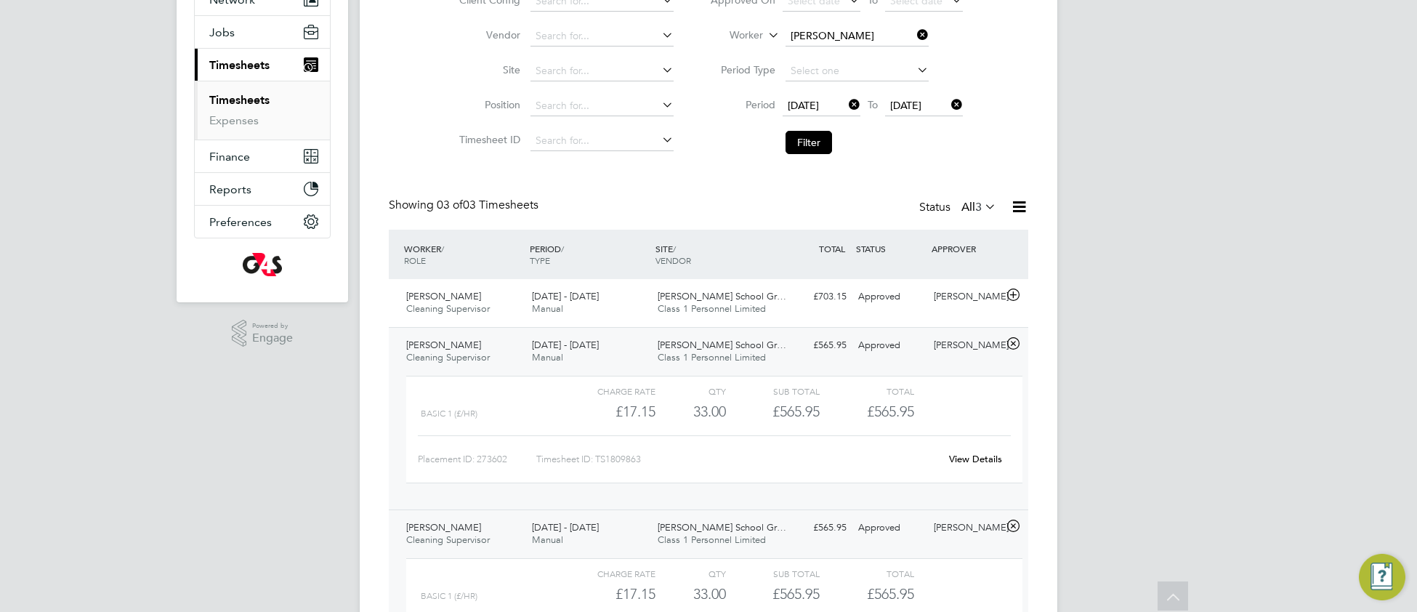
drag, startPoint x: 921, startPoint y: 39, endPoint x: 918, endPoint y: 46, distance: 7.8
click at [914, 40] on icon at bounding box center [914, 35] width 0 height 20
drag, startPoint x: 817, startPoint y: 145, endPoint x: 805, endPoint y: 156, distance: 16.4
click at [815, 145] on button "Filter" at bounding box center [808, 142] width 46 height 23
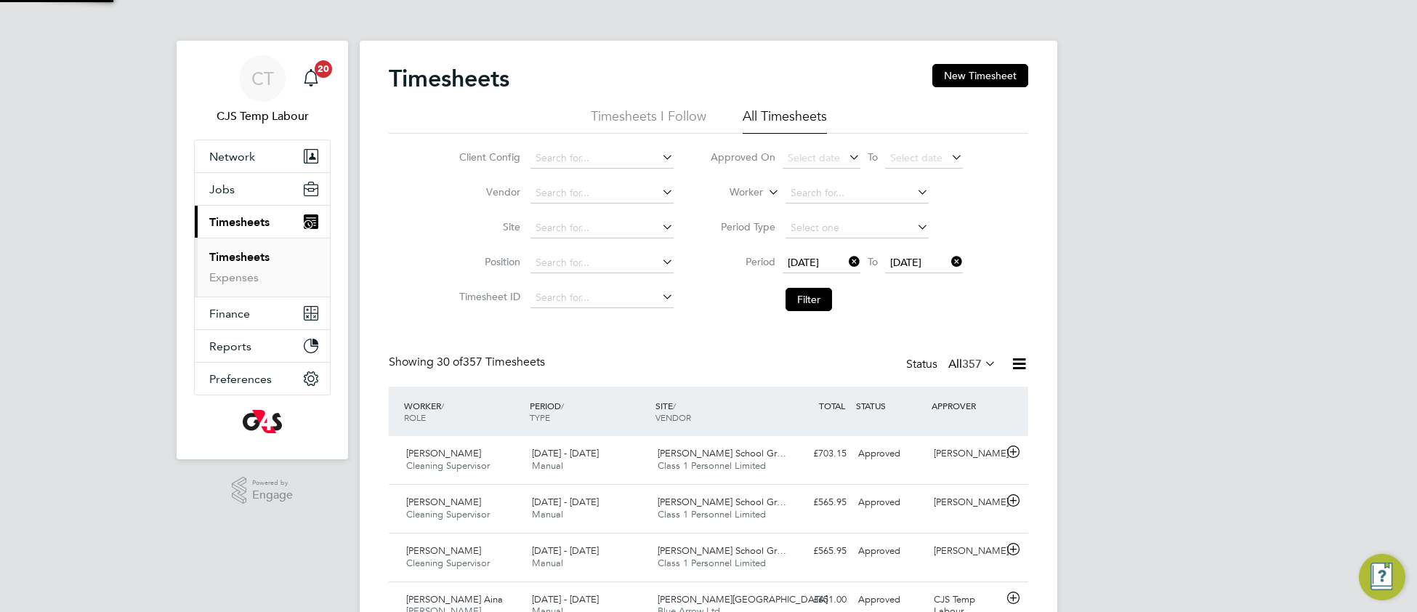
scroll to position [36, 125]
click at [846, 259] on icon at bounding box center [846, 261] width 0 height 20
drag, startPoint x: 808, startPoint y: 303, endPoint x: 801, endPoint y: 314, distance: 12.7
click at [808, 305] on button "Filter" at bounding box center [808, 299] width 46 height 23
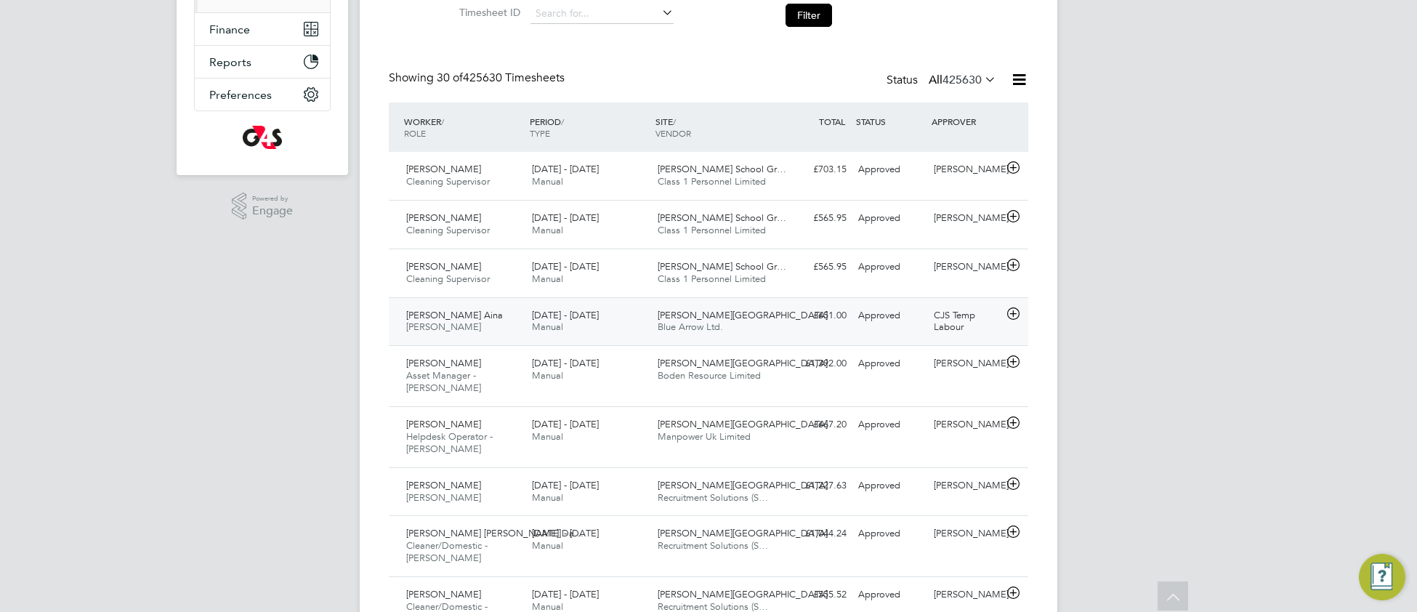
click at [709, 320] on span "Churchill Hospital" at bounding box center [743, 315] width 170 height 12
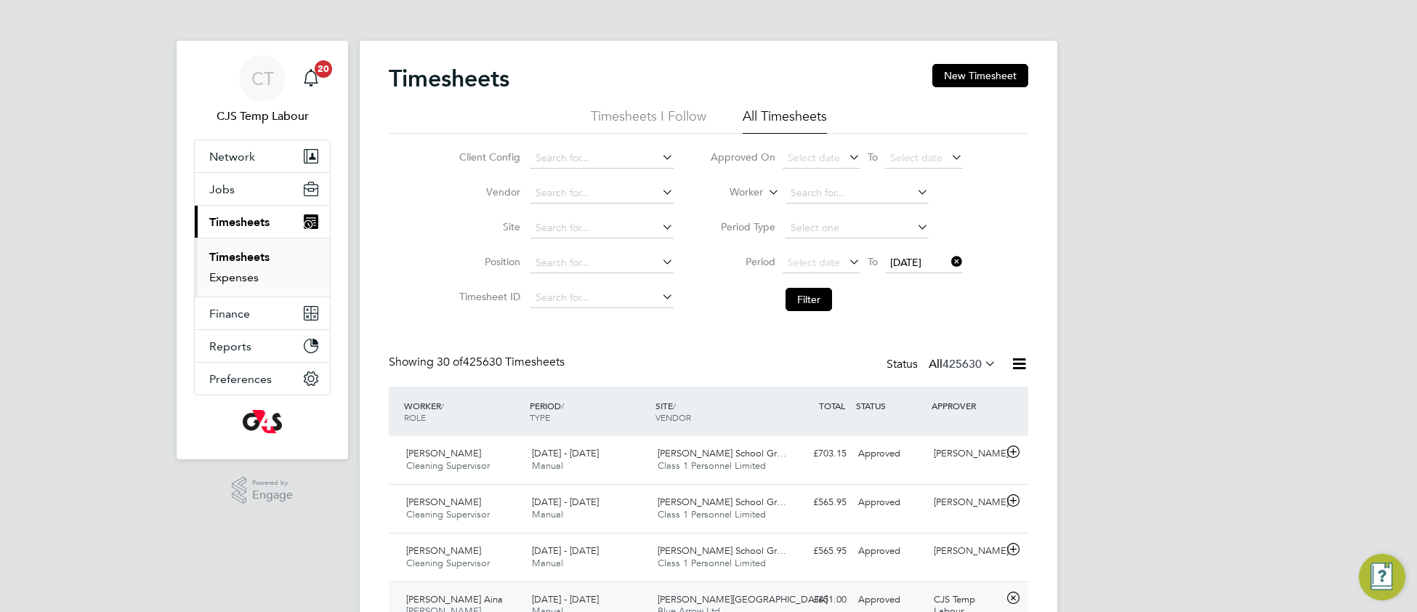
click at [239, 281] on link "Expenses" at bounding box center [233, 277] width 49 height 14
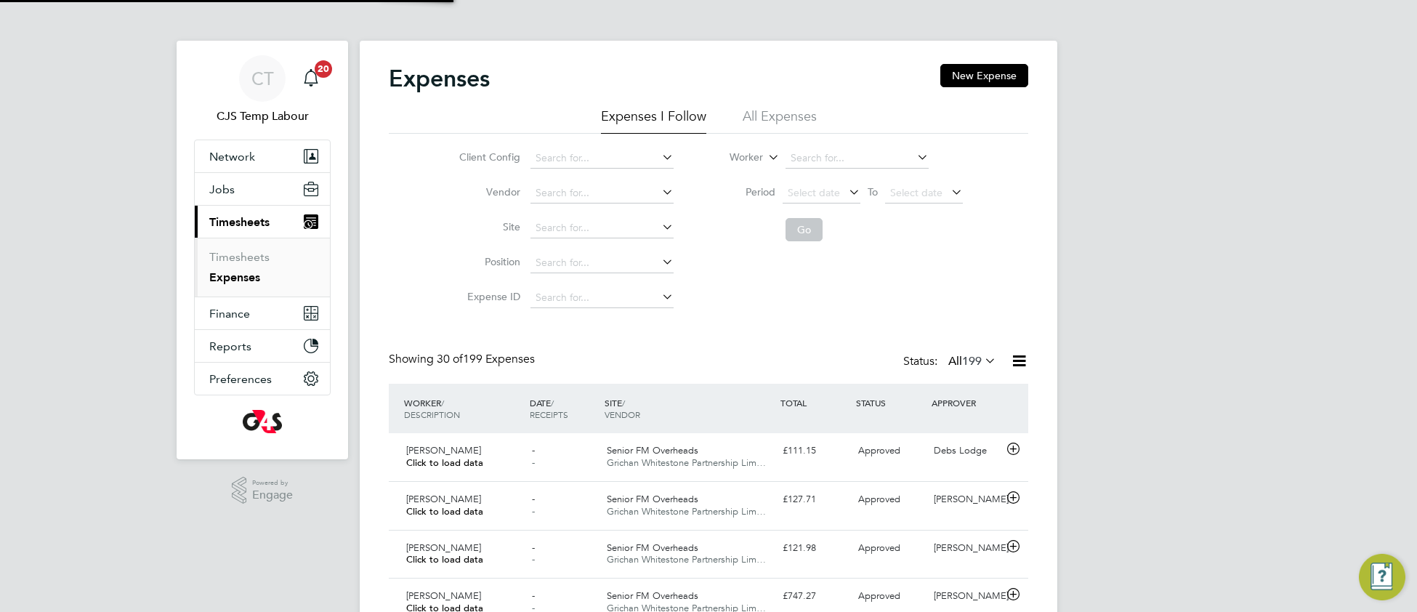
scroll to position [36, 125]
click at [227, 196] on button "Jobs" at bounding box center [262, 189] width 135 height 32
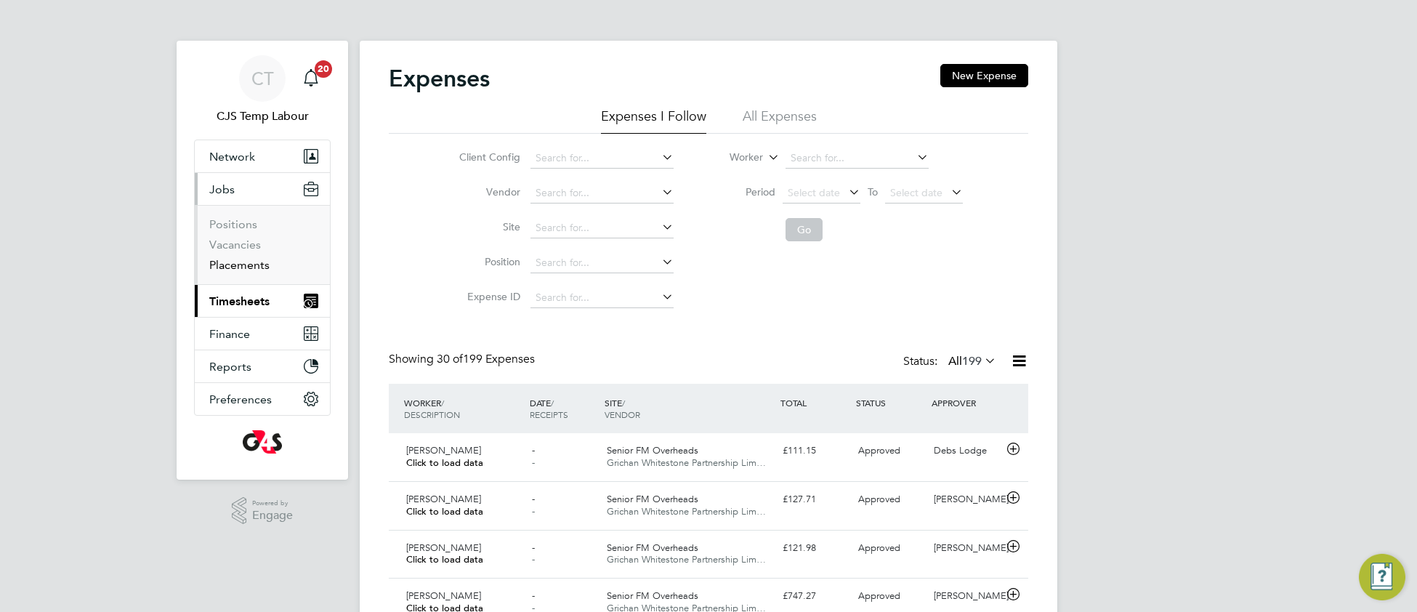
click at [238, 265] on link "Placements" at bounding box center [239, 265] width 60 height 14
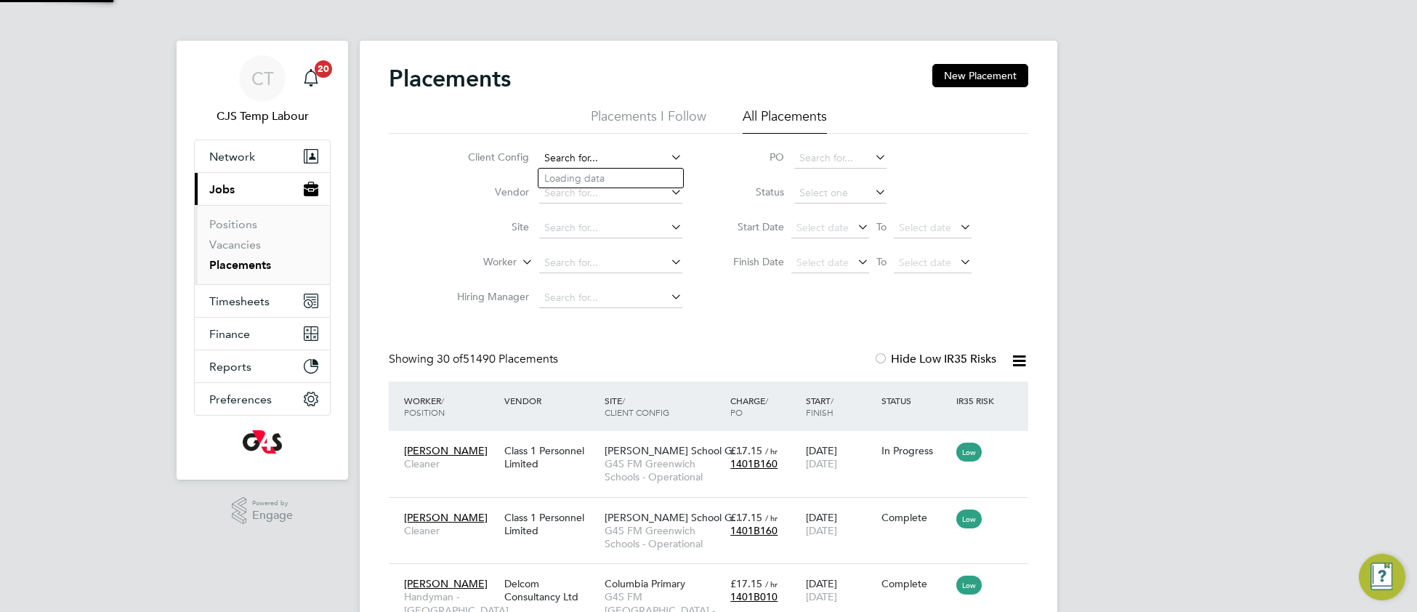
click at [592, 156] on input at bounding box center [610, 158] width 143 height 20
click at [620, 177] on b "Leicester" at bounding box center [635, 178] width 106 height 12
type input "G4S FM Leicester Schools - Operational"
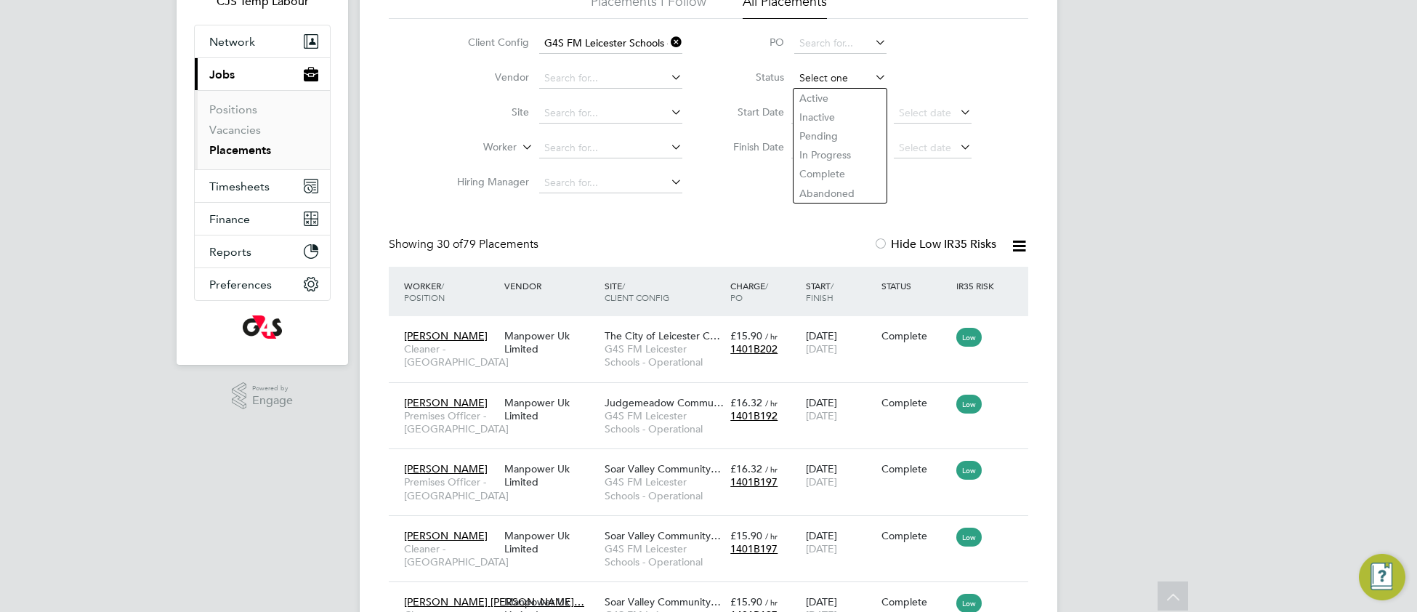
click at [817, 69] on input at bounding box center [840, 78] width 92 height 20
click at [814, 100] on li "Active" at bounding box center [840, 98] width 94 height 19
type input "Active"
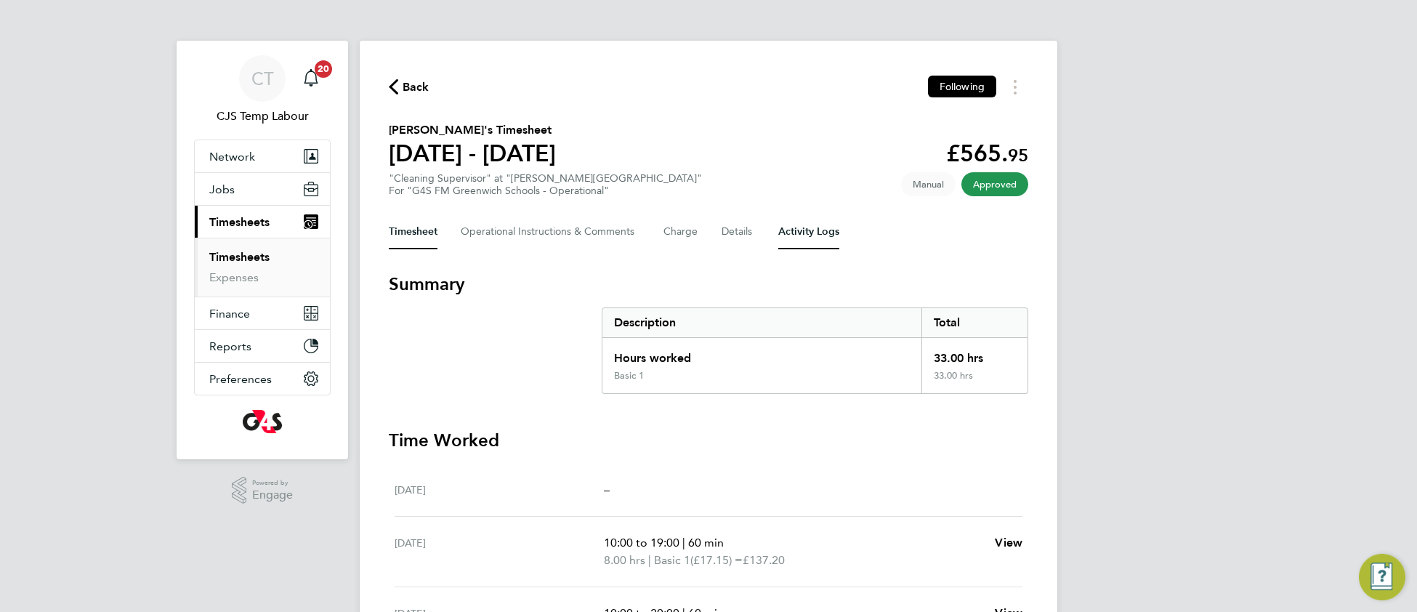
click at [814, 229] on Logs-tab "Activity Logs" at bounding box center [808, 231] width 61 height 35
